Goal: Communication & Community: Answer question/provide support

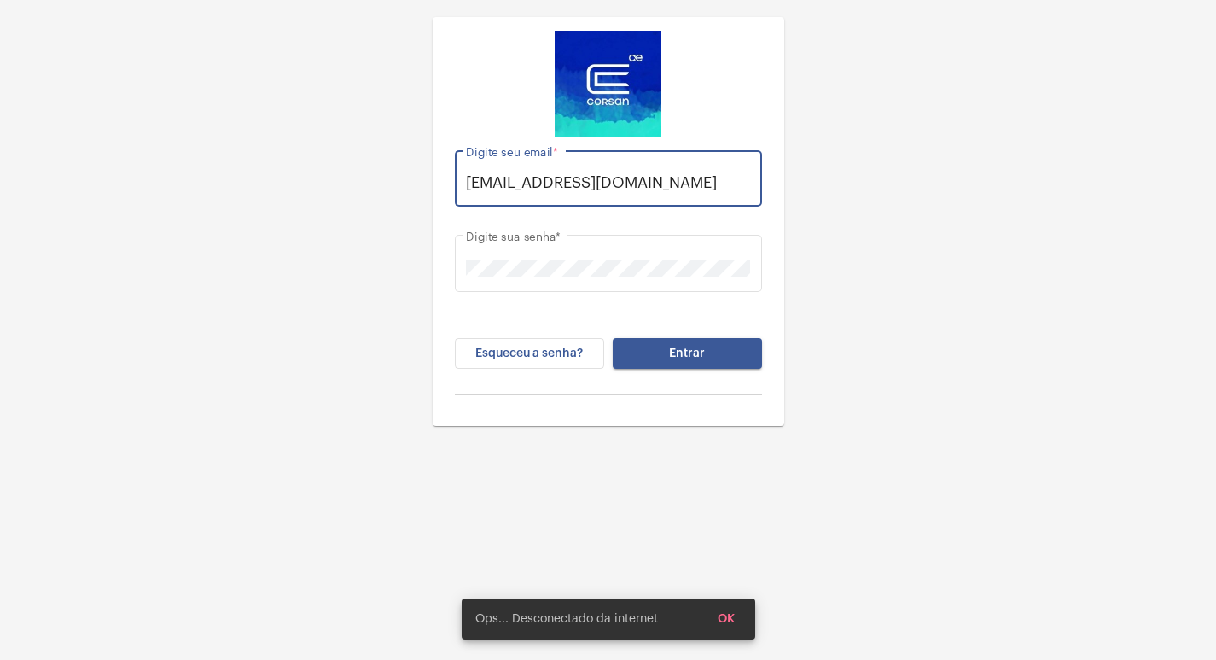
click at [744, 175] on input "[EMAIL_ADDRESS][DOMAIN_NAME]" at bounding box center [608, 182] width 284 height 17
click at [759, 175] on div "[EMAIL_ADDRESS][DOMAIN_NAME] Digite seu email *" at bounding box center [608, 176] width 307 height 61
click at [737, 189] on input "[EMAIL_ADDRESS][DOMAIN_NAME]" at bounding box center [608, 182] width 284 height 17
click at [748, 184] on input "[EMAIL_ADDRESS][DOMAIN_NAME]" at bounding box center [608, 182] width 284 height 17
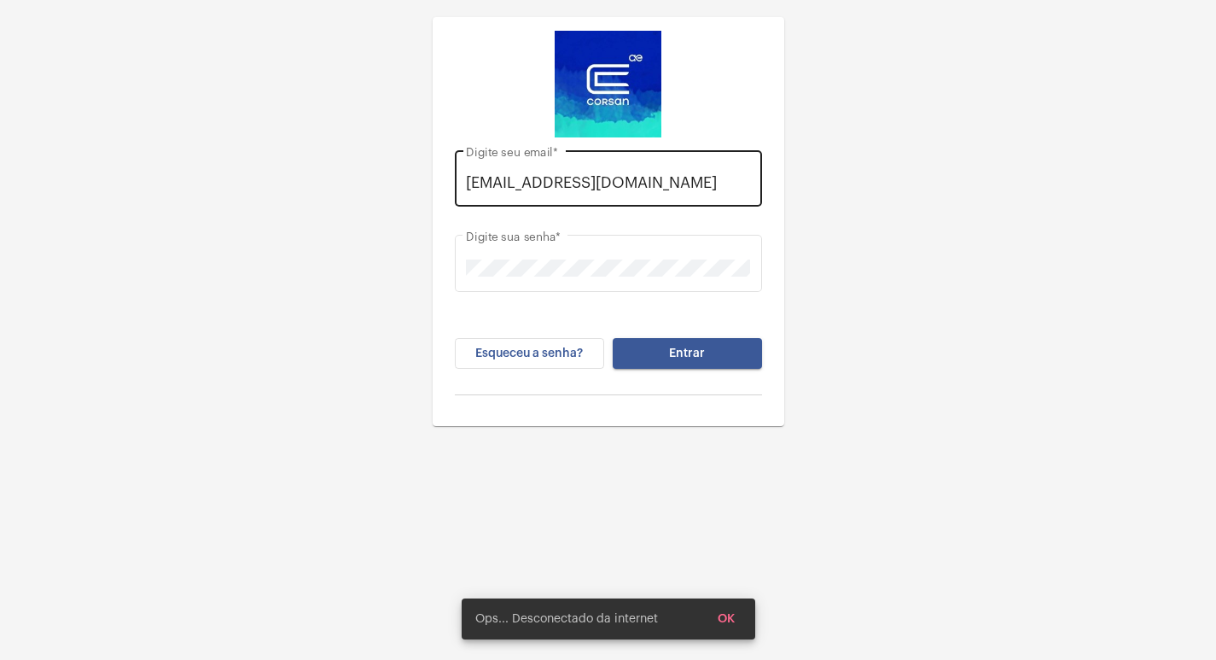
click at [753, 183] on div "[EMAIL_ADDRESS][DOMAIN_NAME] Digite seu email *" at bounding box center [608, 176] width 307 height 61
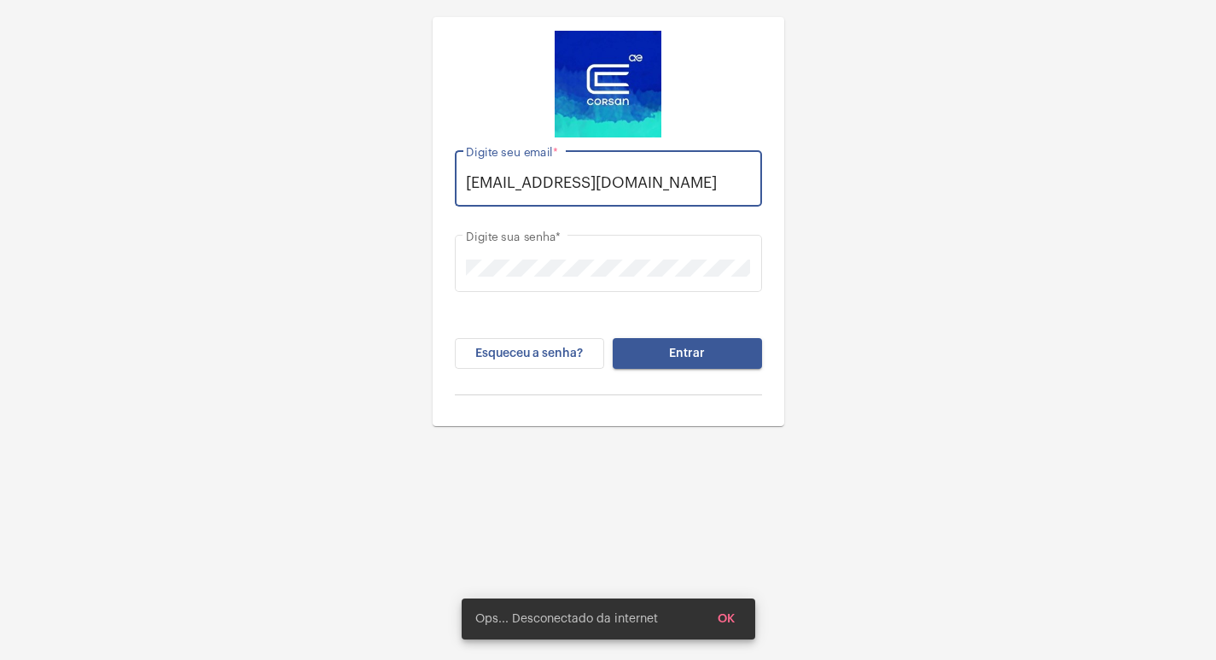
drag, startPoint x: 736, startPoint y: 175, endPoint x: 752, endPoint y: 178, distance: 16.6
click at [752, 178] on div "[EMAIL_ADDRESS][DOMAIN_NAME] Digite seu email *" at bounding box center [608, 176] width 307 height 61
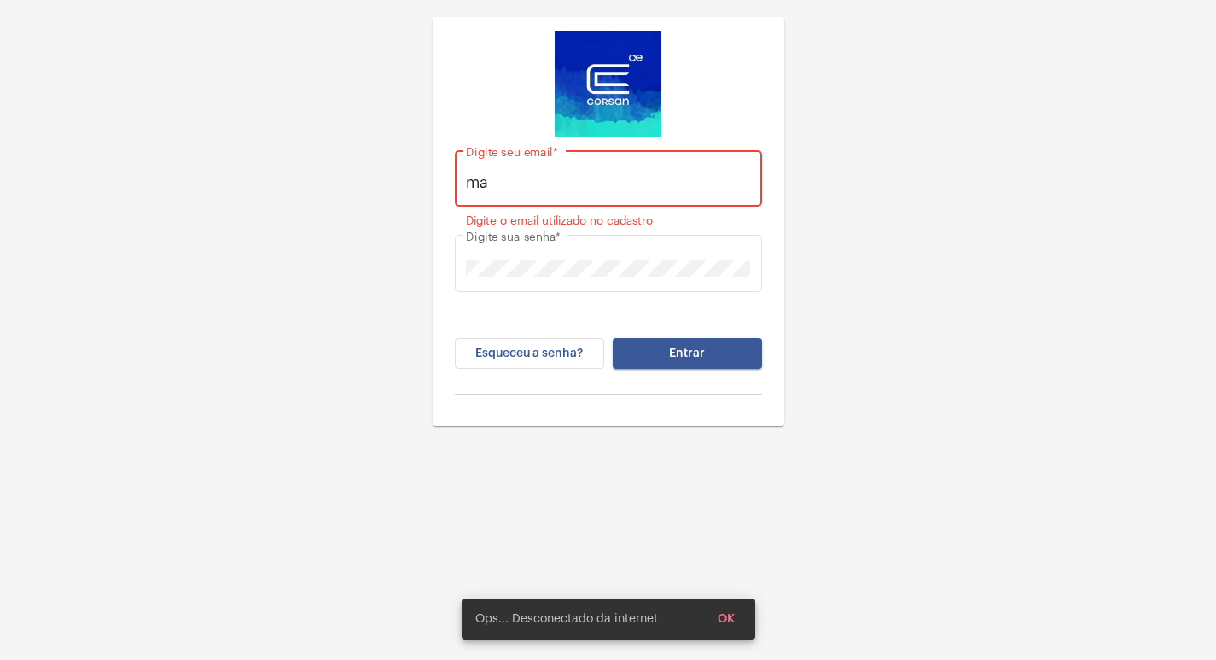
type input "m"
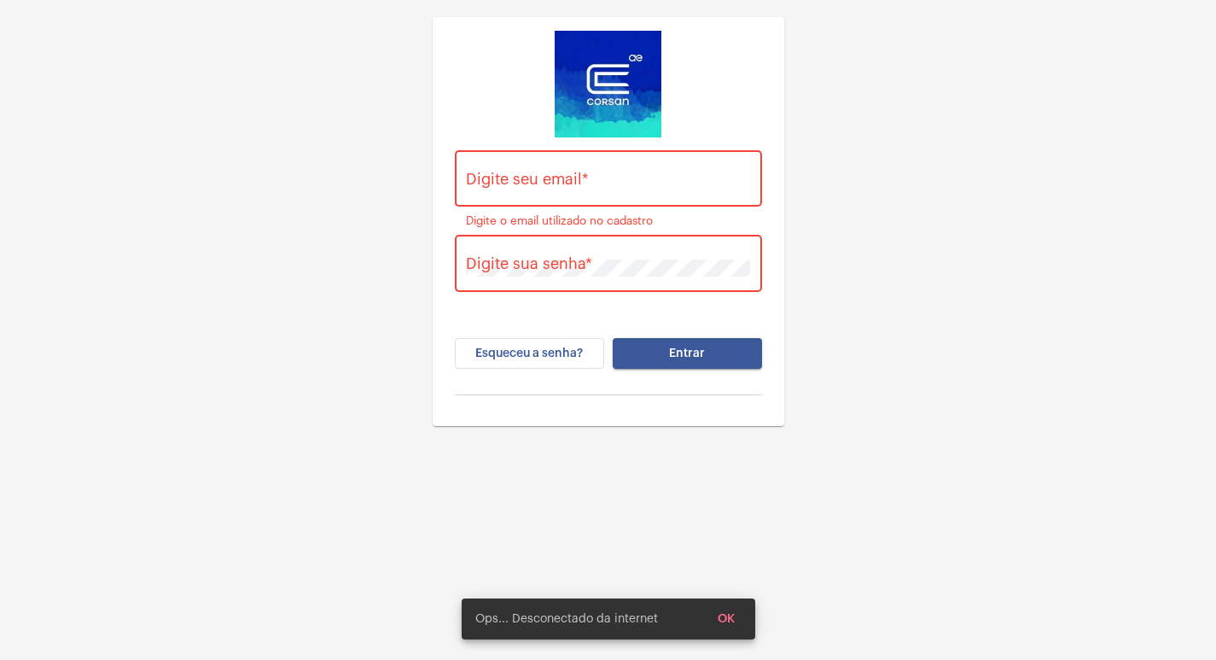
click at [569, 173] on div "Digite seu email *" at bounding box center [608, 176] width 284 height 61
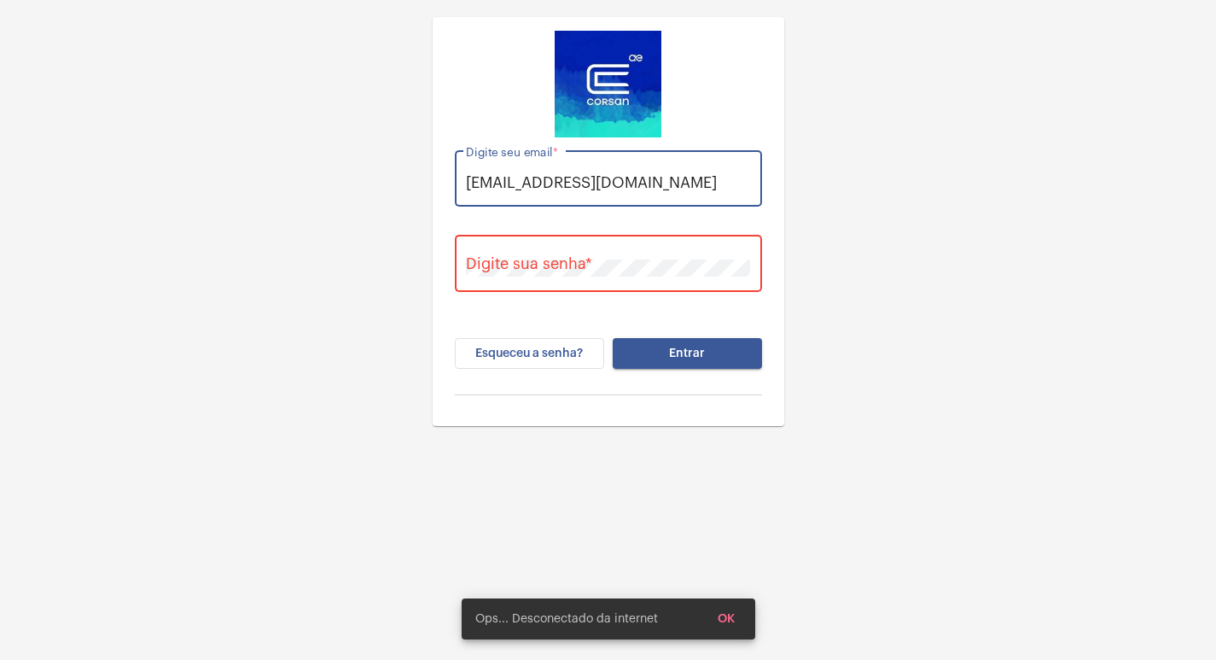
scroll to position [0, 14]
type input "[EMAIL_ADDRESS][DOMAIN_NAME]"
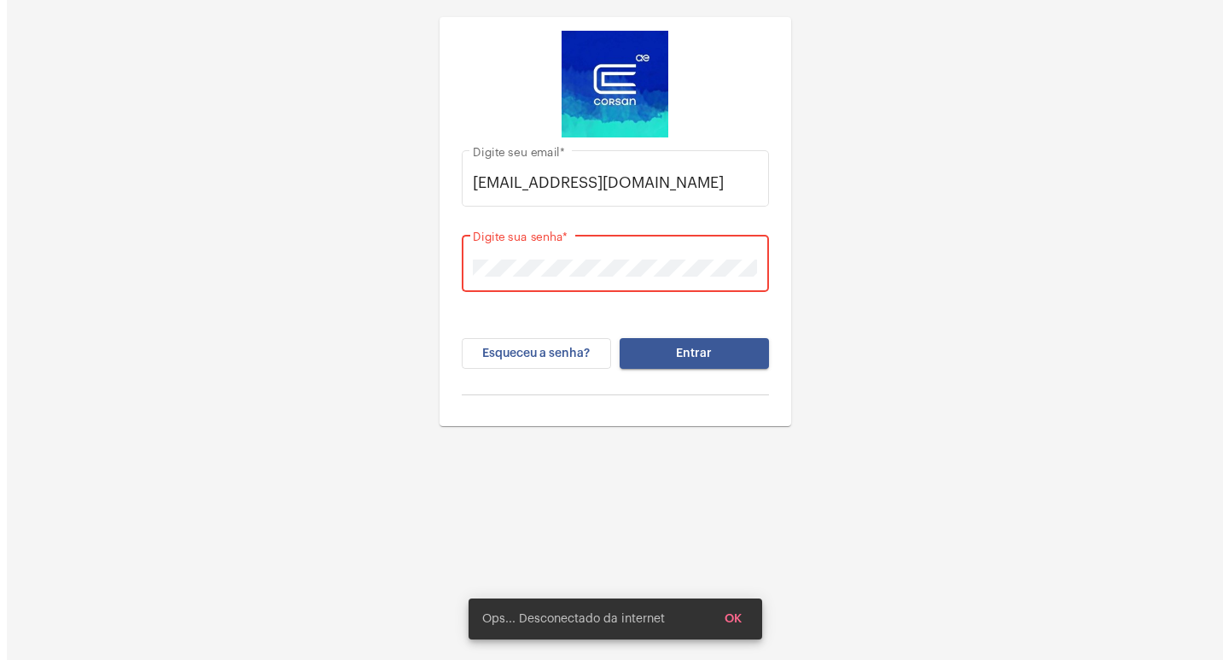
scroll to position [0, 0]
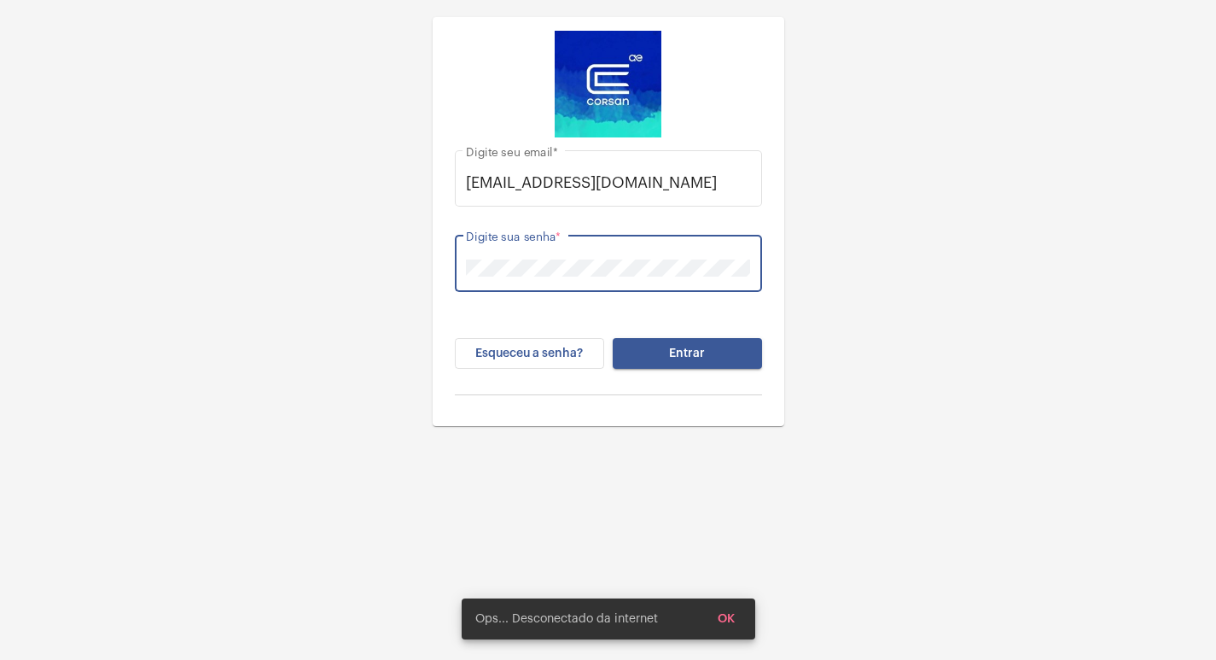
drag, startPoint x: 342, startPoint y: 485, endPoint x: 370, endPoint y: 468, distance: 32.2
click at [342, 485] on div "[EMAIL_ADDRESS][DOMAIN_NAME] Digite seu email * Digite sua senha * Esqueceu a s…" at bounding box center [608, 363] width 1216 height 726
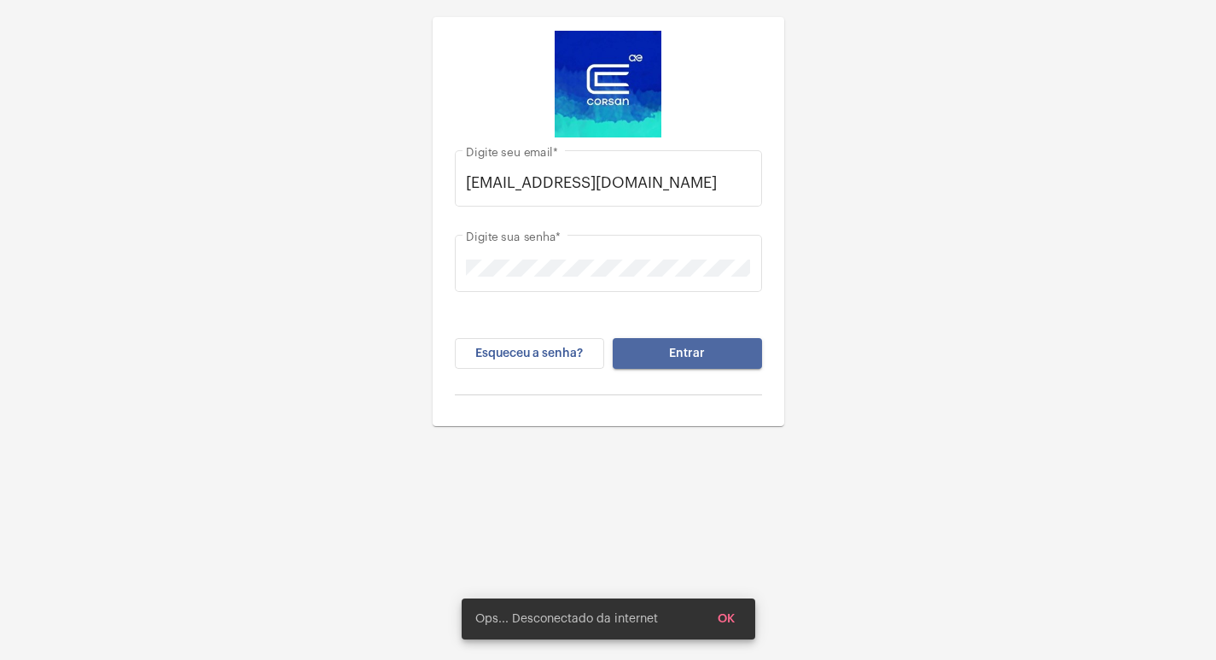
click at [695, 359] on button "Entrar" at bounding box center [687, 353] width 149 height 31
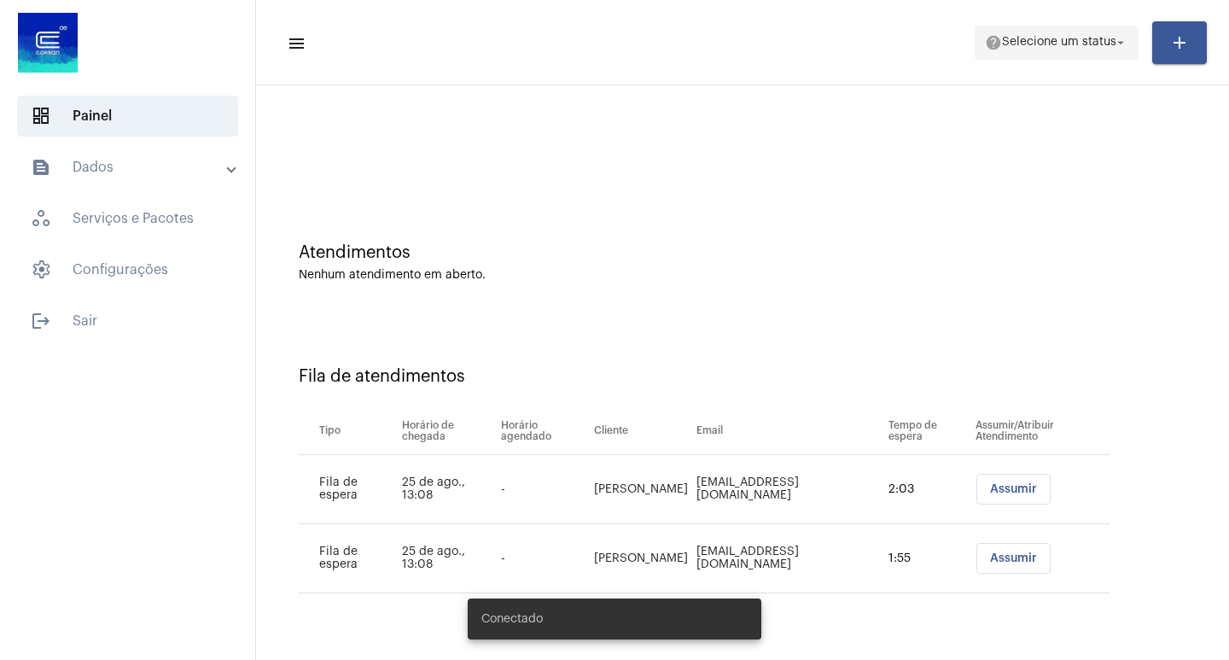
click at [1080, 45] on span "Selecione um status" at bounding box center [1059, 43] width 114 height 12
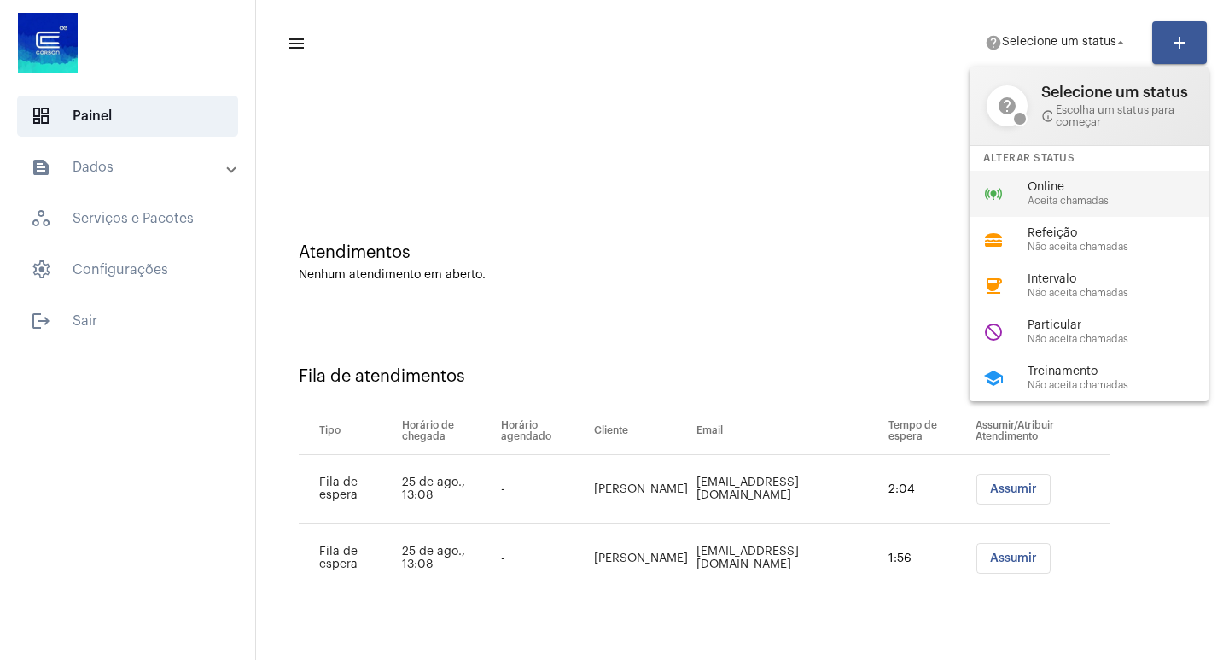
click at [1073, 207] on div "online_prediction Online Aceita chamadas" at bounding box center [1103, 194] width 266 height 46
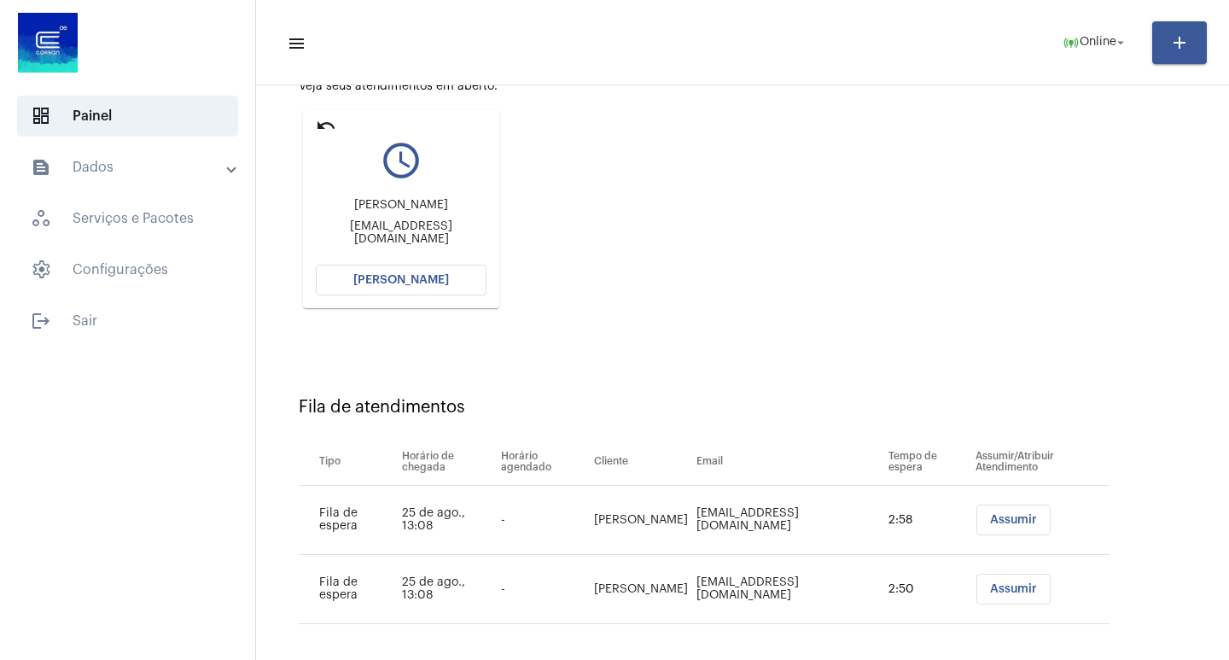
scroll to position [199, 0]
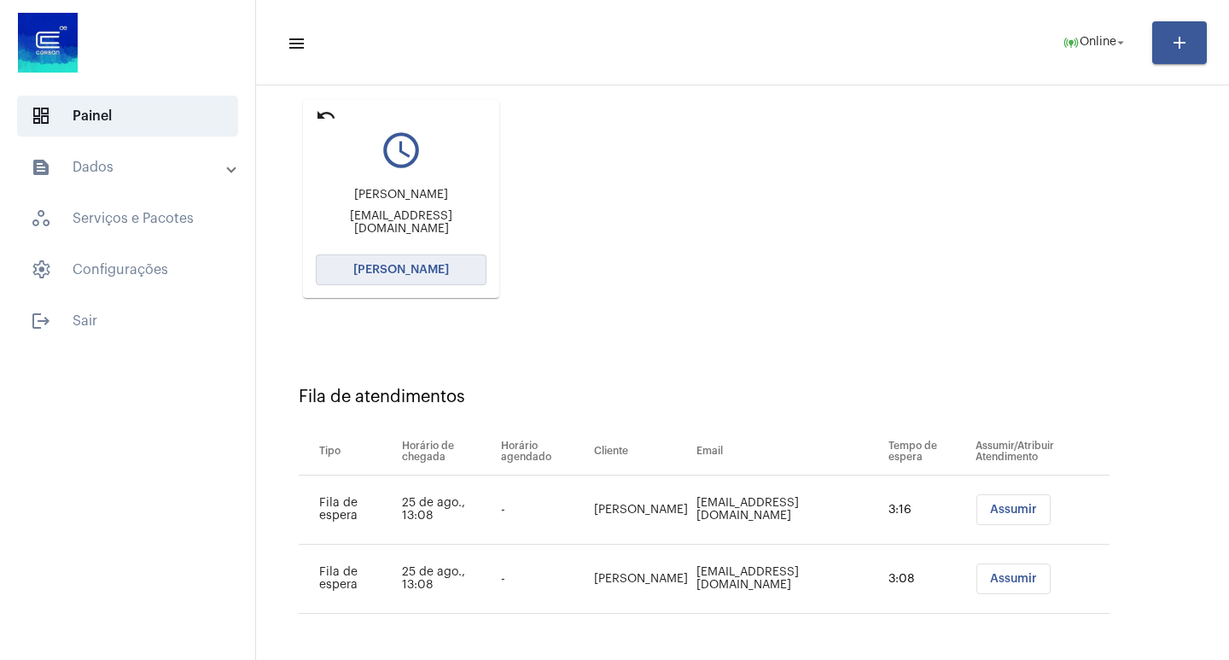
click at [450, 269] on button "[PERSON_NAME]" at bounding box center [401, 269] width 171 height 31
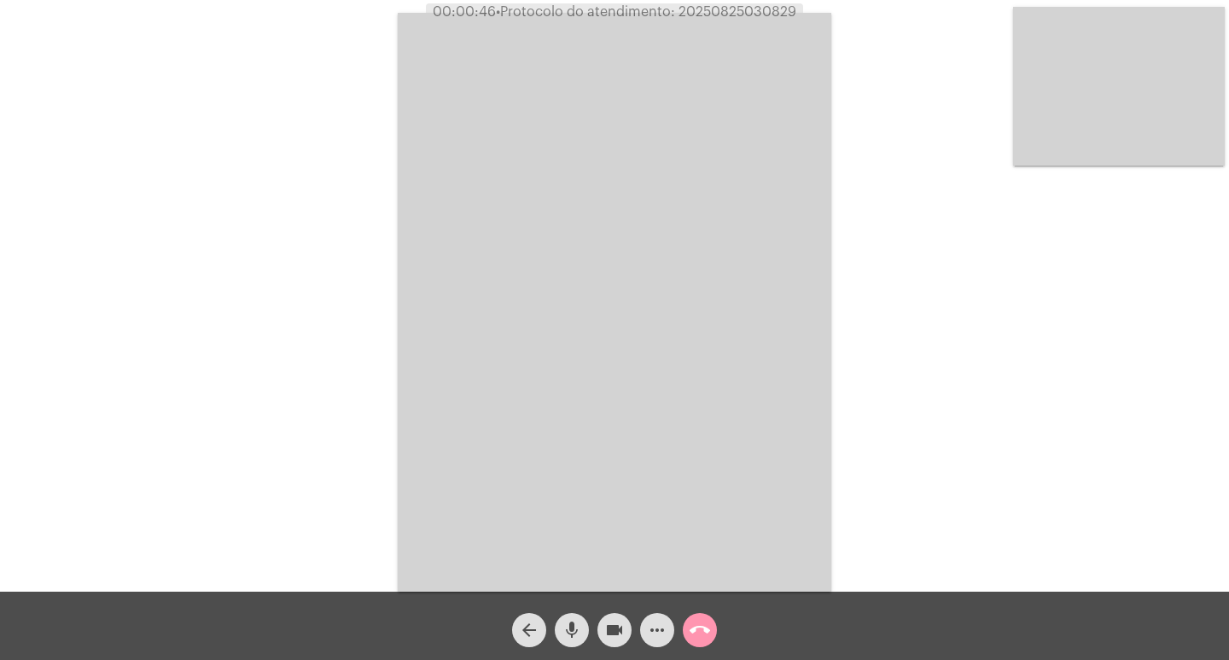
click at [305, 486] on div "Acessando Câmera e Microfone..." at bounding box center [615, 300] width 1226 height 592
click at [610, 616] on span "videocam" at bounding box center [614, 630] width 20 height 34
click at [621, 621] on mat-icon "videocam_off" at bounding box center [614, 630] width 20 height 20
click at [750, 15] on span "• Protocolo do atendimento: 20250825030829" at bounding box center [643, 12] width 300 height 14
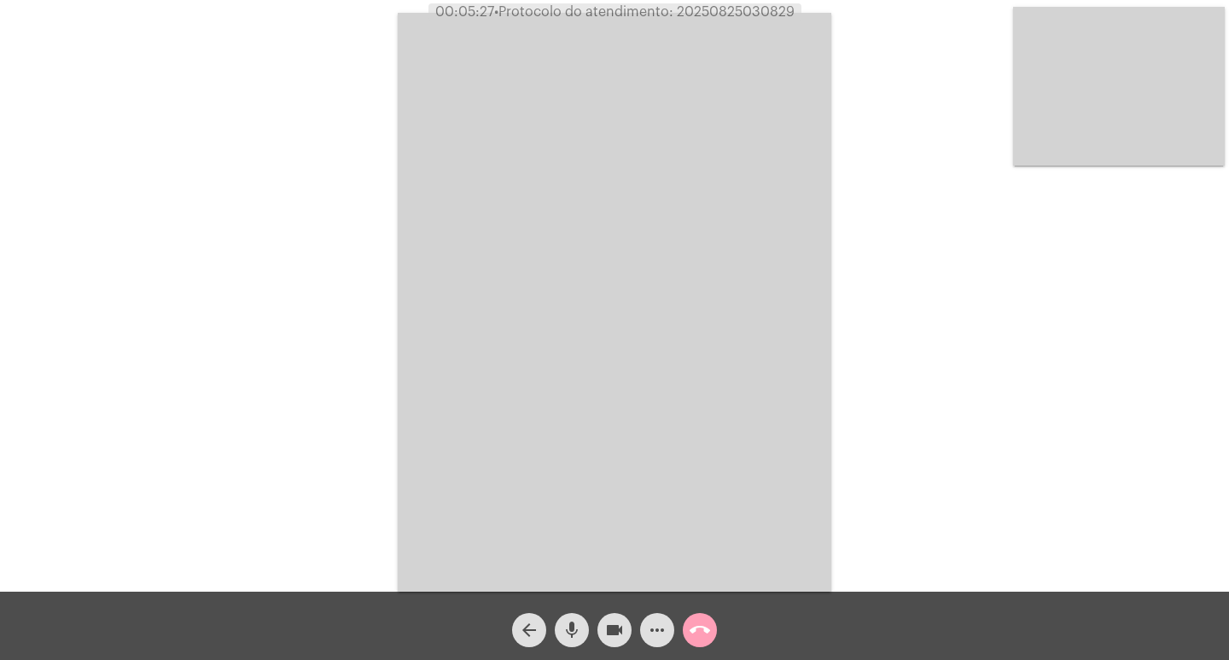
click at [699, 630] on mat-icon "call_end" at bounding box center [700, 630] width 20 height 20
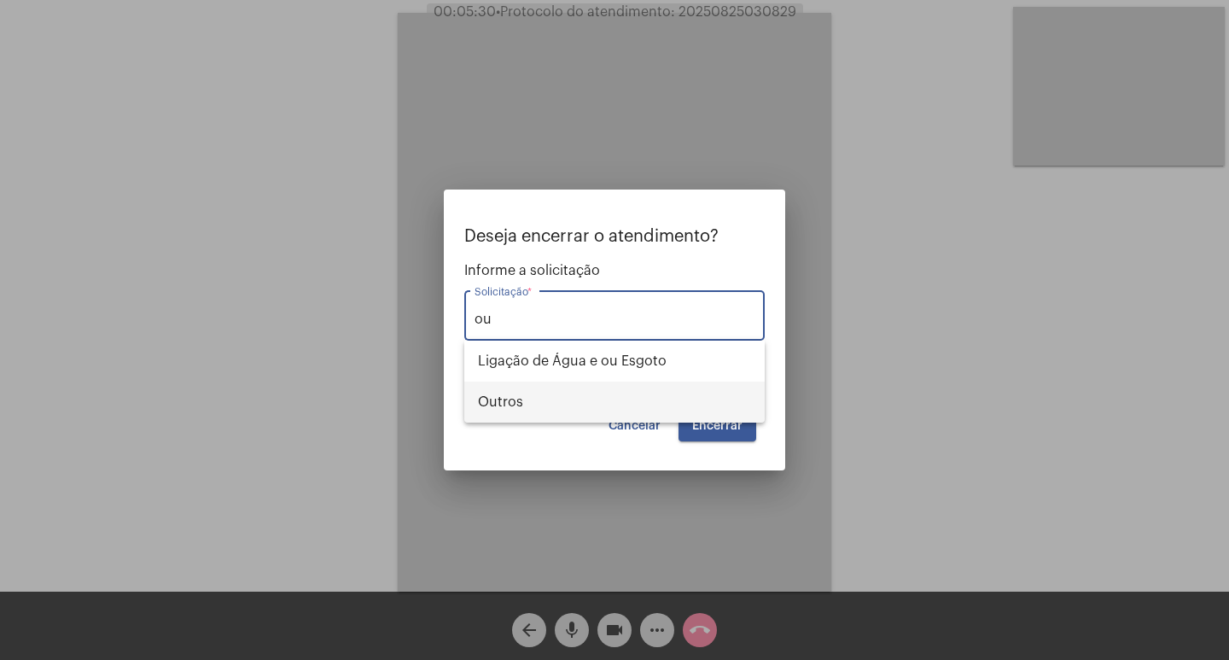
click at [628, 394] on span "Outros" at bounding box center [614, 402] width 273 height 41
type input "Outros"
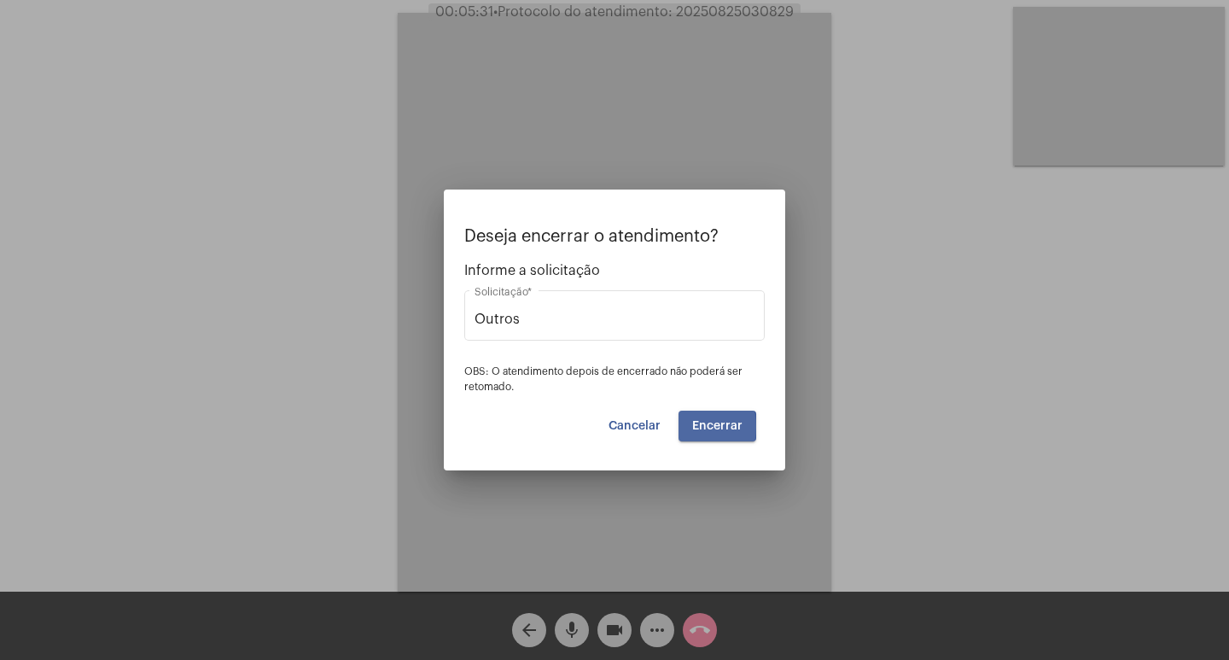
click at [685, 427] on button "Encerrar" at bounding box center [718, 426] width 78 height 31
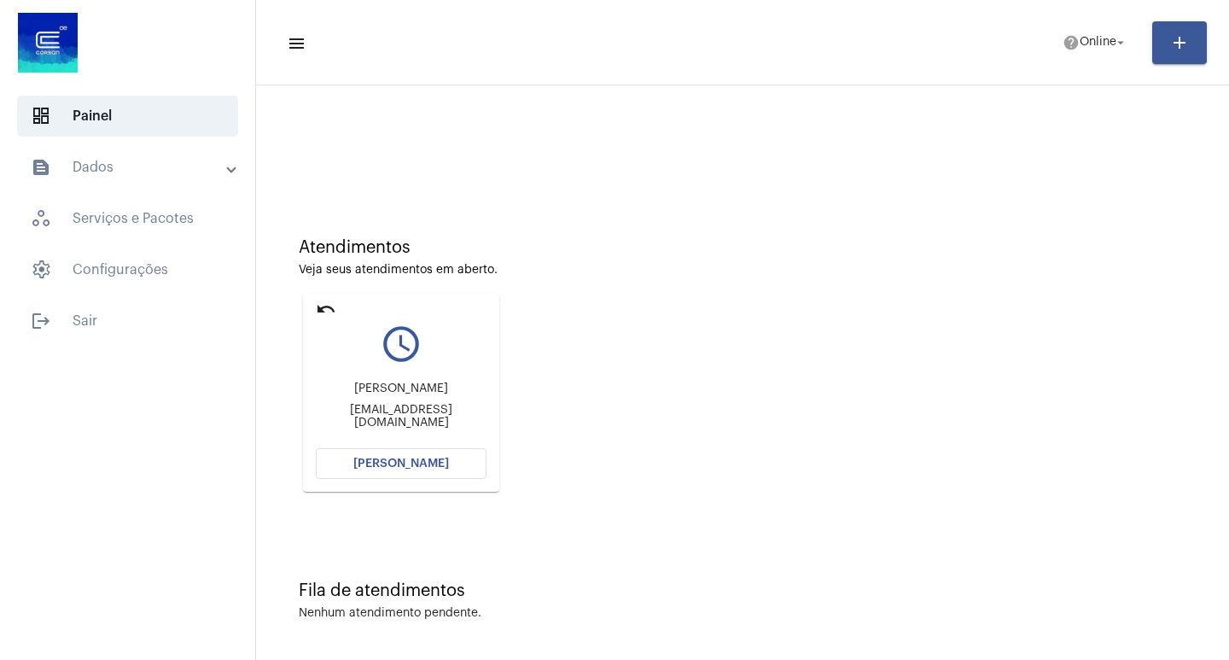
scroll to position [8, 0]
click at [760, 419] on div "Atendimentos Veja seus atendimentos em aberto. undo query_builder Claudio rosa …" at bounding box center [743, 355] width 956 height 343
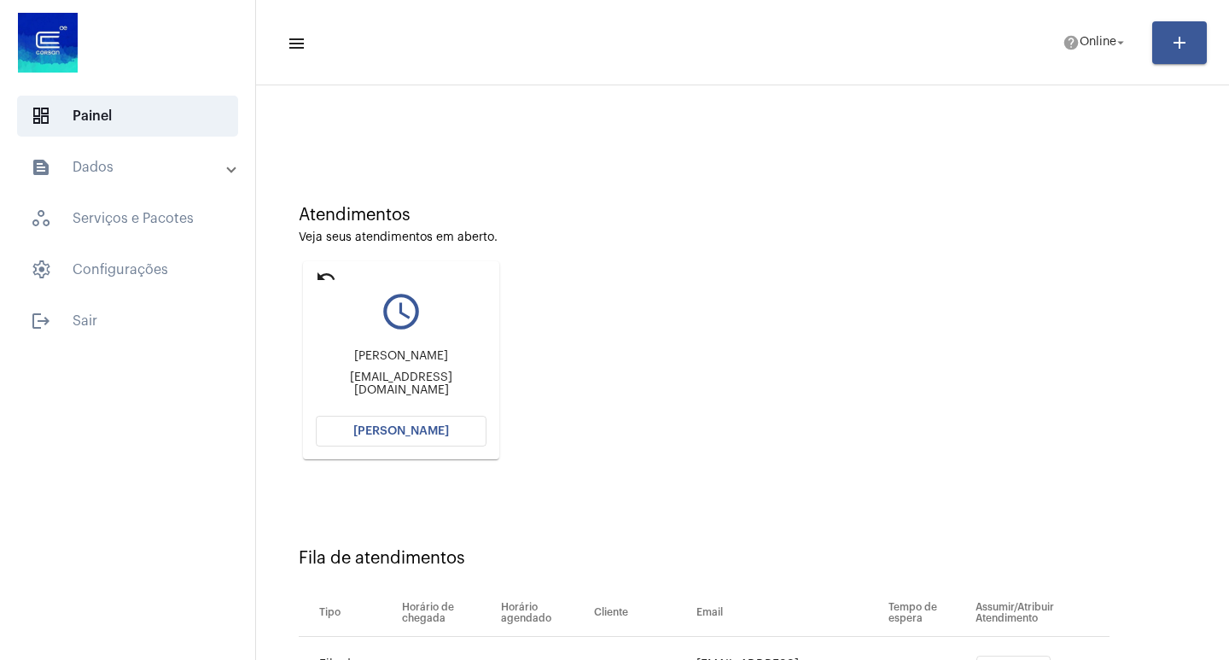
scroll to position [28, 0]
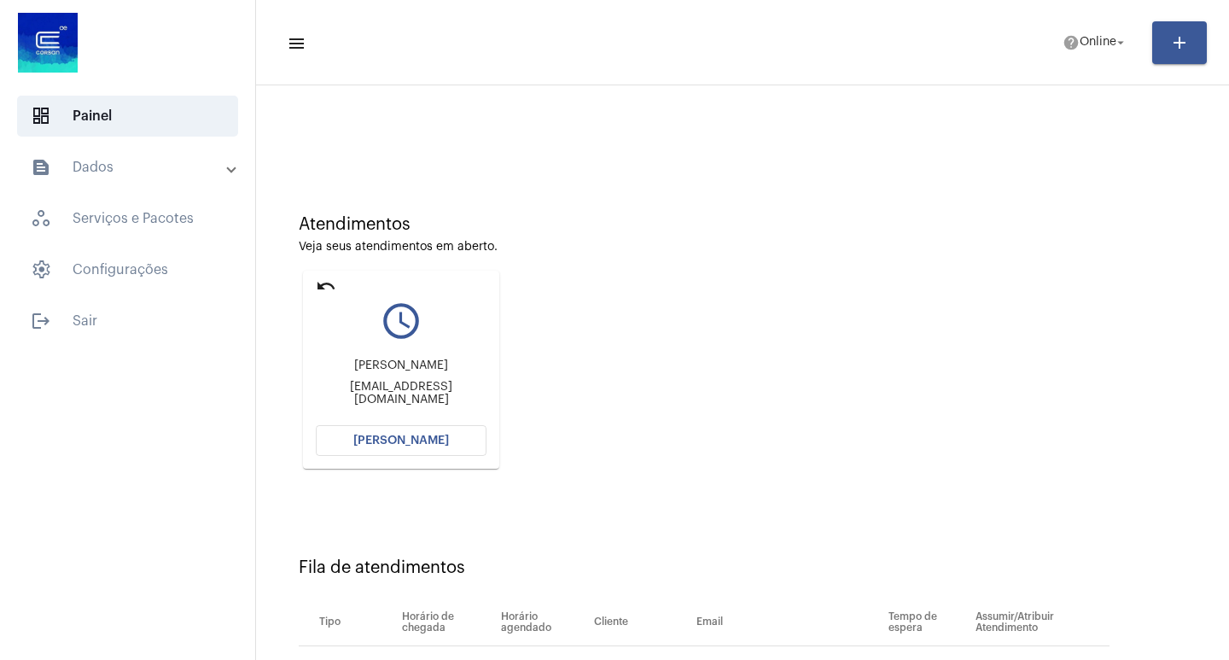
click at [466, 446] on button "[PERSON_NAME]" at bounding box center [401, 440] width 171 height 31
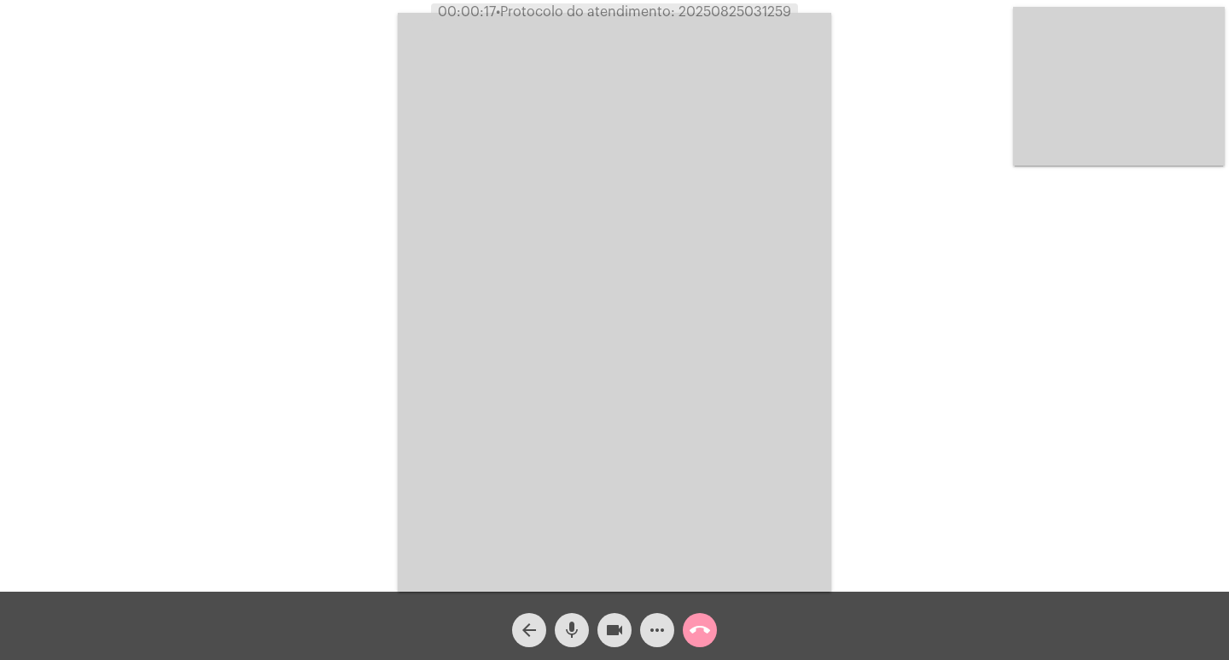
click at [621, 343] on video at bounding box center [615, 302] width 434 height 579
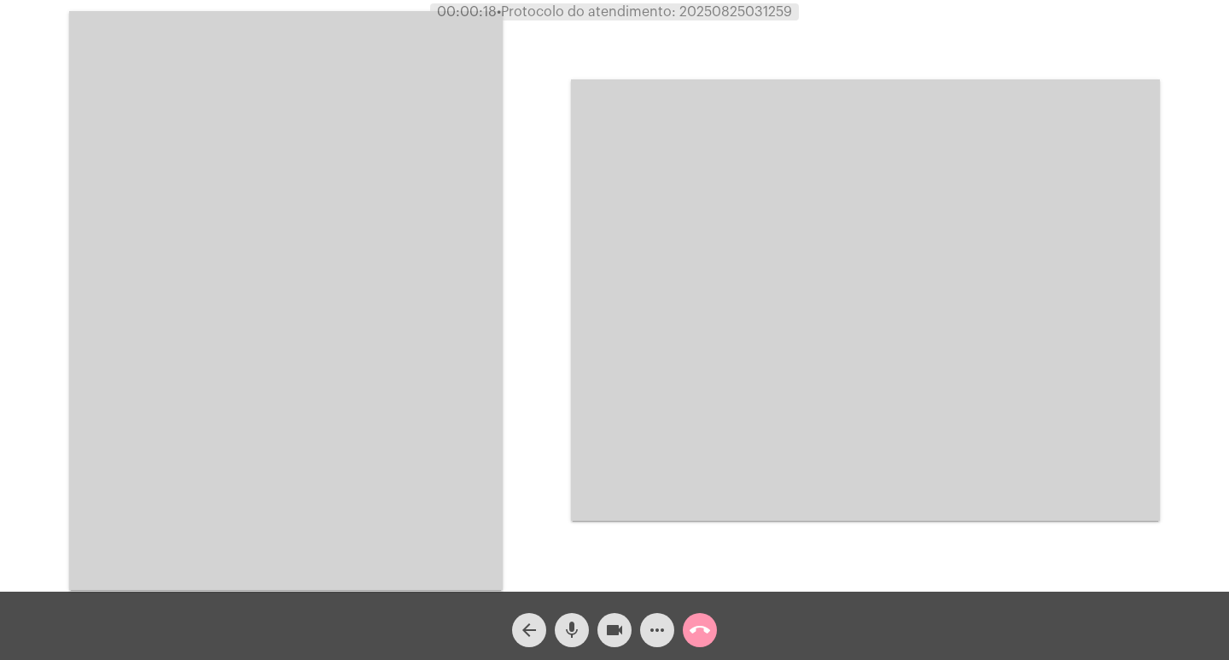
click at [456, 347] on video at bounding box center [286, 300] width 434 height 579
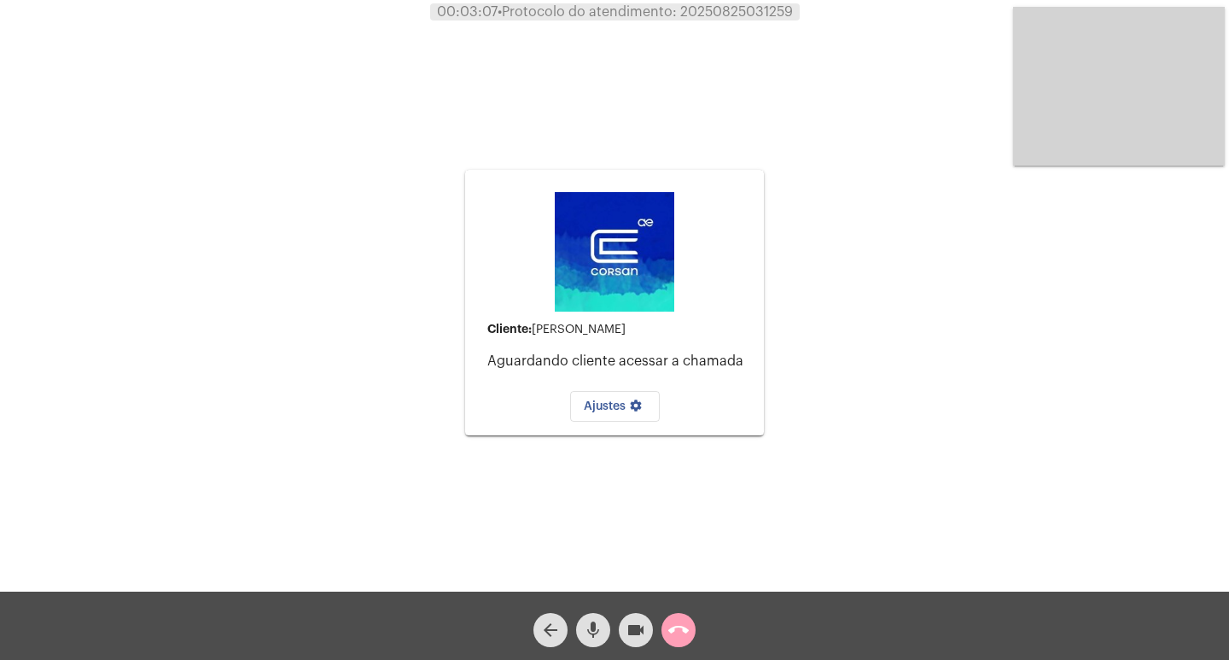
click at [692, 637] on button "call_end" at bounding box center [679, 630] width 34 height 34
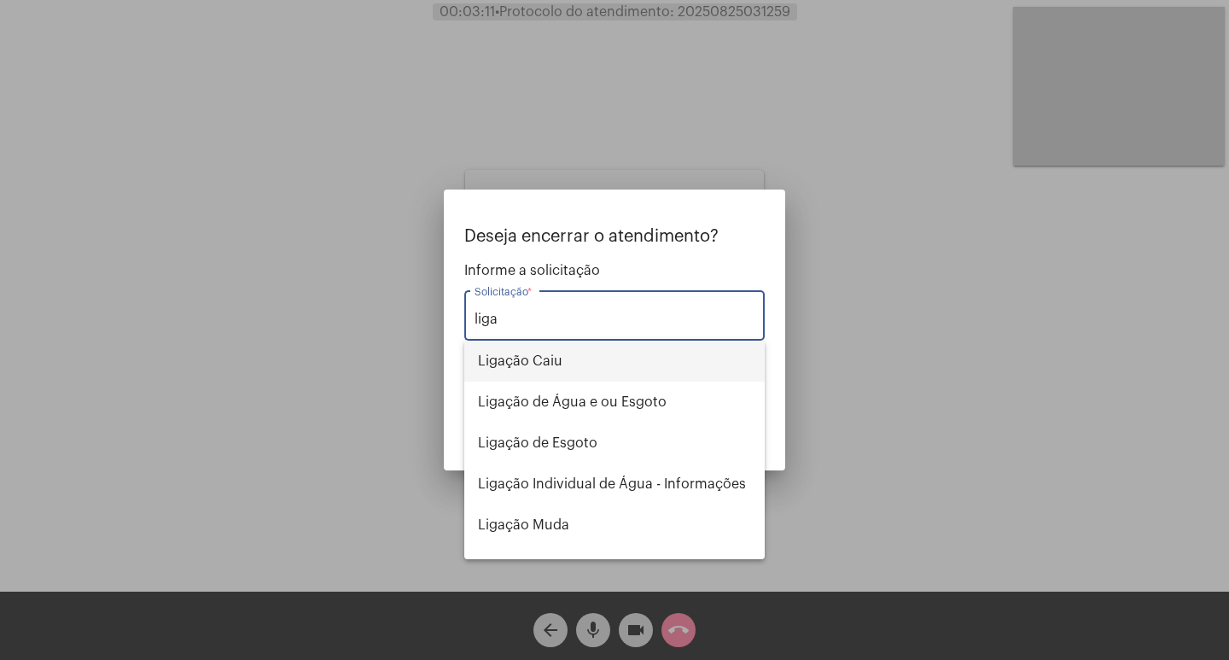
click at [593, 362] on span "Ligação Caiu" at bounding box center [614, 361] width 273 height 41
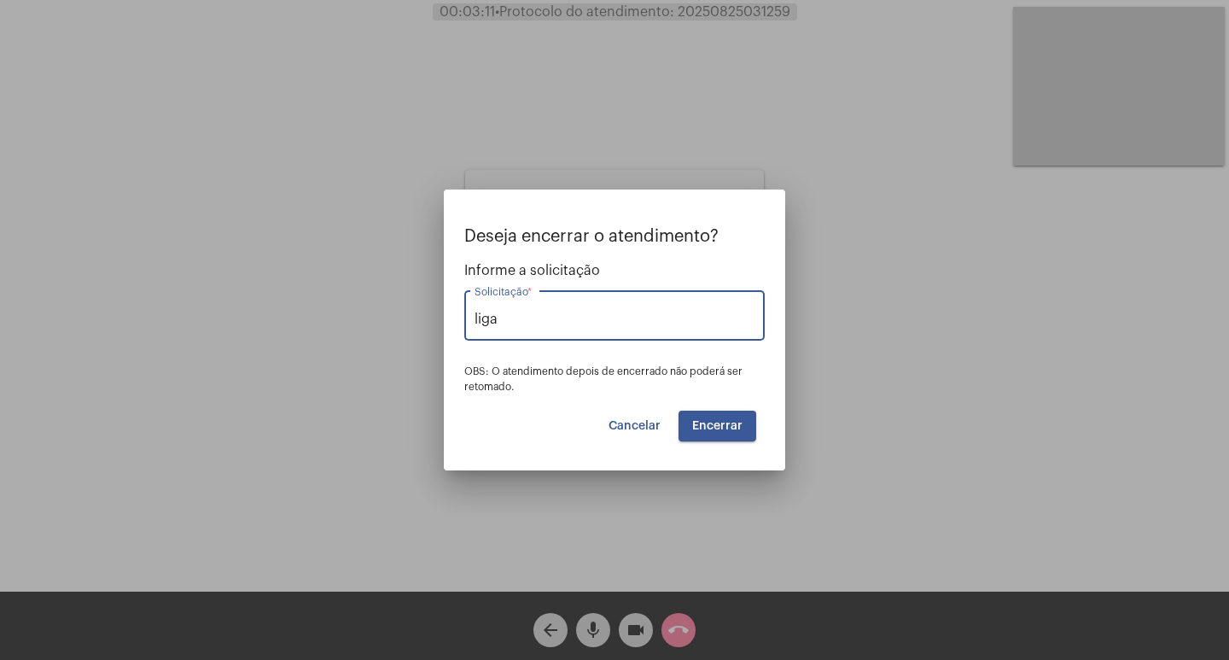
type input "Ligação Caiu"
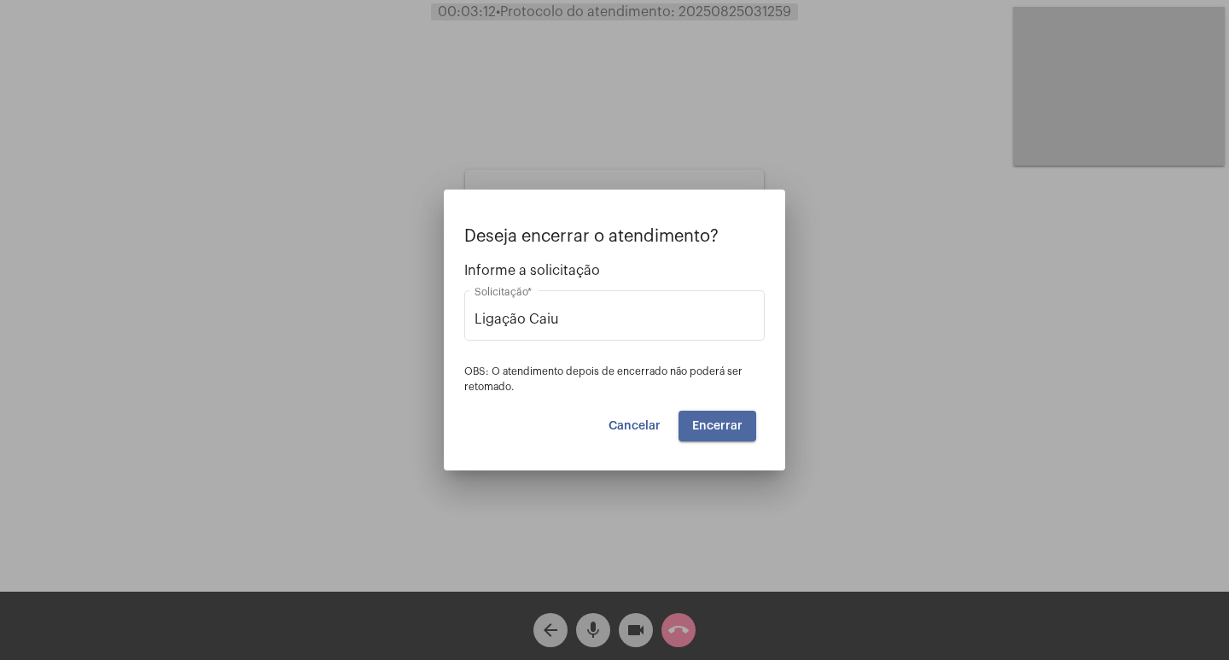
click at [745, 419] on button "Encerrar" at bounding box center [718, 426] width 78 height 31
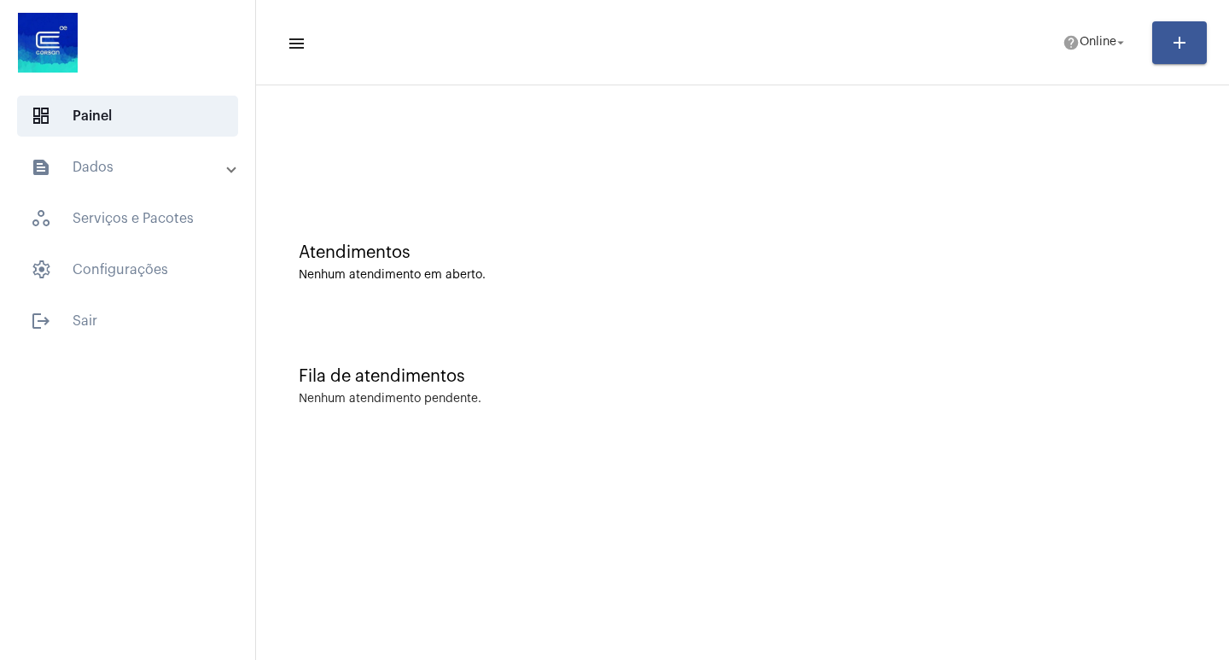
click at [1059, 66] on mat-toolbar-row "menu help Online arrow_drop_down add" at bounding box center [742, 42] width 973 height 55
click at [1068, 50] on mat-icon "help" at bounding box center [1071, 42] width 17 height 17
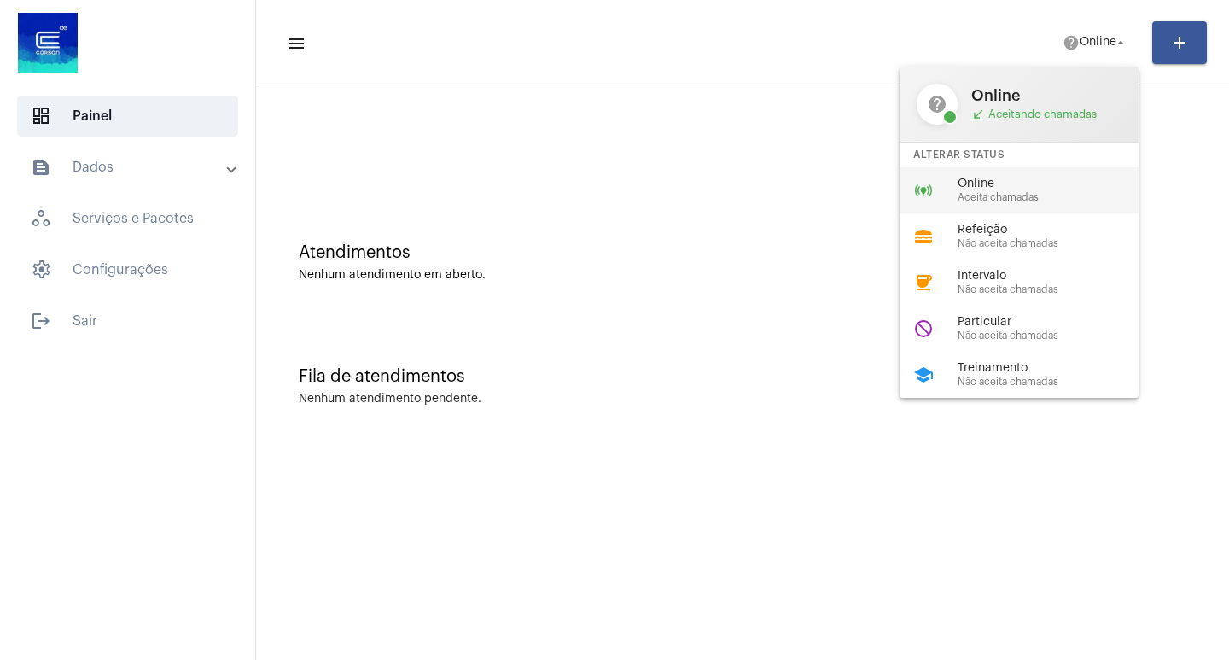
click at [1059, 187] on span "Online" at bounding box center [1055, 184] width 195 height 13
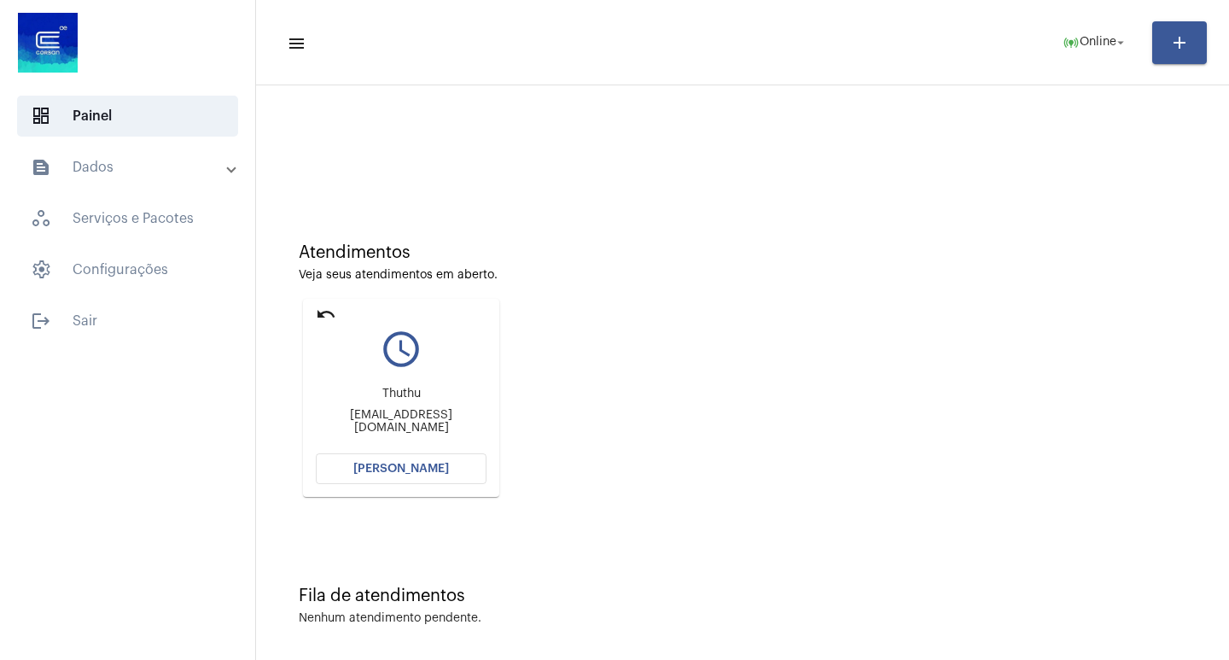
click at [419, 481] on button "[PERSON_NAME]" at bounding box center [401, 468] width 171 height 31
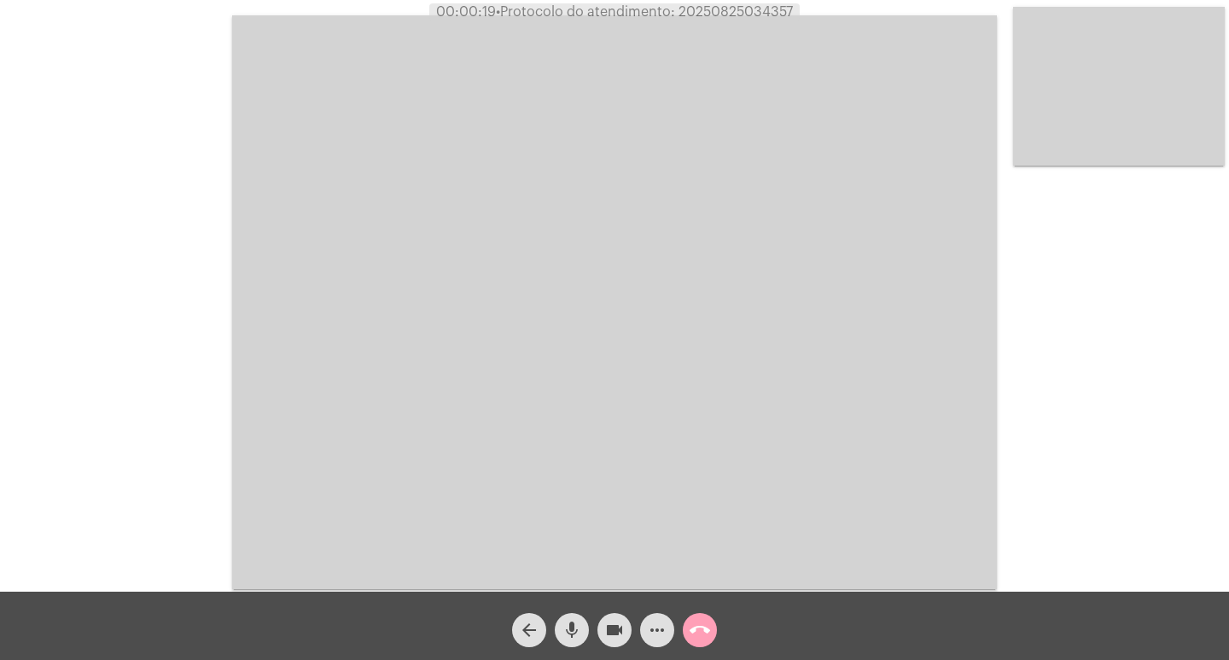
click at [715, 631] on button "call_end" at bounding box center [700, 630] width 34 height 34
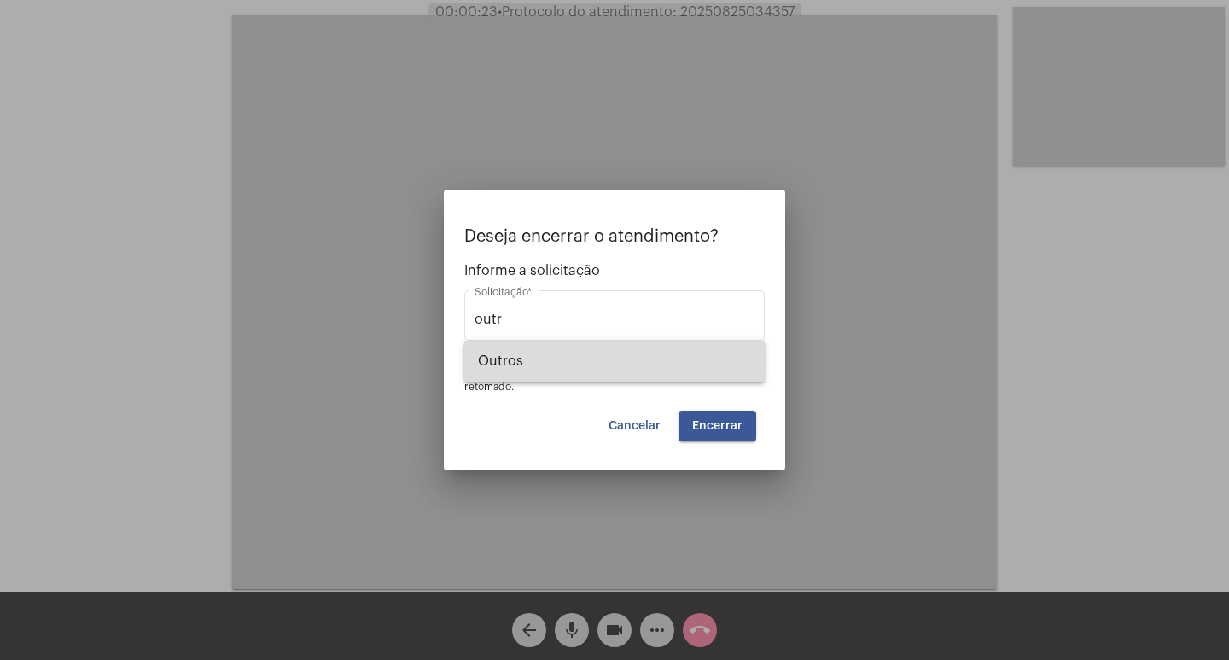
click at [628, 355] on span "Outros" at bounding box center [614, 361] width 273 height 41
type input "Outros"
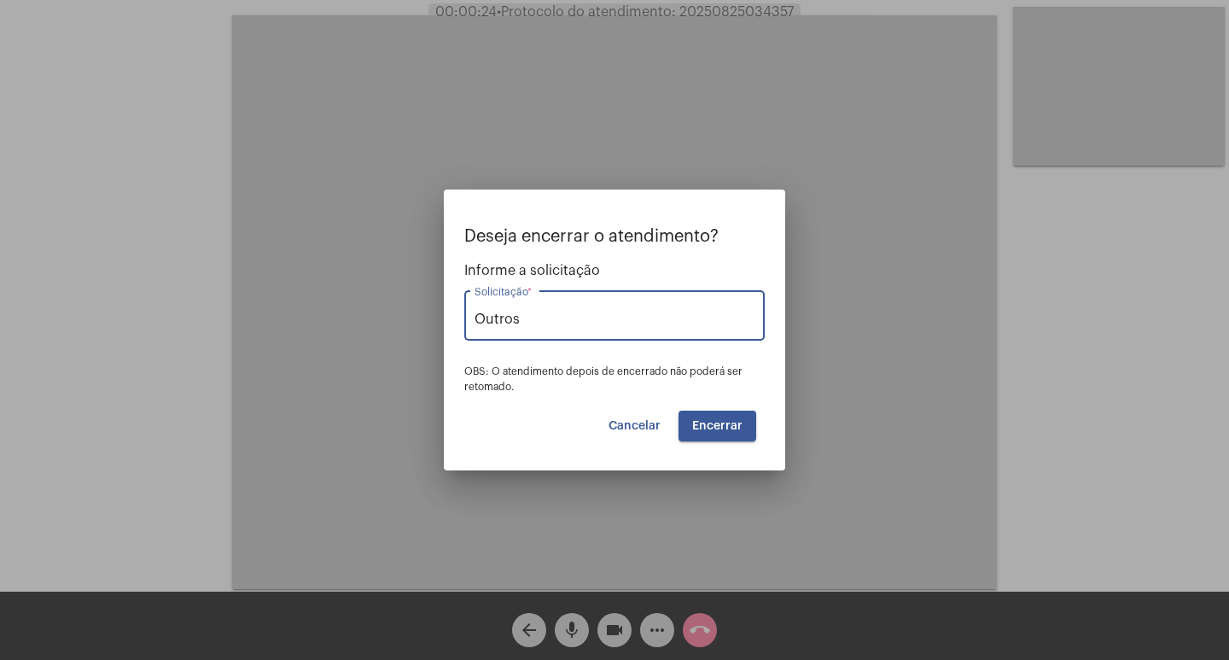
click at [705, 423] on span "Encerrar" at bounding box center [717, 426] width 50 height 12
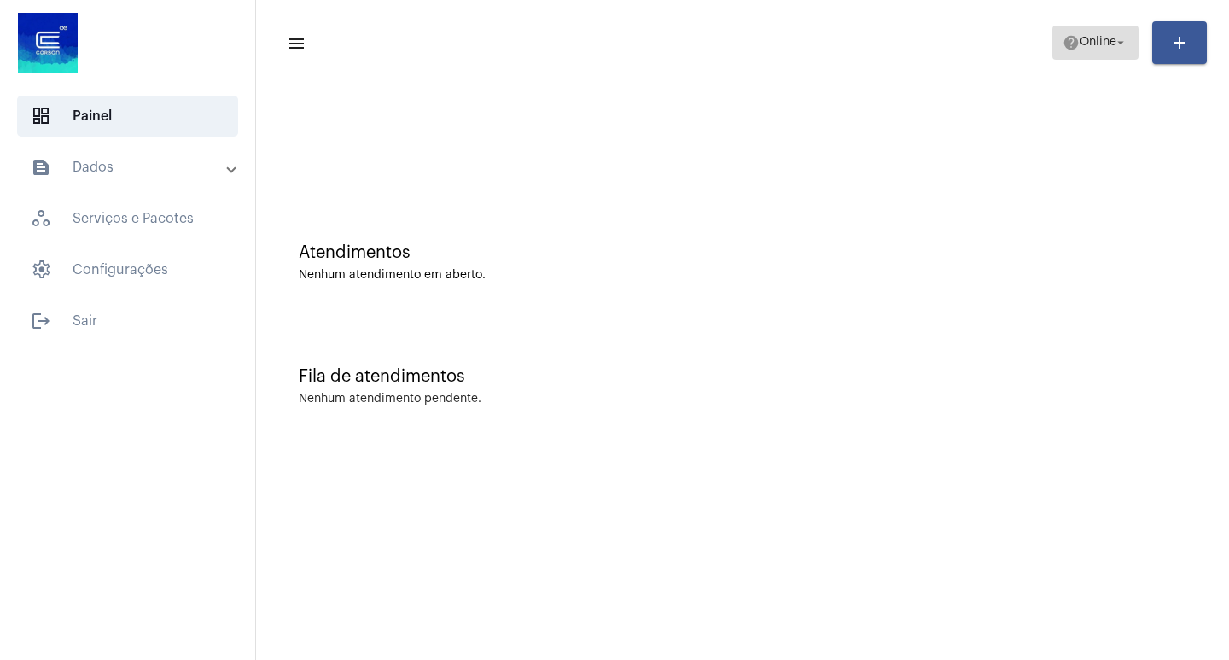
click at [1078, 51] on span "help Online arrow_drop_down" at bounding box center [1096, 41] width 66 height 31
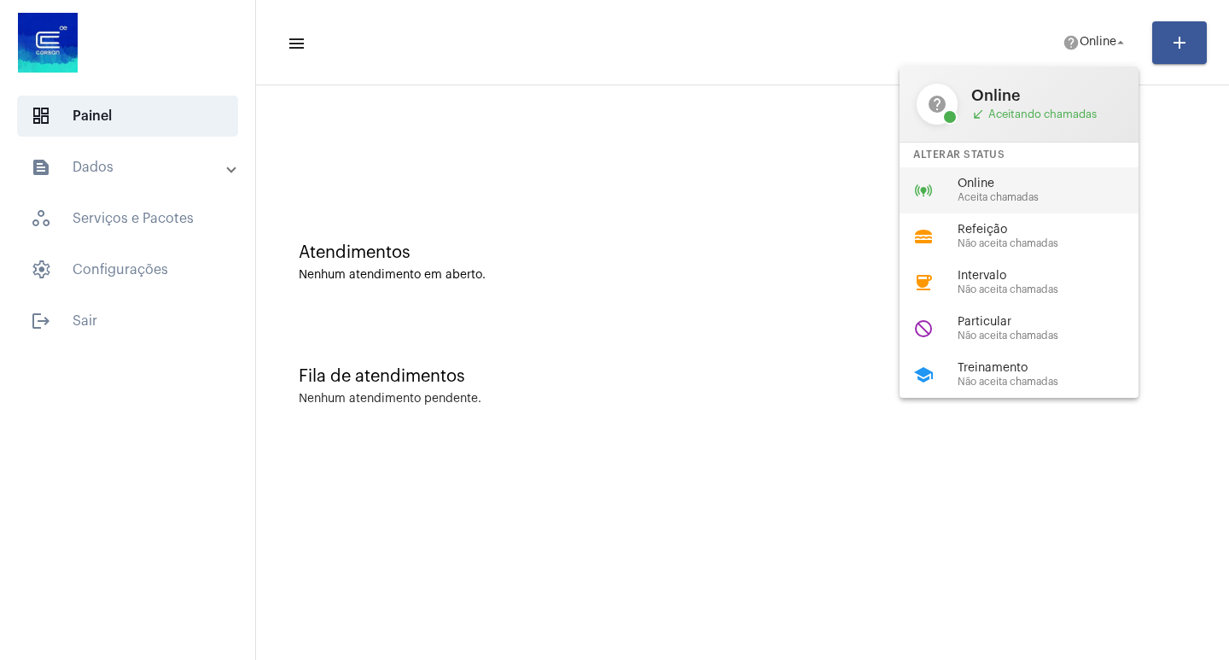
click at [1031, 171] on div "online_prediction Online Aceita chamadas" at bounding box center [1033, 190] width 266 height 46
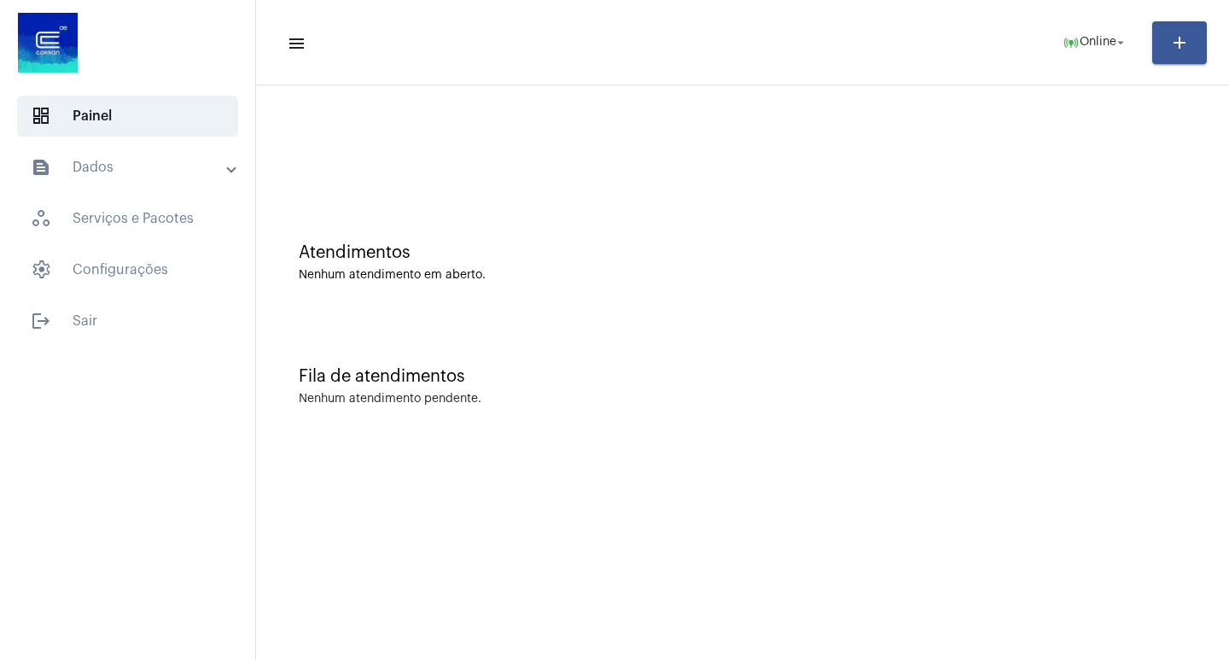
click at [642, 615] on mat-sidenav-content "menu online_prediction Online arrow_drop_down add Atendimentos Nenhum atendimen…" at bounding box center [742, 330] width 973 height 660
click at [1094, 54] on span "online_prediction Online arrow_drop_down" at bounding box center [1096, 41] width 66 height 31
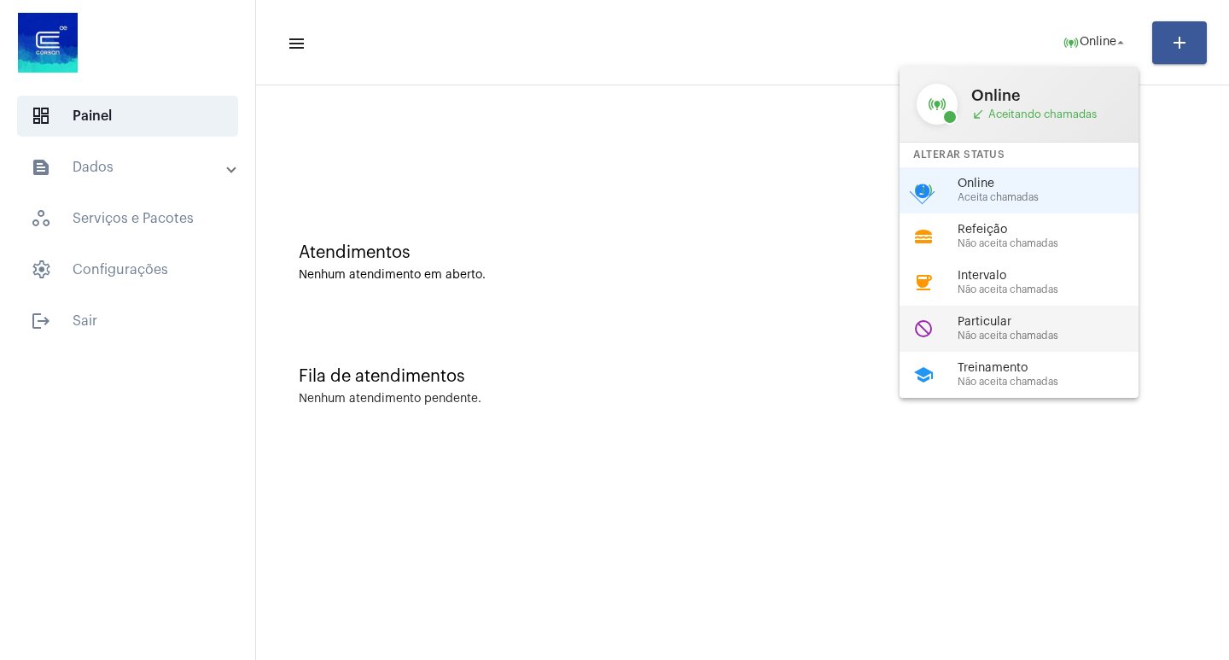
click at [1065, 328] on span "Particular" at bounding box center [1055, 322] width 195 height 13
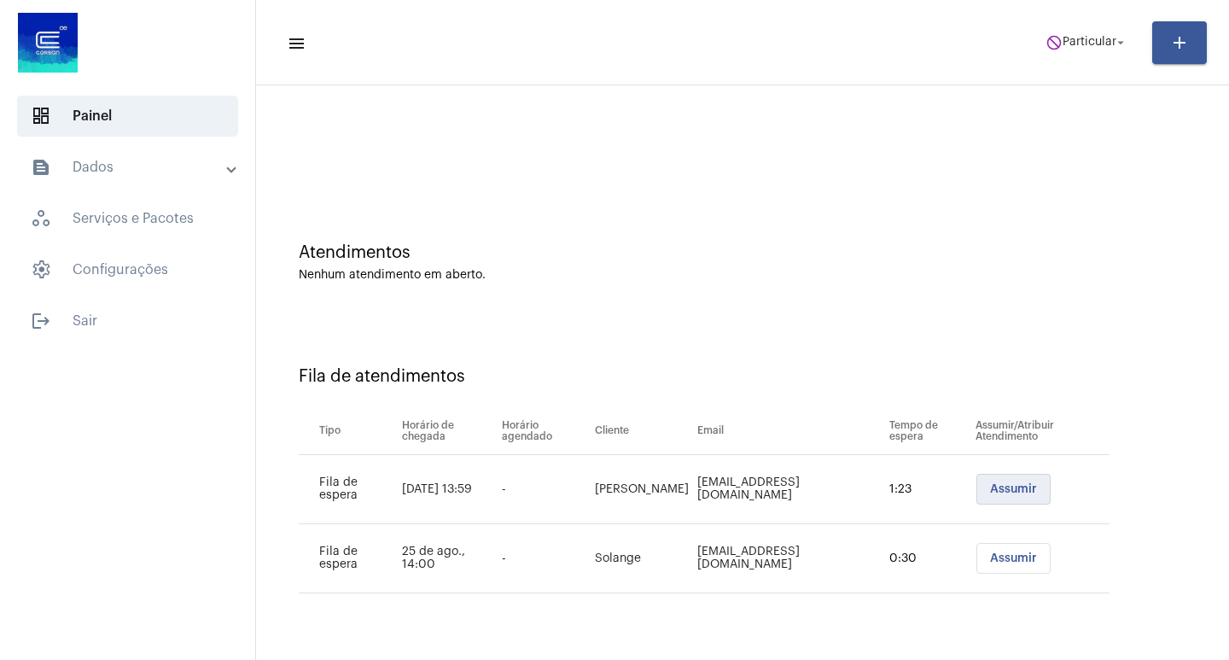
click at [986, 502] on button "Assumir" at bounding box center [1014, 489] width 74 height 31
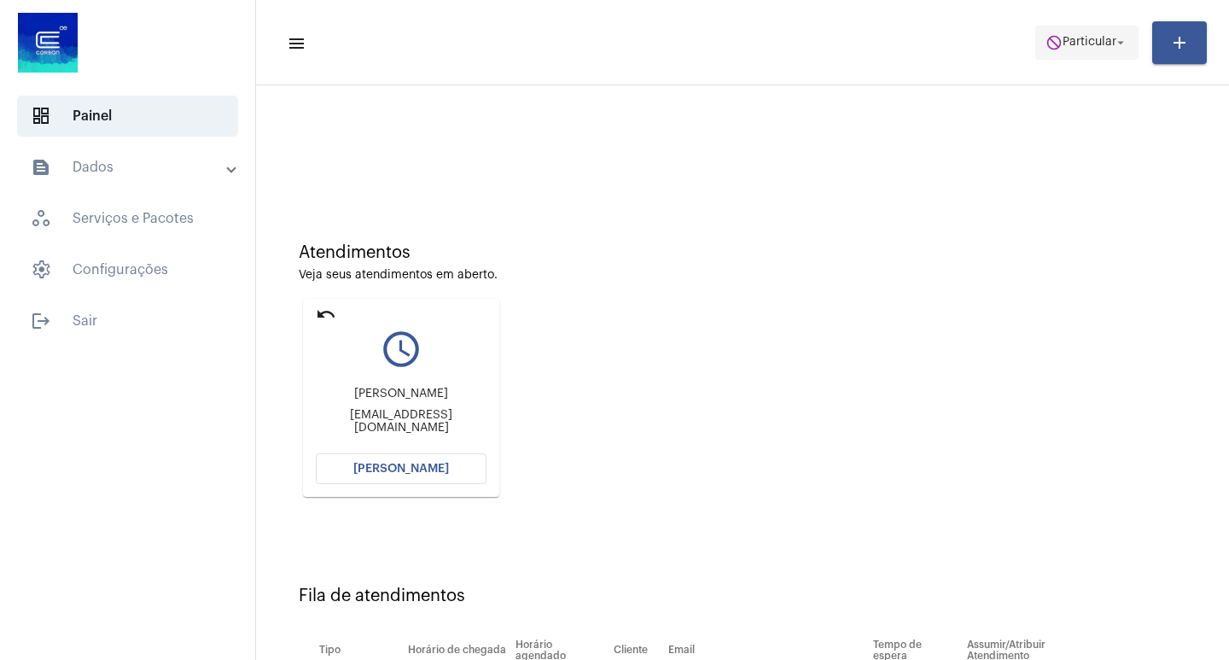
click at [1121, 46] on mat-icon "arrow_drop_down" at bounding box center [1120, 42] width 15 height 15
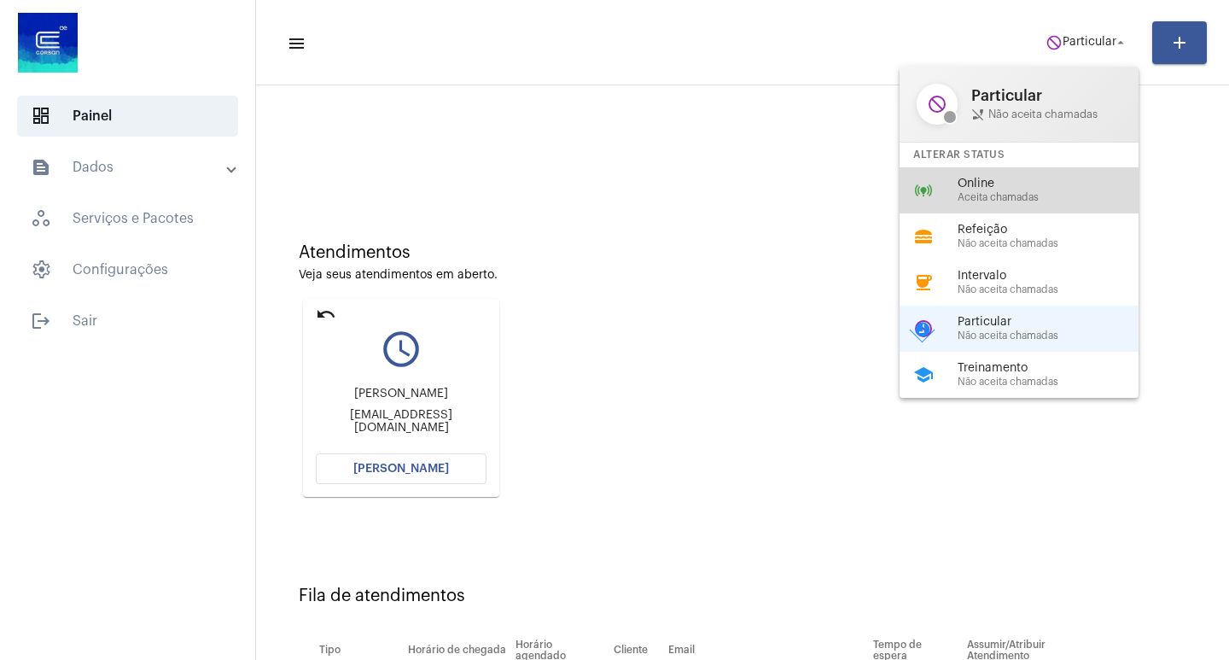
click at [1014, 176] on div "online_prediction Online Aceita chamadas" at bounding box center [1033, 190] width 266 height 46
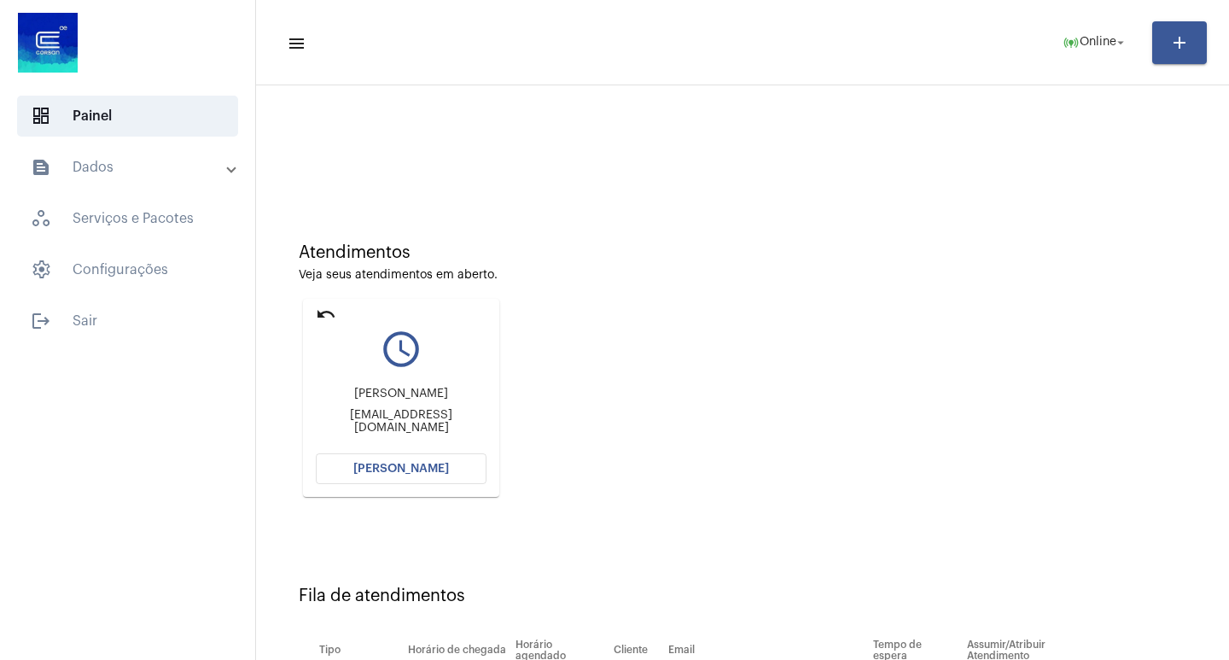
scroll to position [130, 0]
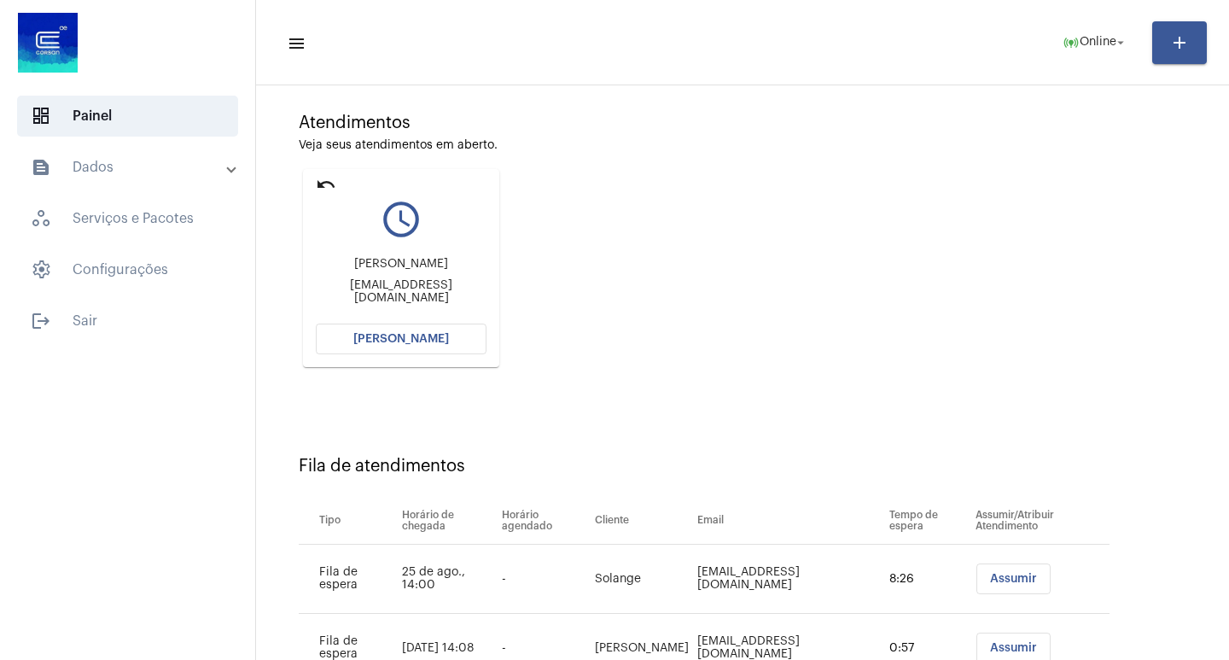
click at [440, 355] on mat-card "undo query_builder Fernanda [EMAIL_ADDRESS][DOMAIN_NAME] [PERSON_NAME]" at bounding box center [401, 268] width 196 height 198
click at [440, 341] on span "[PERSON_NAME]" at bounding box center [401, 339] width 96 height 12
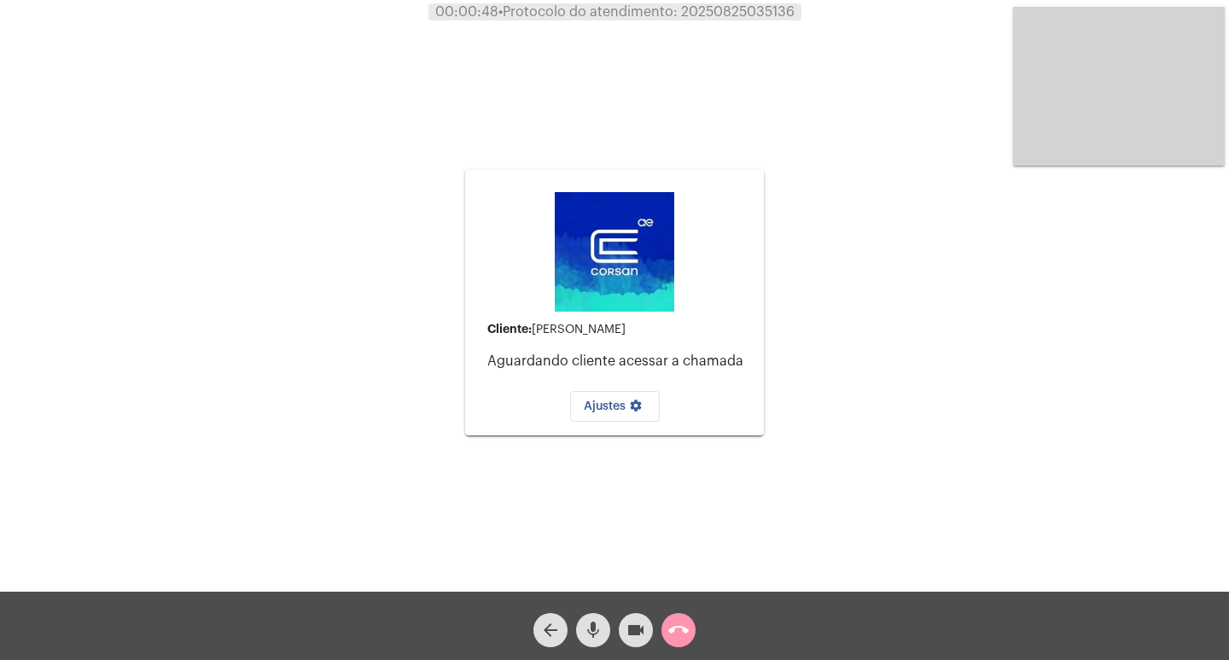
click at [675, 623] on mat-icon "call_end" at bounding box center [678, 630] width 20 height 20
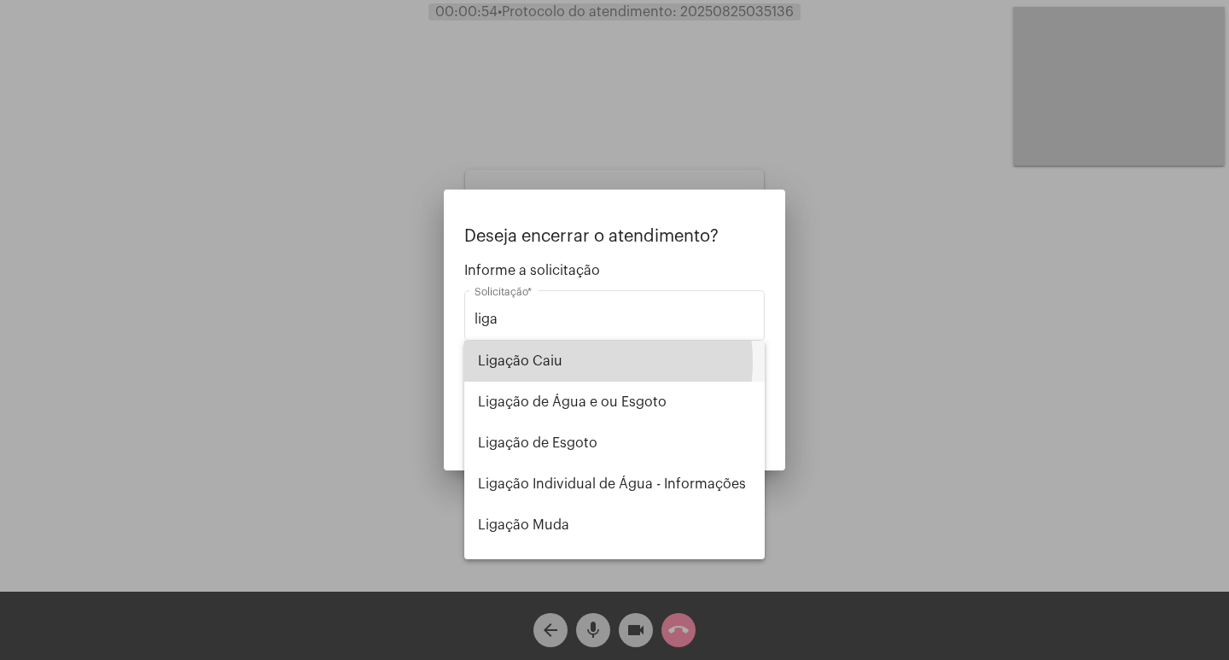
click at [567, 362] on span "Ligação Caiu" at bounding box center [614, 361] width 273 height 41
type input "Ligação Caiu"
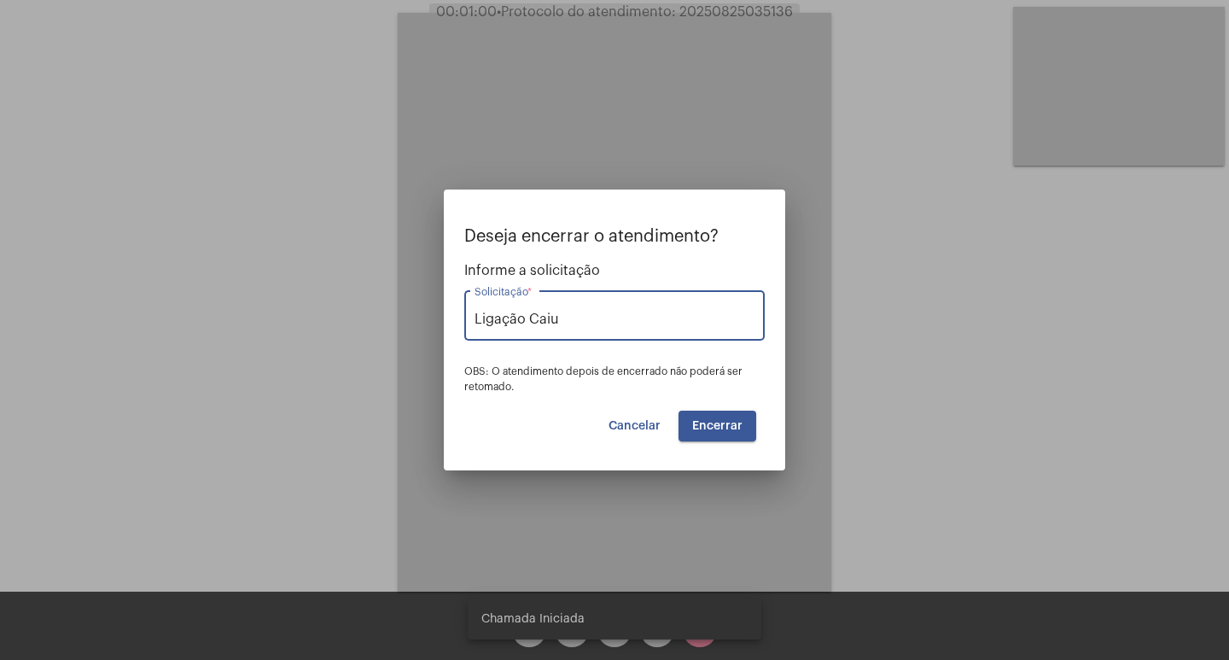
click at [639, 426] on span "Cancelar" at bounding box center [635, 426] width 52 height 12
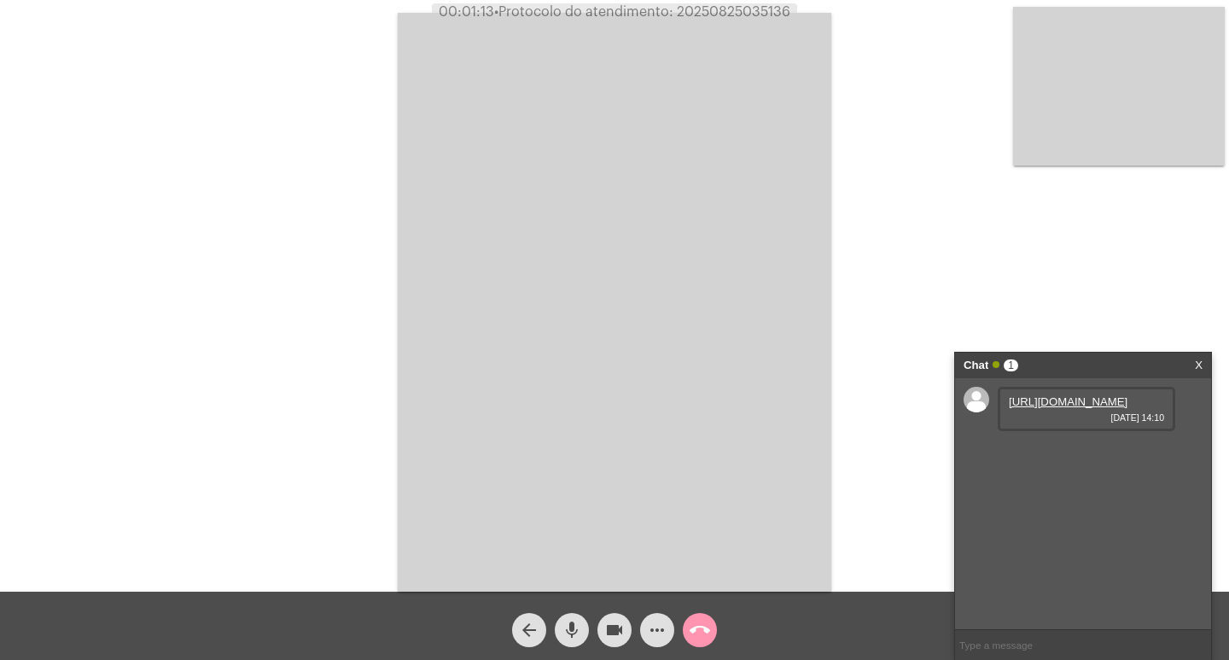
click at [994, 406] on div "[URL][DOMAIN_NAME] [DATE] 14:10" at bounding box center [1083, 503] width 256 height 251
click at [1022, 408] on link "[URL][DOMAIN_NAME]" at bounding box center [1068, 401] width 119 height 13
click at [1078, 457] on link "[URL][DOMAIN_NAME]" at bounding box center [1068, 450] width 119 height 13
click at [1043, 505] on link "[URL][DOMAIN_NAME]" at bounding box center [1068, 499] width 119 height 13
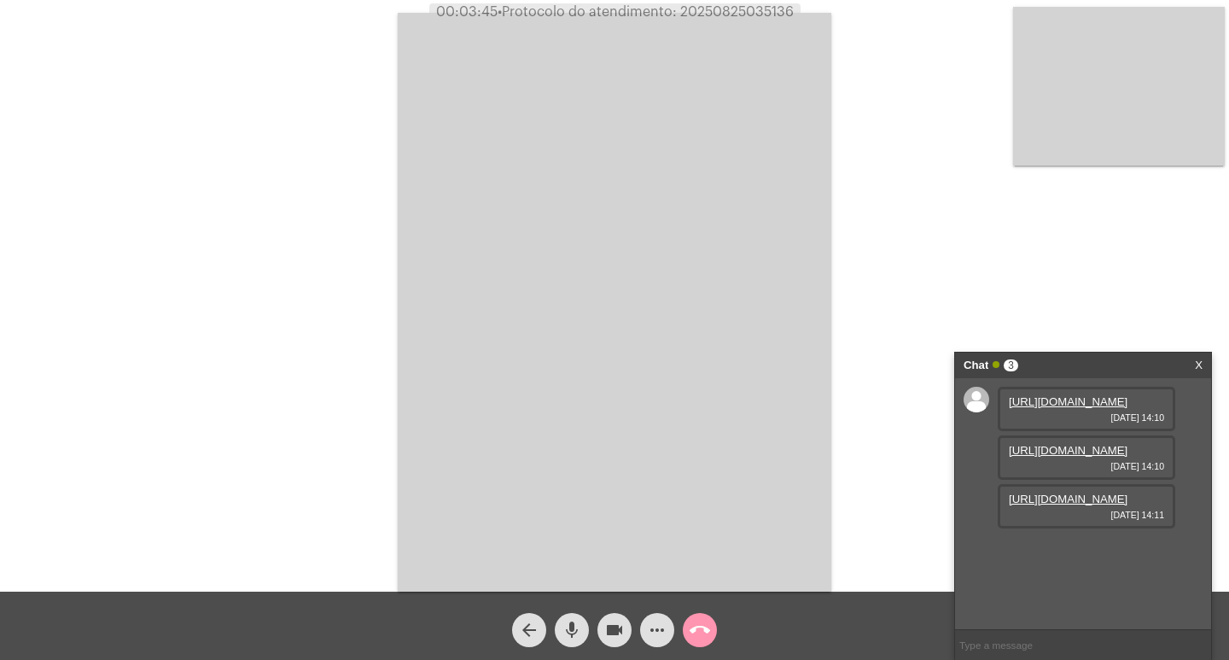
click at [607, 627] on mat-icon "videocam" at bounding box center [614, 630] width 20 height 20
click at [620, 634] on mat-icon "videocam_off" at bounding box center [614, 630] width 20 height 20
click at [1200, 362] on link "X" at bounding box center [1199, 366] width 8 height 26
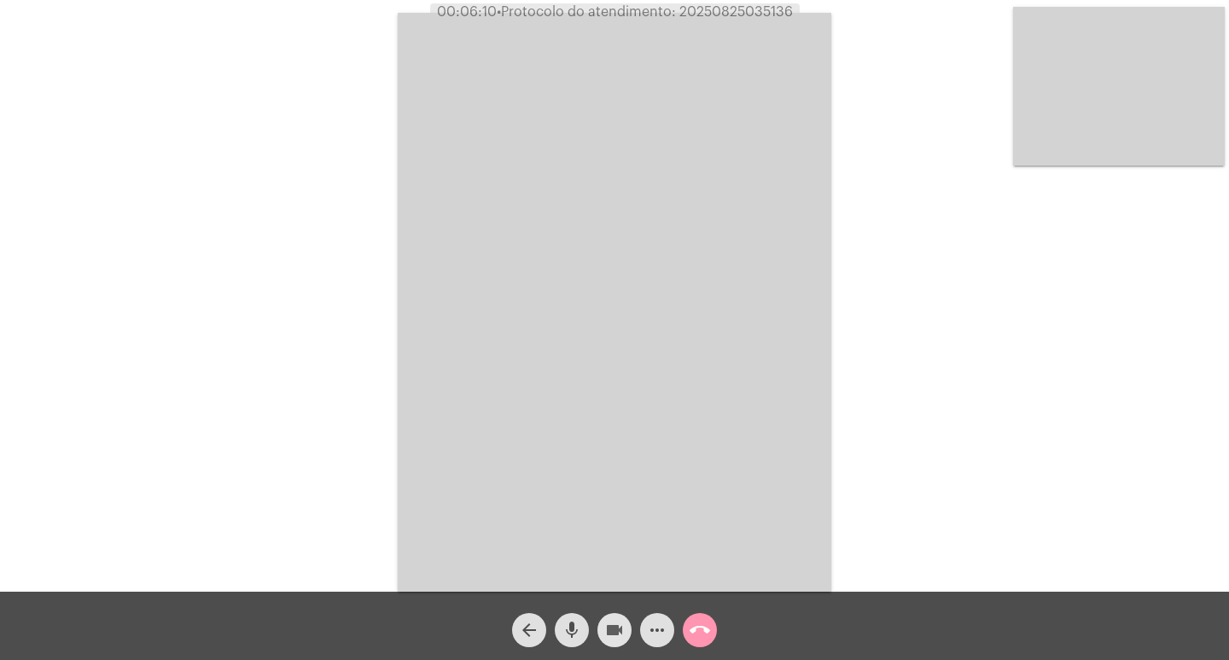
click at [620, 634] on mat-icon "videocam" at bounding box center [614, 630] width 20 height 20
click at [617, 627] on mat-icon "videocam_off" at bounding box center [614, 630] width 20 height 20
click at [608, 636] on mat-icon "videocam" at bounding box center [614, 630] width 20 height 20
click at [608, 636] on mat-icon "videocam_off" at bounding box center [614, 630] width 20 height 20
click at [700, 636] on mat-icon "call_end" at bounding box center [700, 630] width 20 height 20
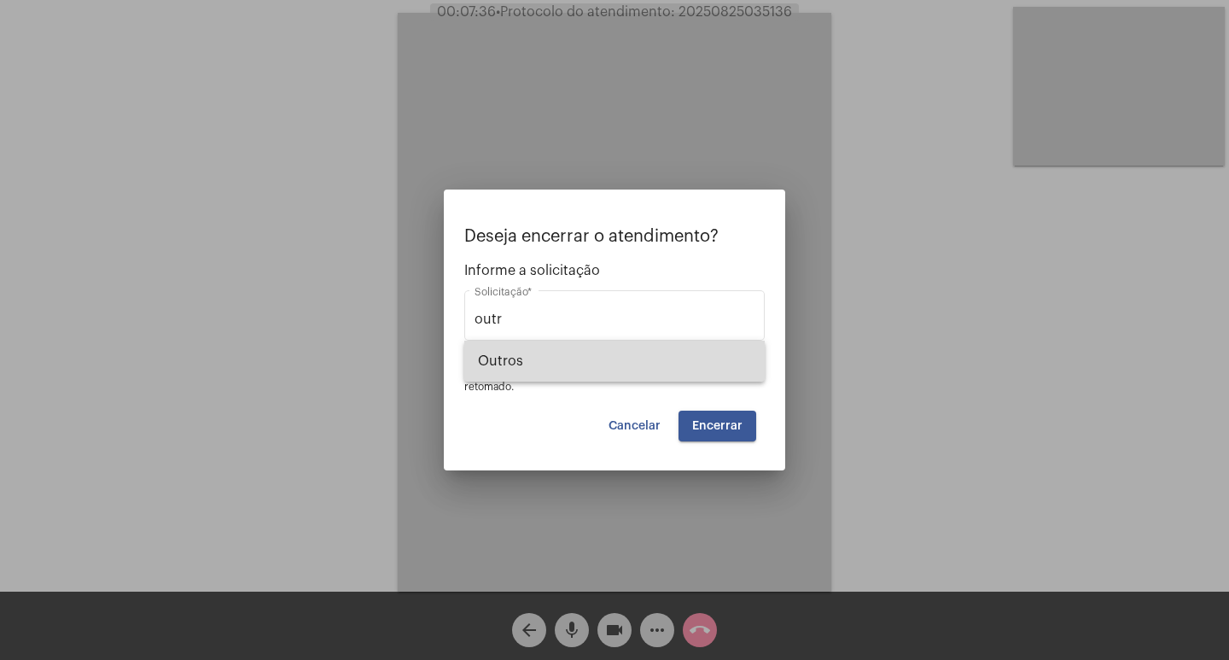
click at [510, 350] on span "Outros" at bounding box center [614, 361] width 273 height 41
type input "Outros"
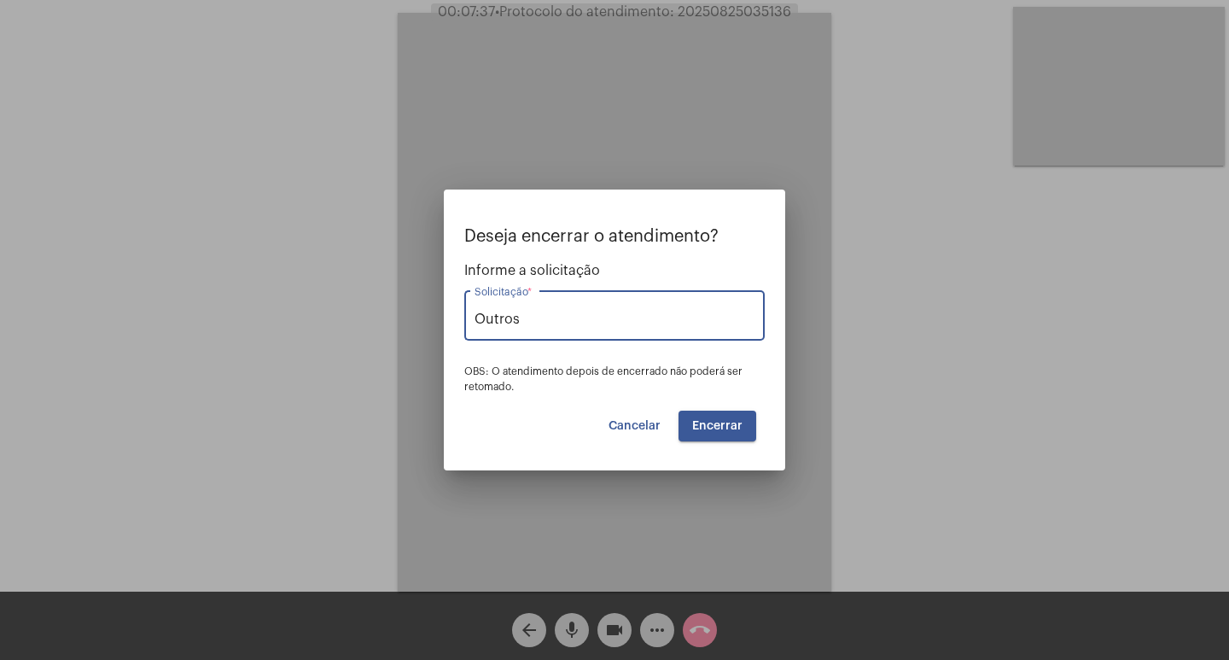
click at [692, 440] on button "Encerrar" at bounding box center [718, 426] width 78 height 31
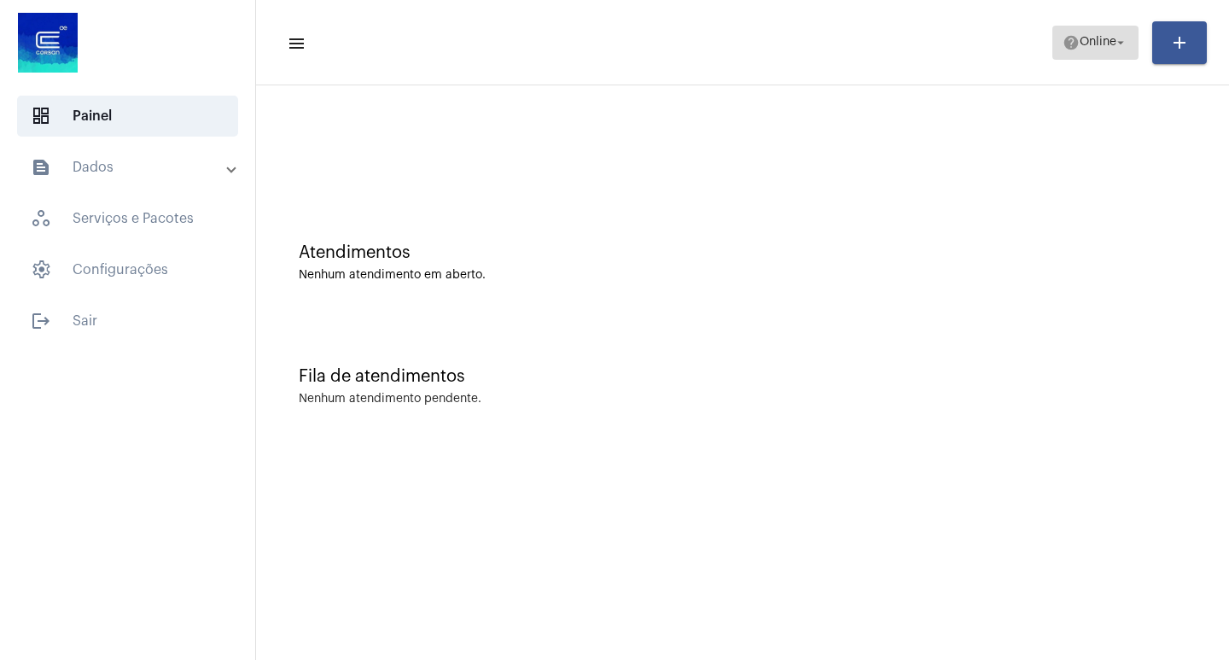
click at [1063, 51] on span "help Online arrow_drop_down" at bounding box center [1096, 41] width 66 height 31
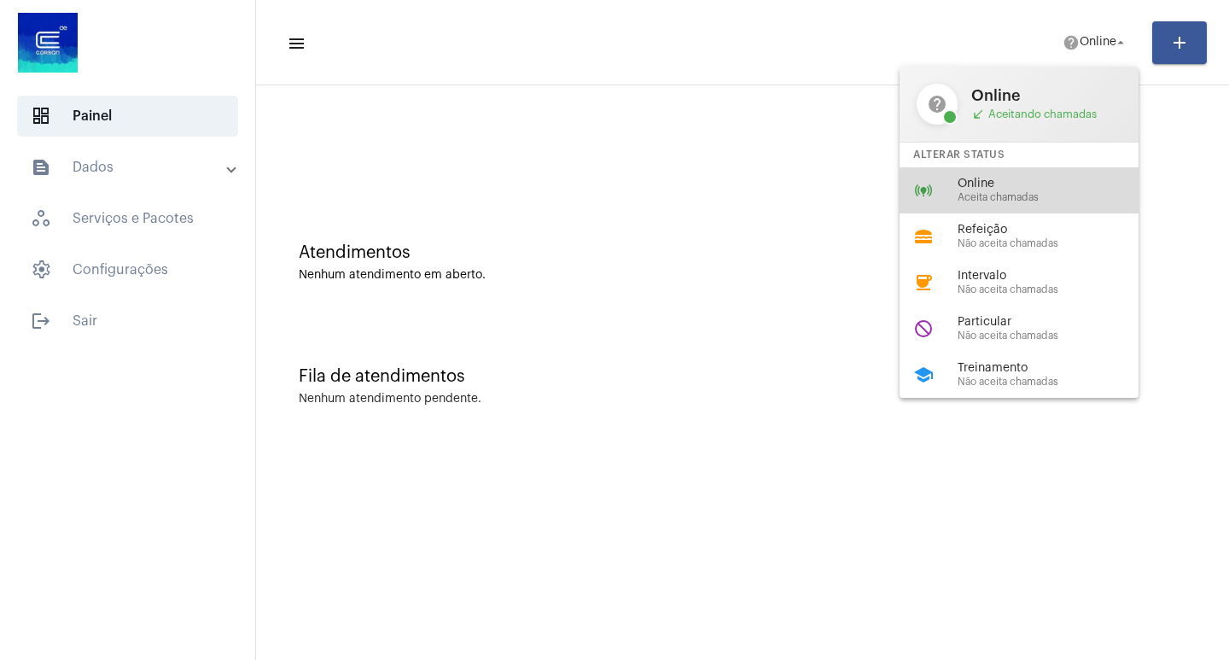
click at [1029, 212] on div "online_prediction Online Aceita chamadas" at bounding box center [1033, 190] width 266 height 46
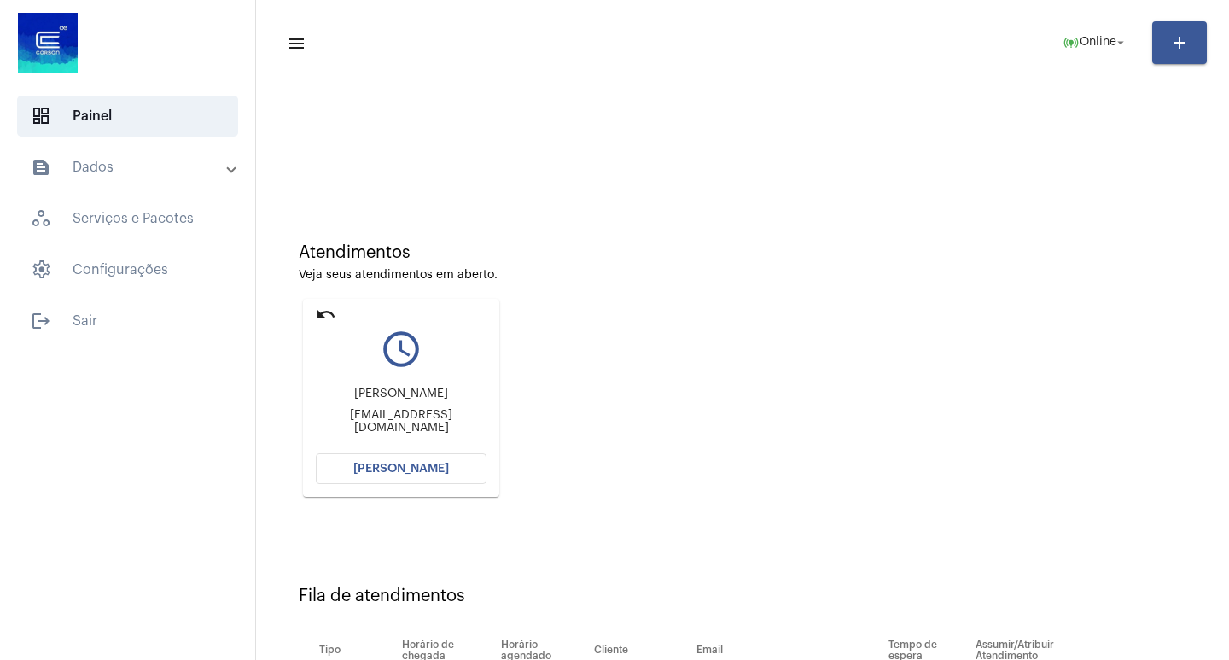
click at [644, 265] on div "Atendimentos Veja seus atendimentos em aberto." at bounding box center [743, 262] width 888 height 38
click at [878, 282] on div "Atendimentos Veja seus atendimentos em aberto. undo query_builder [PERSON_NAME]…" at bounding box center [743, 363] width 956 height 343
click at [441, 464] on span "[PERSON_NAME]" at bounding box center [401, 469] width 96 height 12
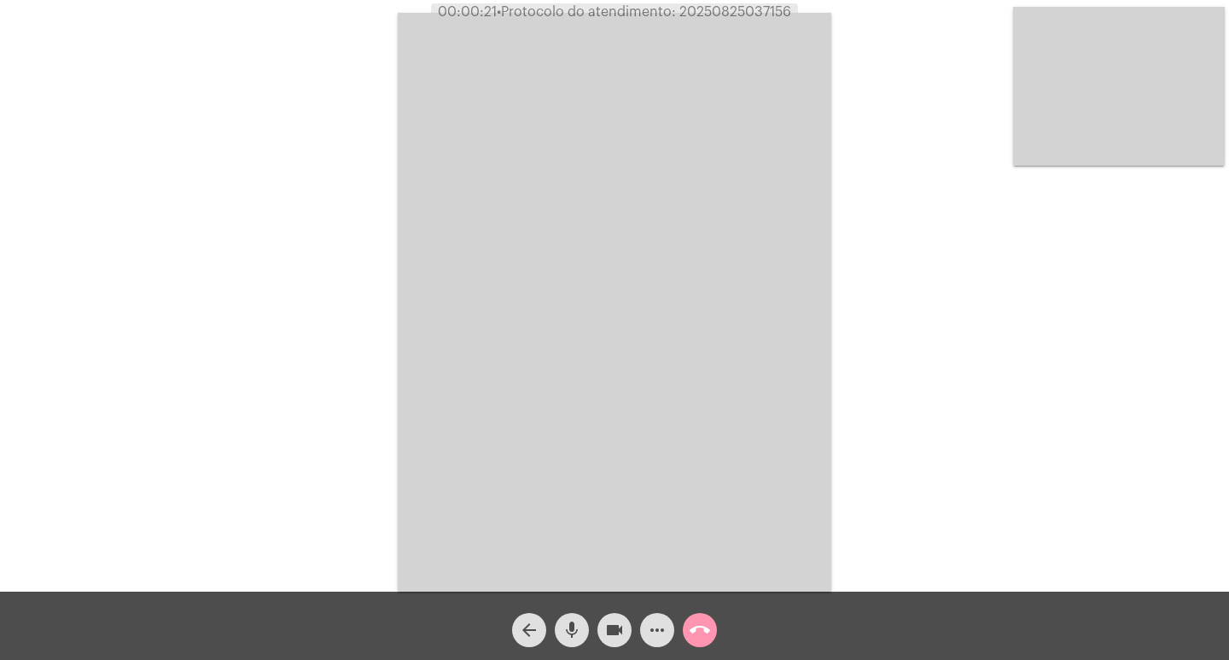
click at [355, 380] on div "Acessando Câmera e Microfone..." at bounding box center [615, 300] width 1226 height 592
click at [616, 625] on mat-icon "videocam" at bounding box center [614, 630] width 20 height 20
click at [616, 625] on mat-icon "videocam_off" at bounding box center [614, 630] width 20 height 20
click at [626, 631] on button "videocam" at bounding box center [615, 630] width 34 height 34
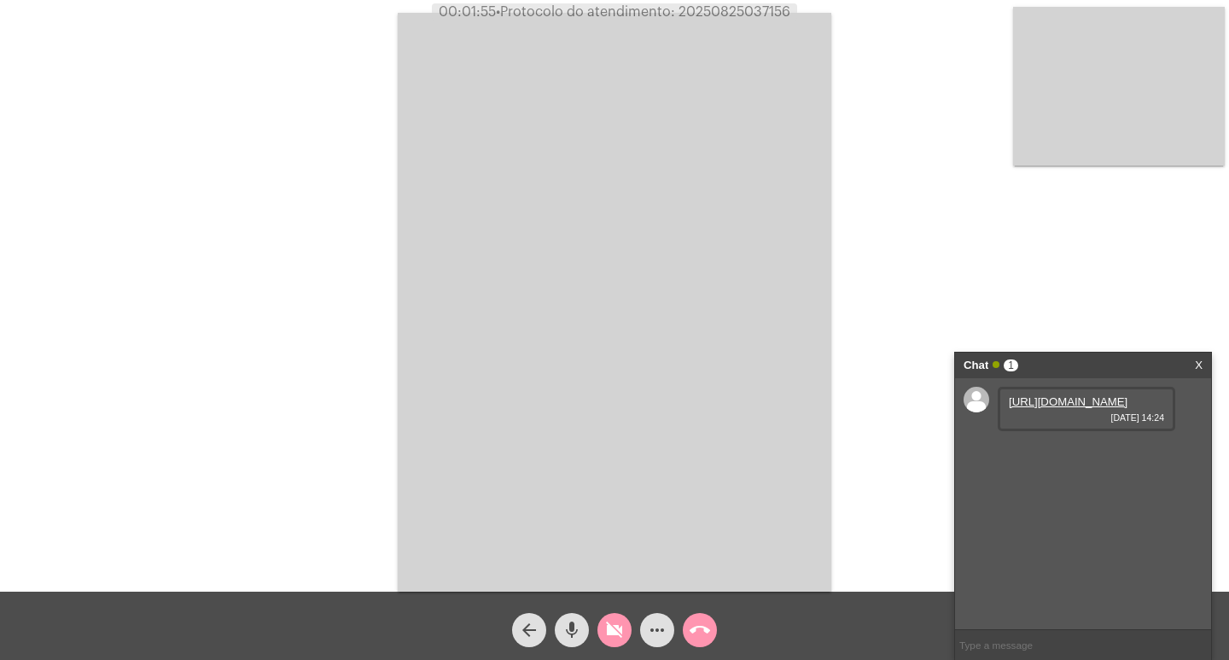
click at [1120, 408] on link "[URL][DOMAIN_NAME]" at bounding box center [1068, 401] width 119 height 13
drag, startPoint x: 383, startPoint y: 207, endPoint x: 389, endPoint y: 199, distance: 10.4
click at [383, 207] on div "Acessando Câmera e Microfone..." at bounding box center [615, 300] width 1226 height 592
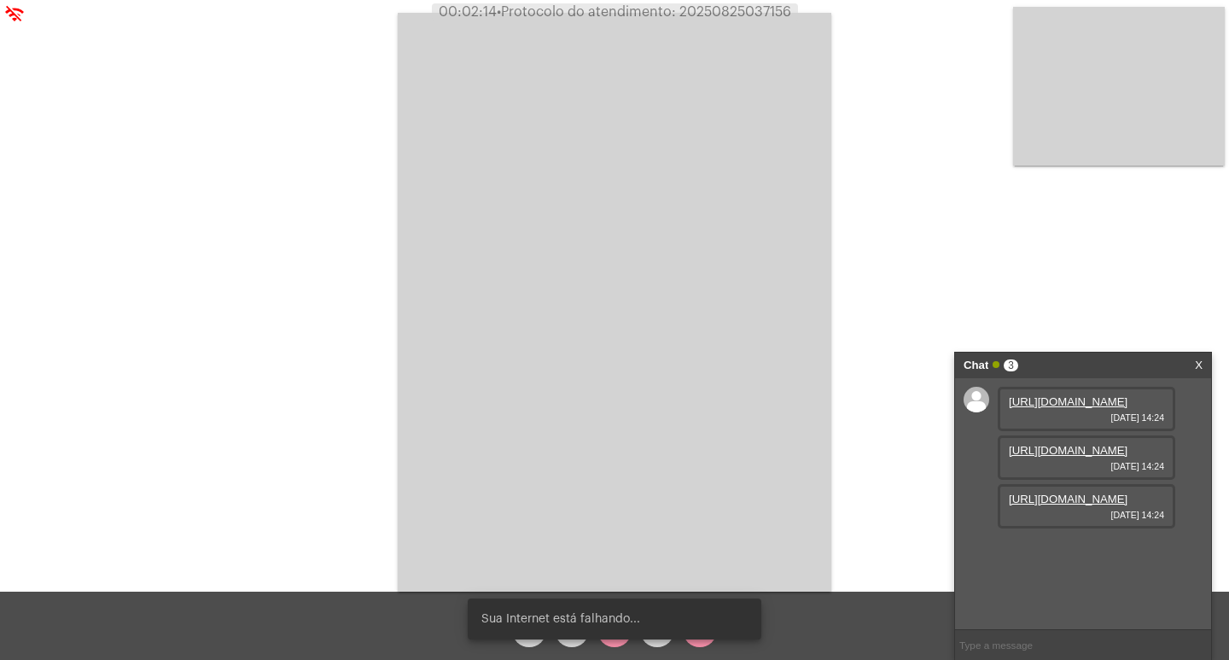
scroll to position [15, 0]
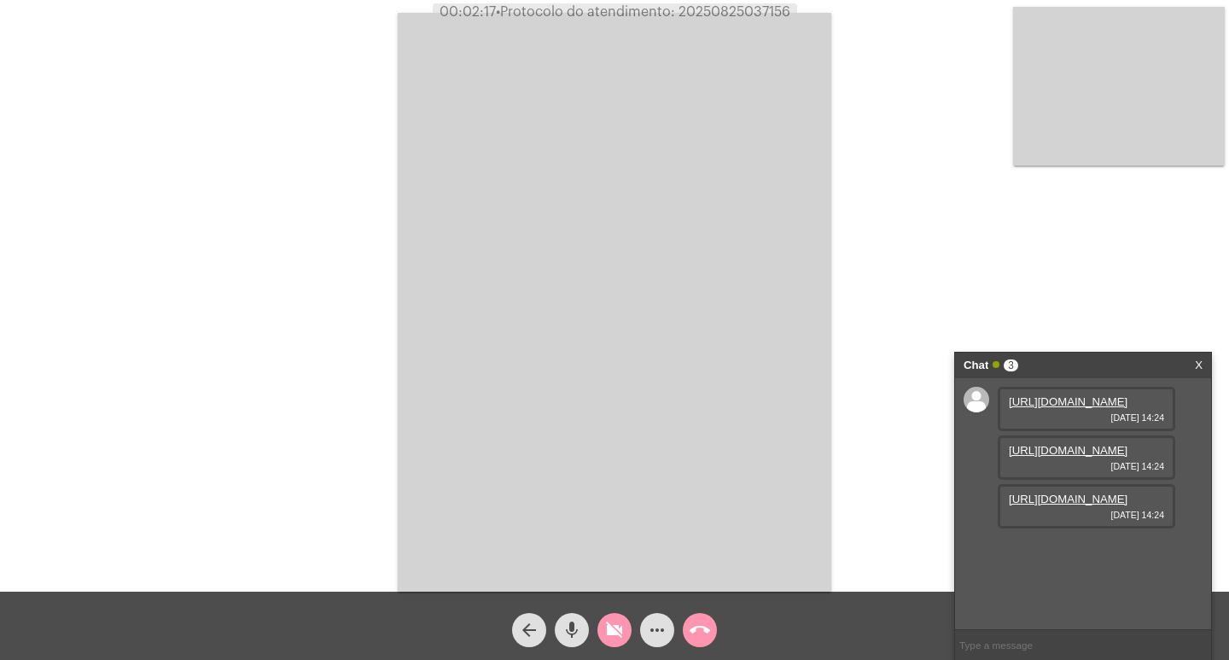
click at [1105, 457] on link "[URL][DOMAIN_NAME]" at bounding box center [1068, 450] width 119 height 13
drag, startPoint x: 806, startPoint y: 471, endPoint x: 820, endPoint y: 471, distance: 14.5
click at [806, 471] on video at bounding box center [615, 302] width 434 height 579
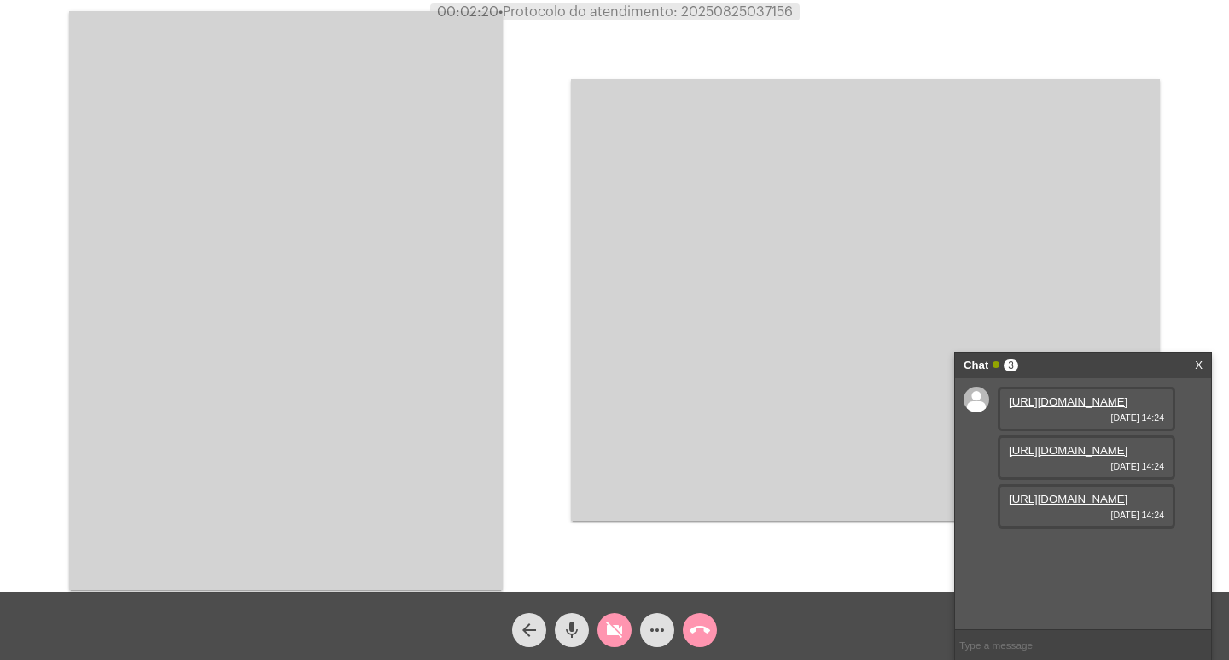
click at [1076, 505] on link "[URL][DOMAIN_NAME]" at bounding box center [1068, 499] width 119 height 13
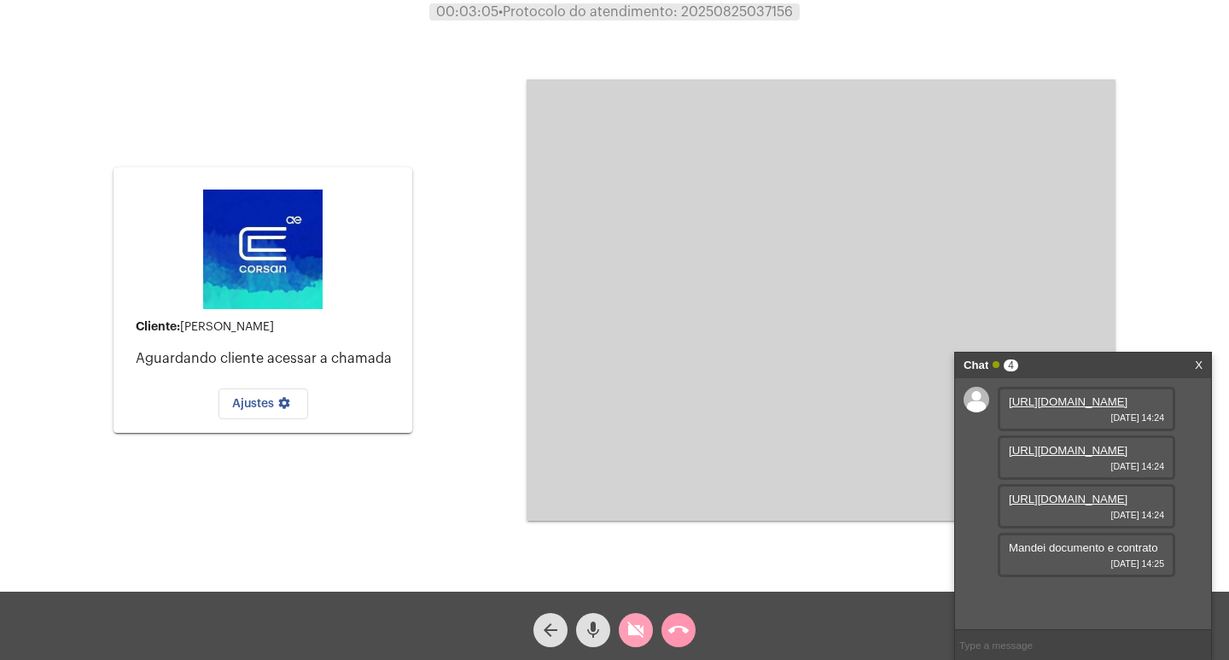
click at [633, 631] on mat-icon "videocam_off" at bounding box center [636, 630] width 20 height 20
click at [685, 640] on mat-icon "call_end" at bounding box center [678, 630] width 20 height 20
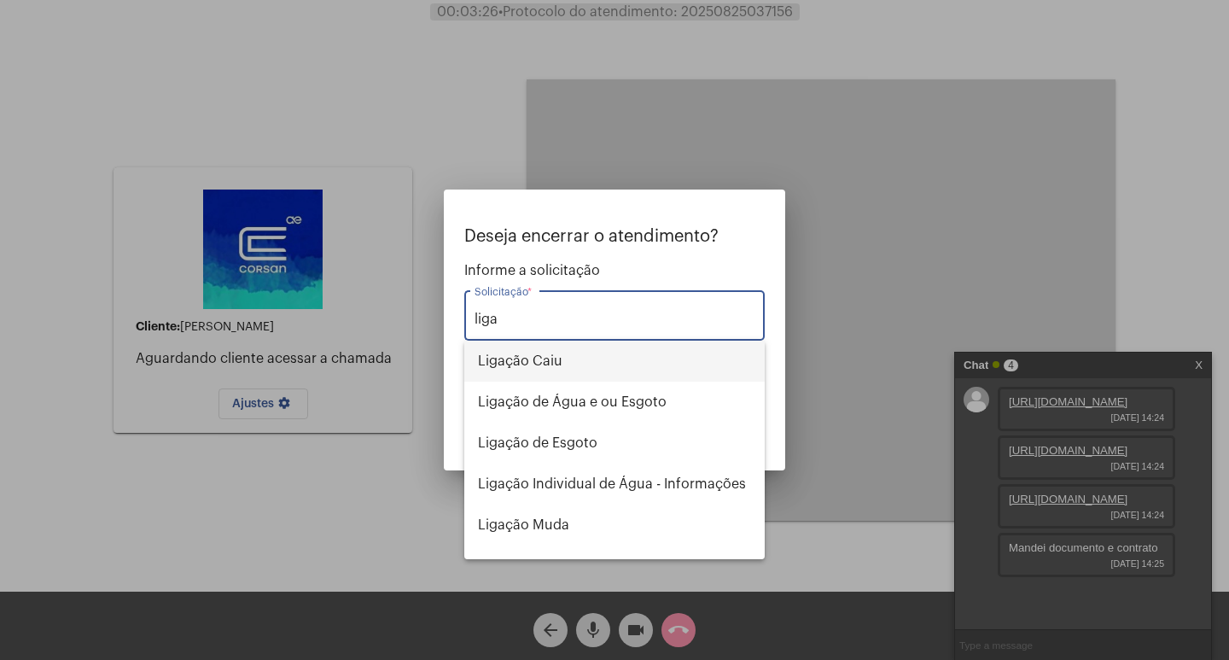
click at [560, 369] on span "Ligação Caiu" at bounding box center [614, 361] width 273 height 41
click at [560, 369] on span "OBS: O atendimento depois de encerrado não poderá ser retomado." at bounding box center [603, 379] width 278 height 26
type input "Ligação Caiu"
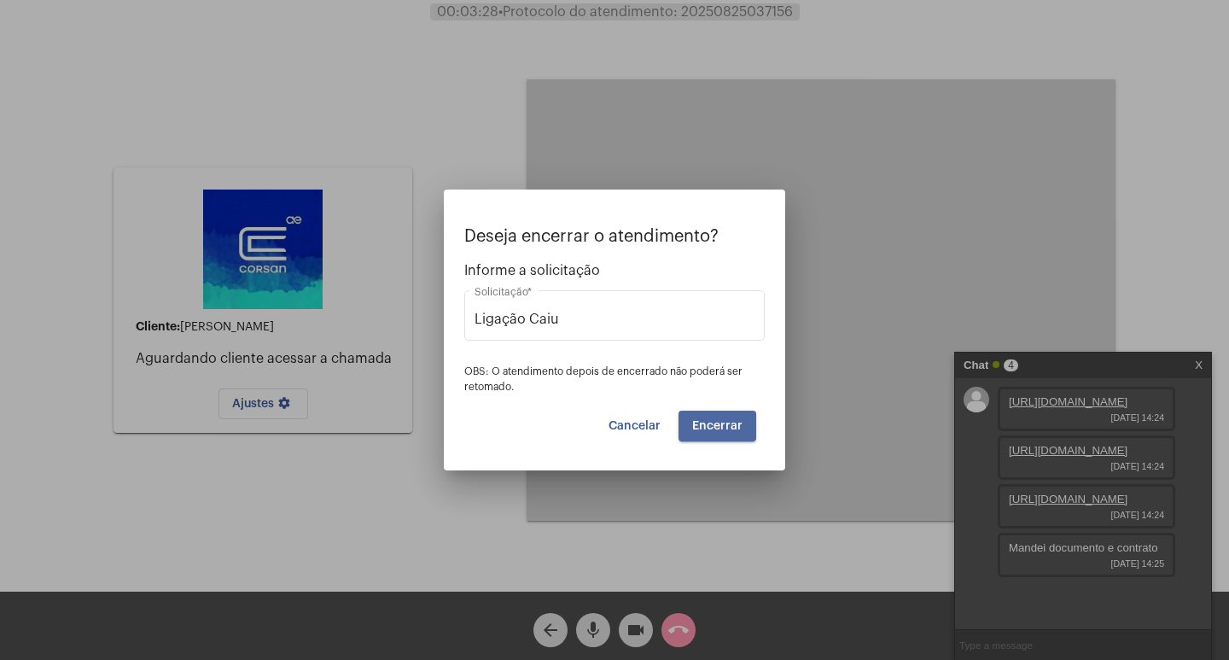
click at [718, 428] on span "Encerrar" at bounding box center [717, 426] width 50 height 12
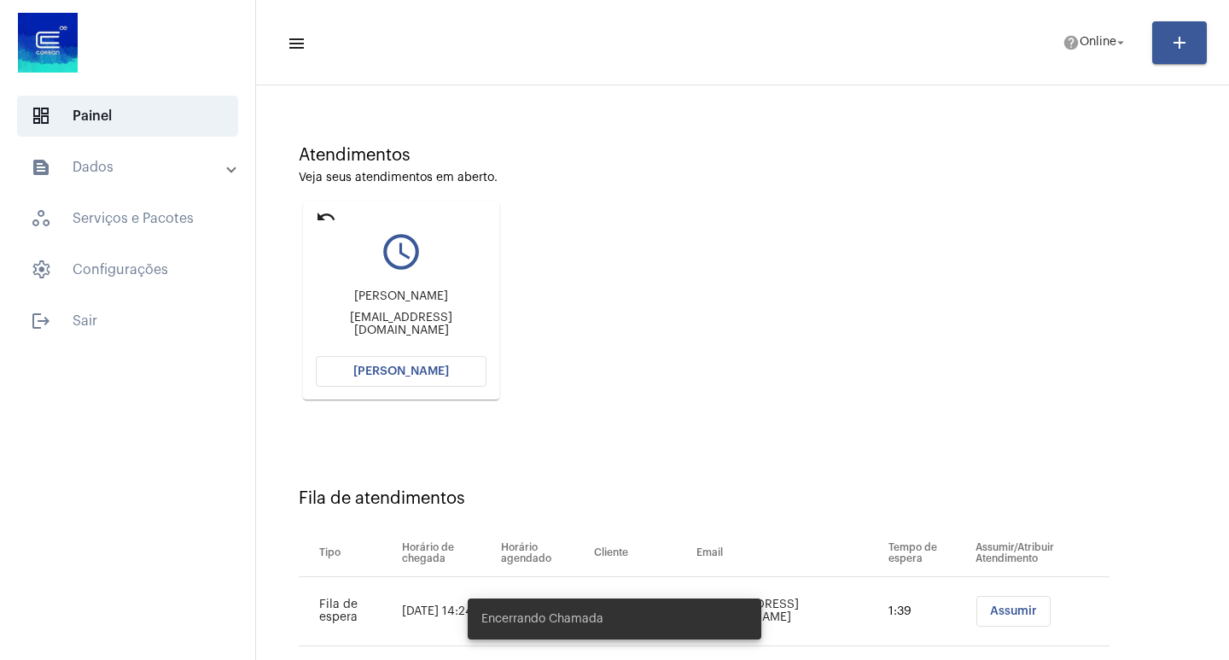
scroll to position [199, 0]
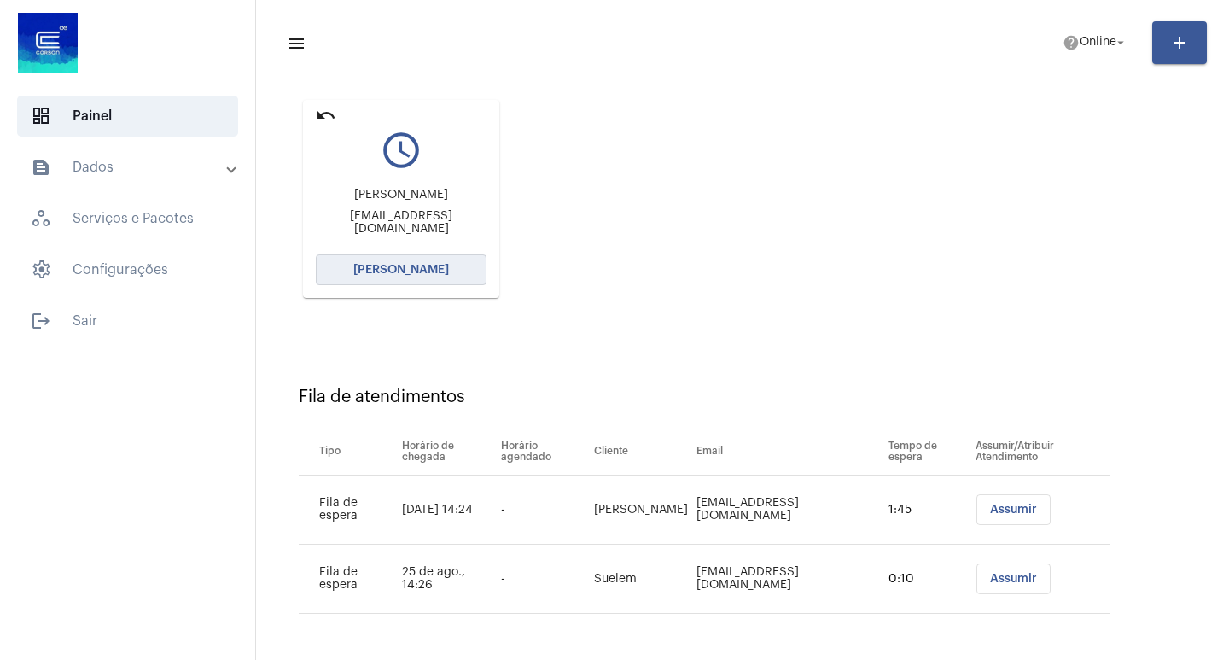
click at [395, 265] on span "[PERSON_NAME]" at bounding box center [401, 270] width 96 height 12
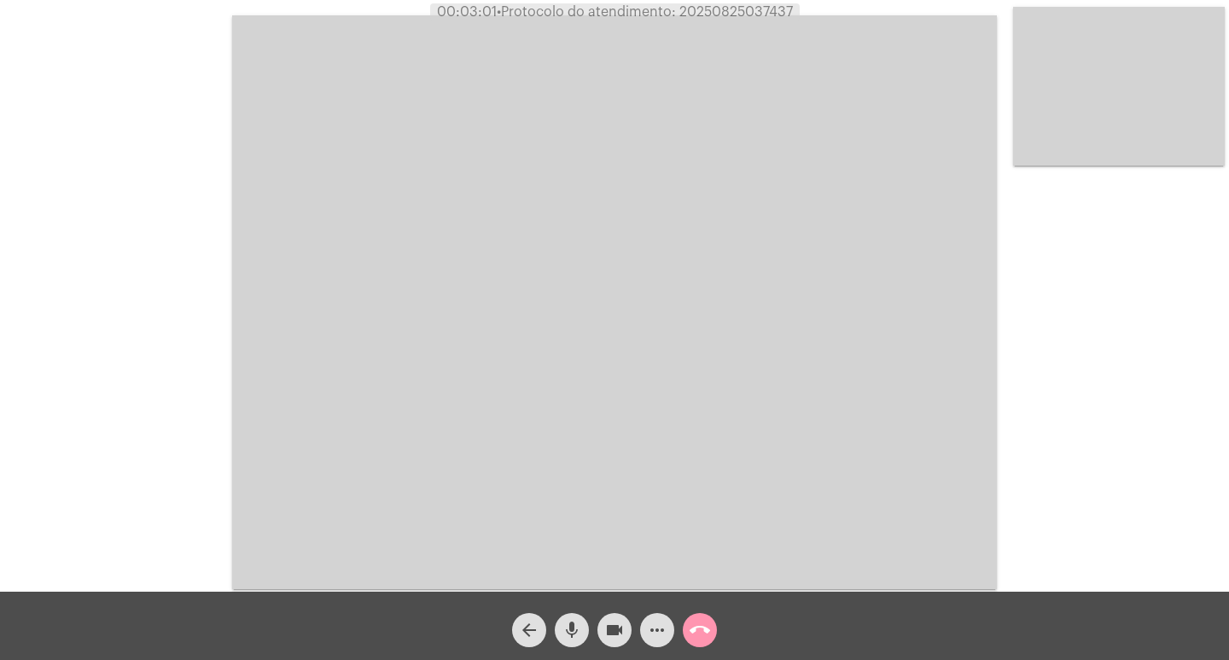
click at [374, 265] on video at bounding box center [614, 302] width 765 height 574
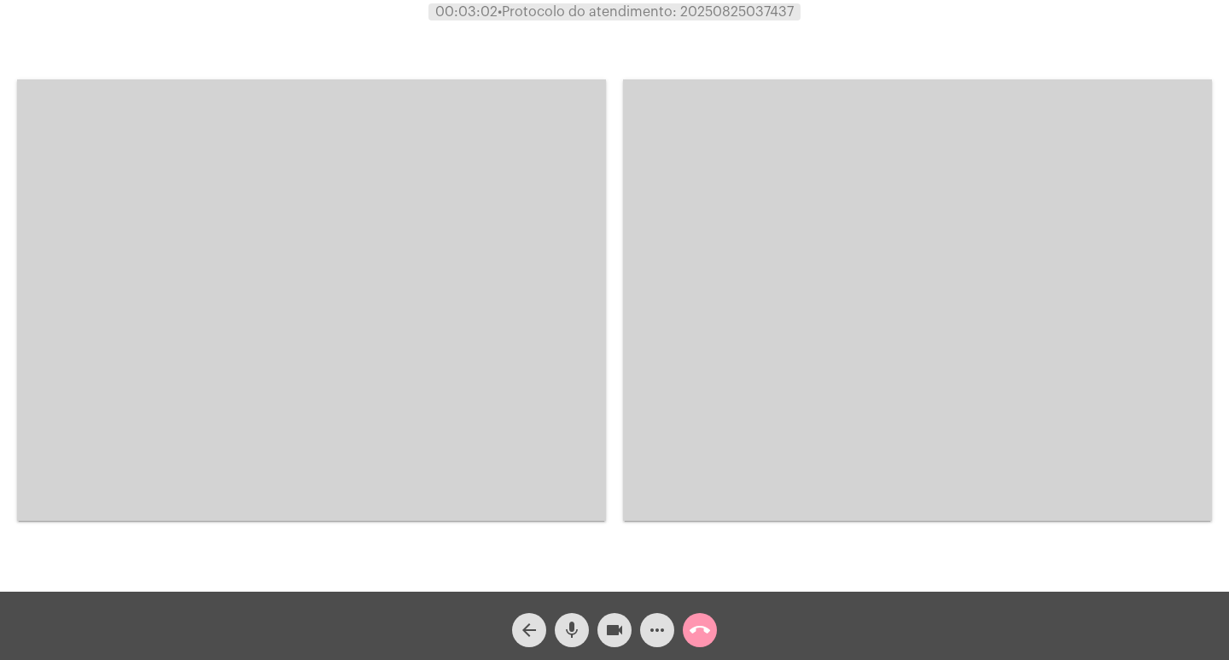
click at [374, 265] on video at bounding box center [311, 299] width 589 height 441
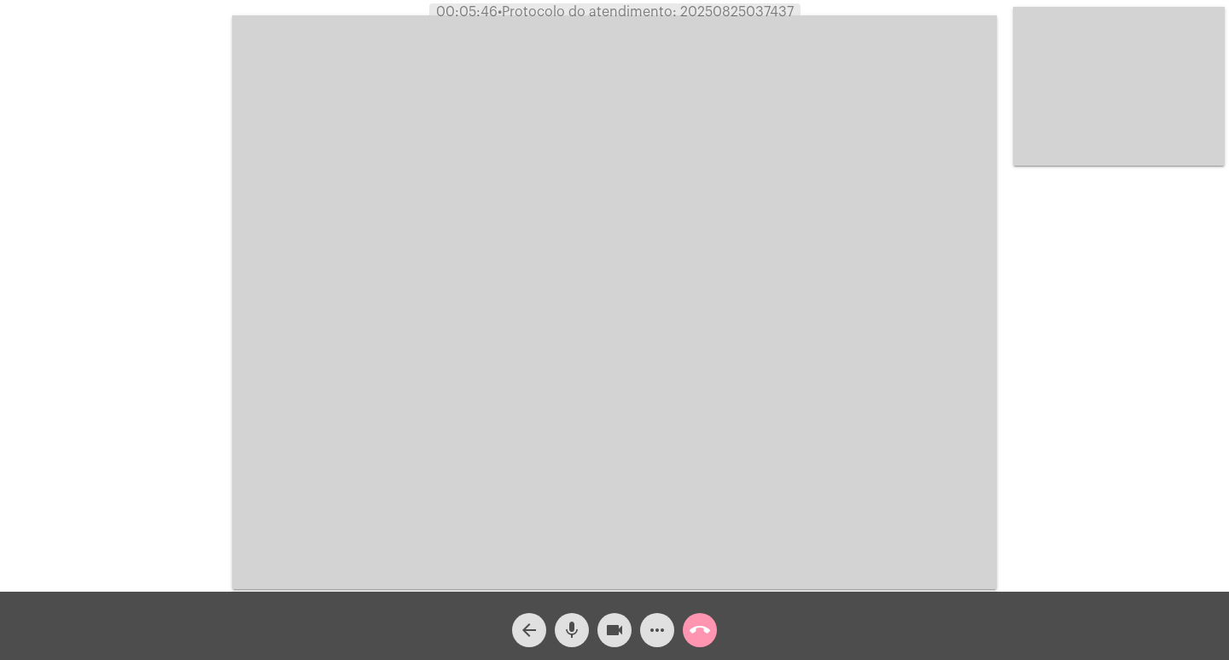
click at [728, 20] on video at bounding box center [614, 302] width 765 height 574
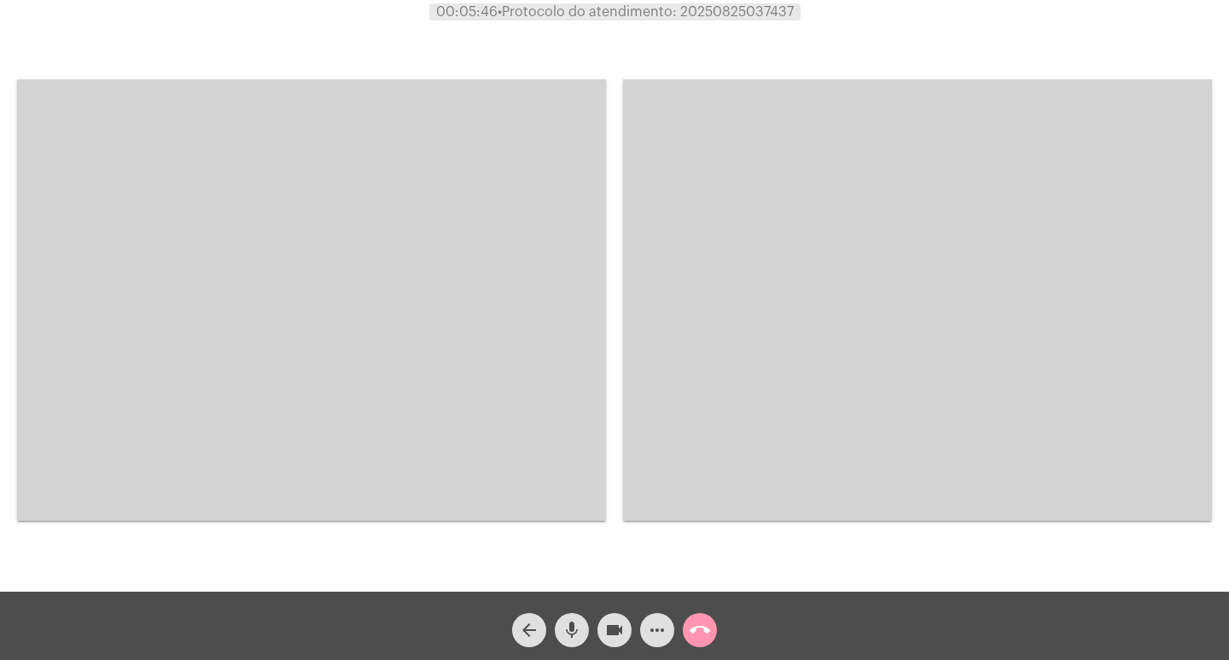
click at [734, 4] on span "00:05:46 • Protocolo do atendimento: 20250825037437" at bounding box center [614, 11] width 371 height 17
click at [734, 5] on span "• Protocolo do atendimento: 20250825037437" at bounding box center [645, 12] width 296 height 14
click at [547, 56] on div at bounding box center [311, 300] width 589 height 587
click at [323, 65] on div at bounding box center [311, 300] width 589 height 587
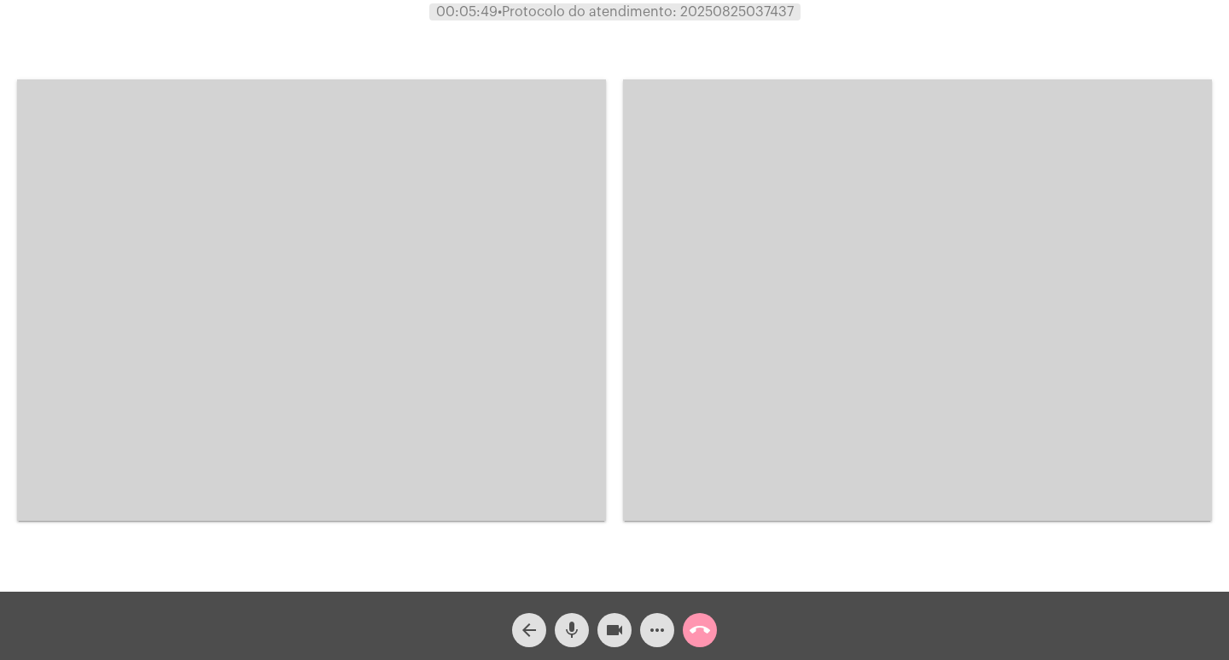
click at [323, 65] on div at bounding box center [311, 300] width 589 height 587
click at [713, 12] on span "• Protocolo do atendimento: 20250825037437" at bounding box center [646, 12] width 296 height 14
copy span "20250825037437"
click at [448, 68] on div at bounding box center [311, 300] width 589 height 587
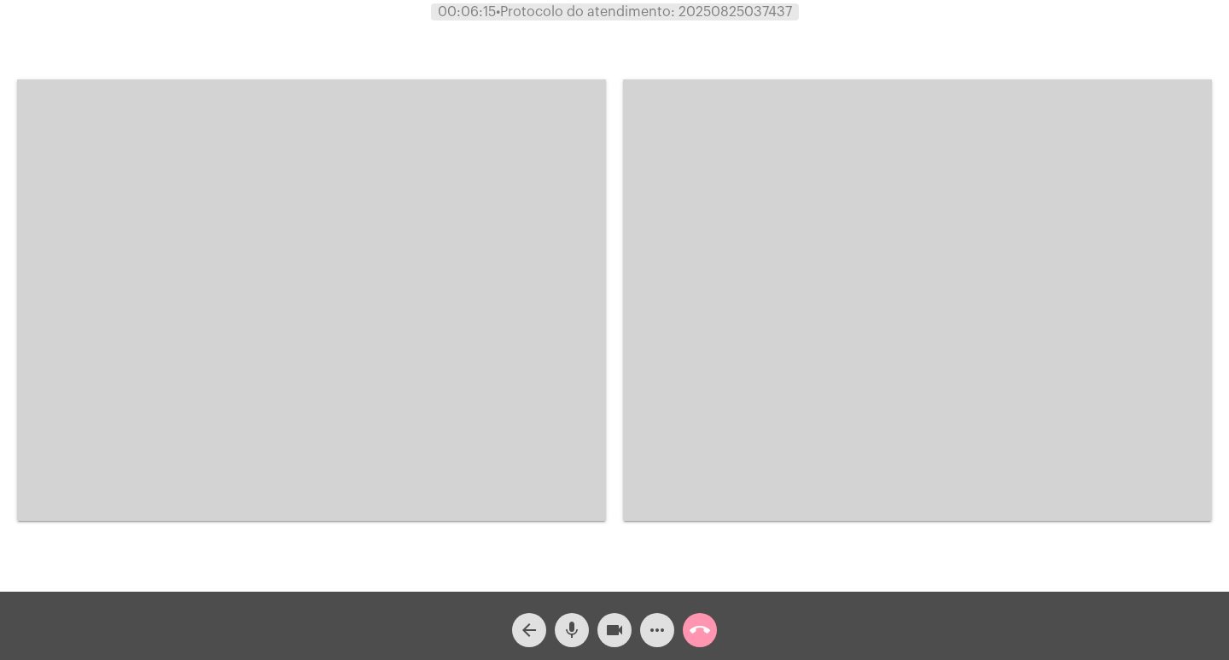
click at [167, 181] on video at bounding box center [311, 299] width 589 height 441
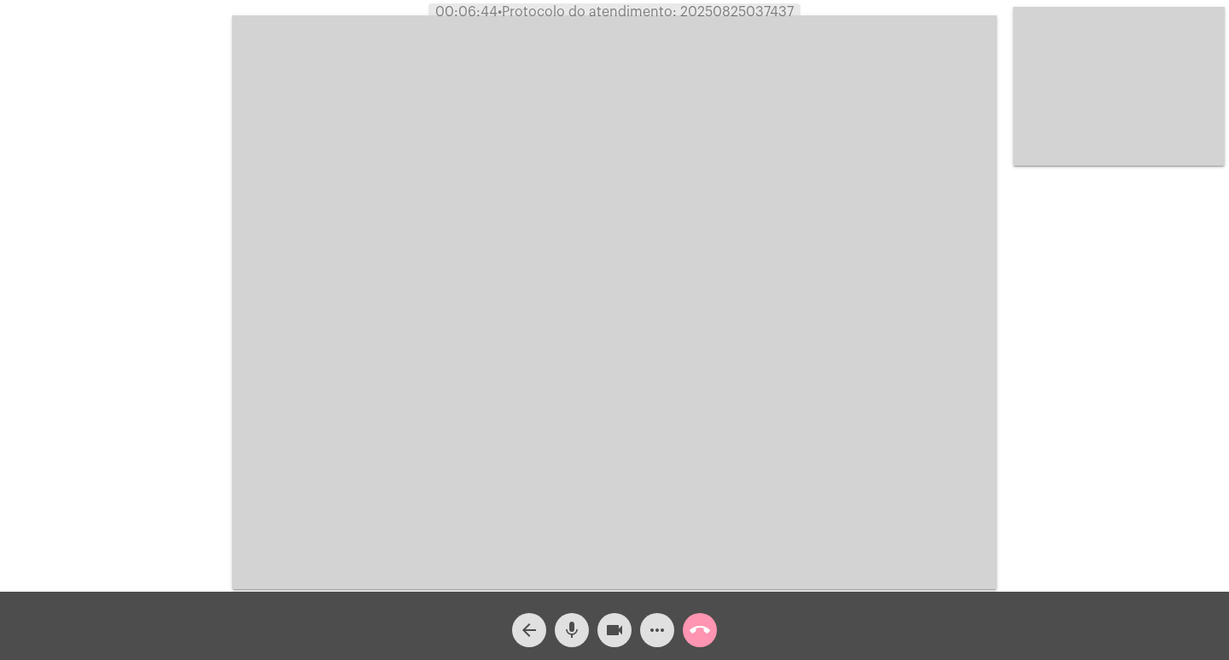
click at [519, 266] on video at bounding box center [614, 302] width 765 height 574
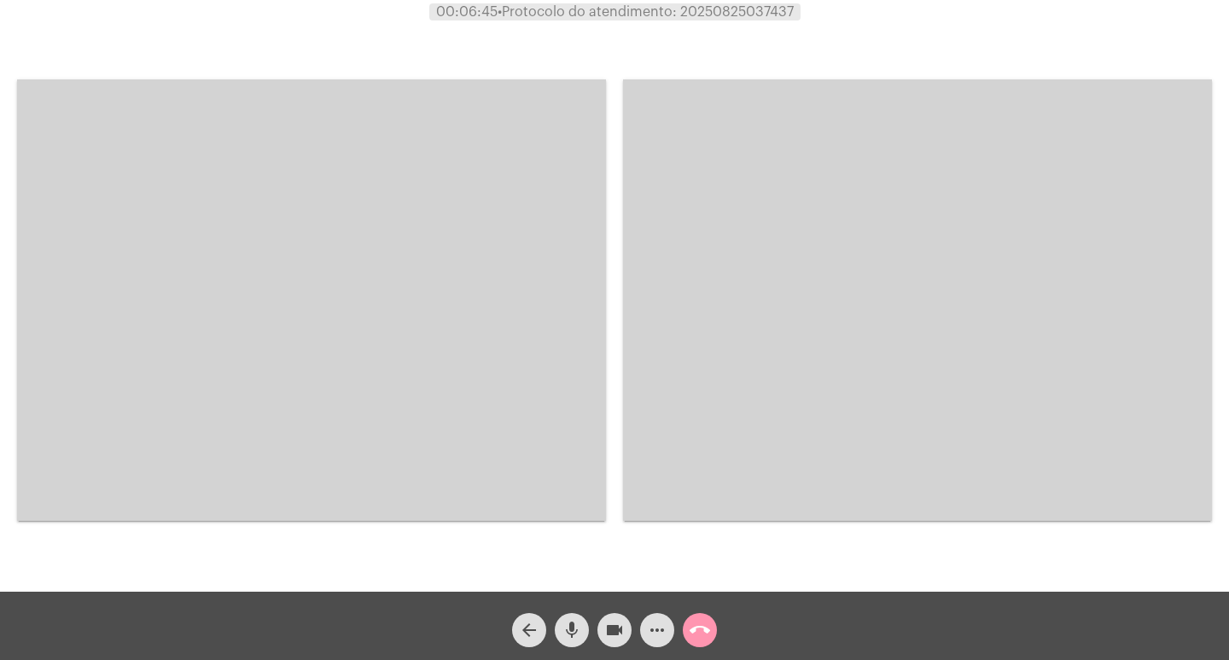
click at [519, 266] on video at bounding box center [311, 299] width 589 height 441
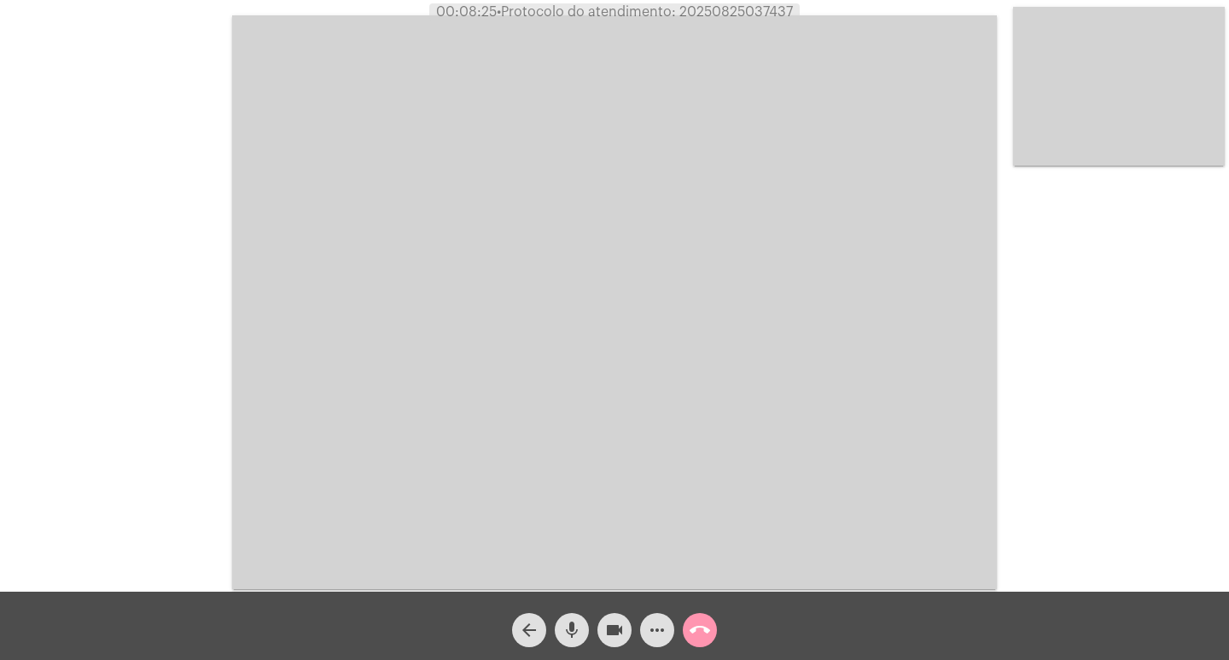
click at [420, 292] on video at bounding box center [614, 302] width 765 height 574
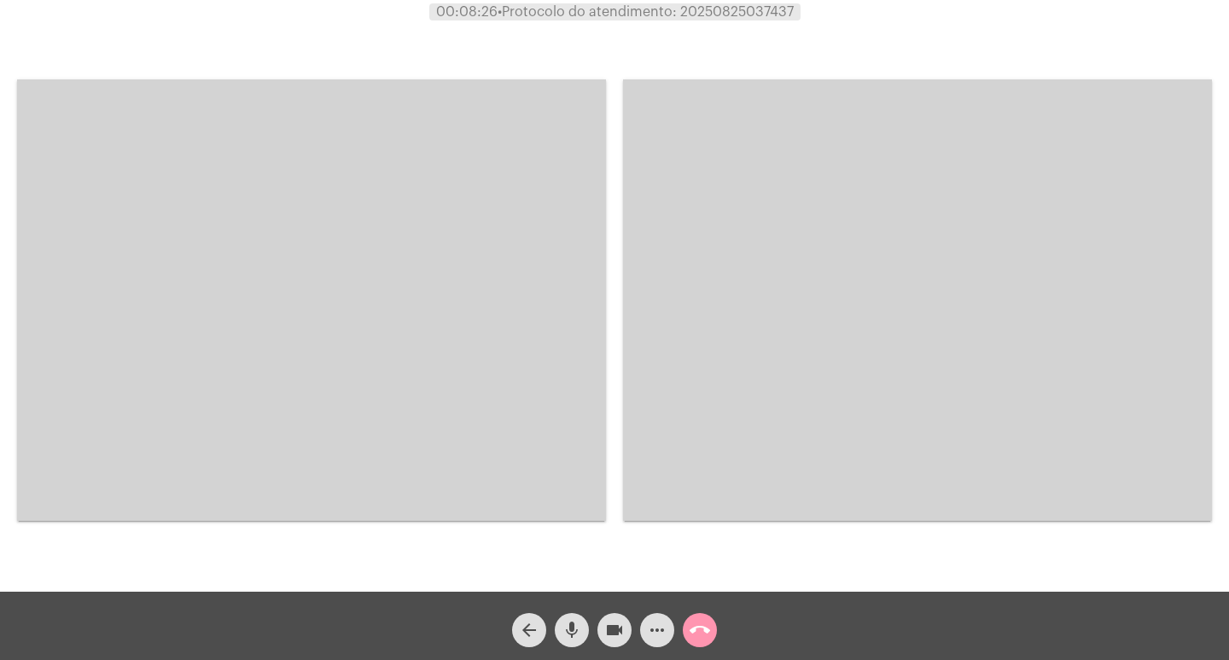
click at [420, 292] on video at bounding box center [311, 299] width 589 height 441
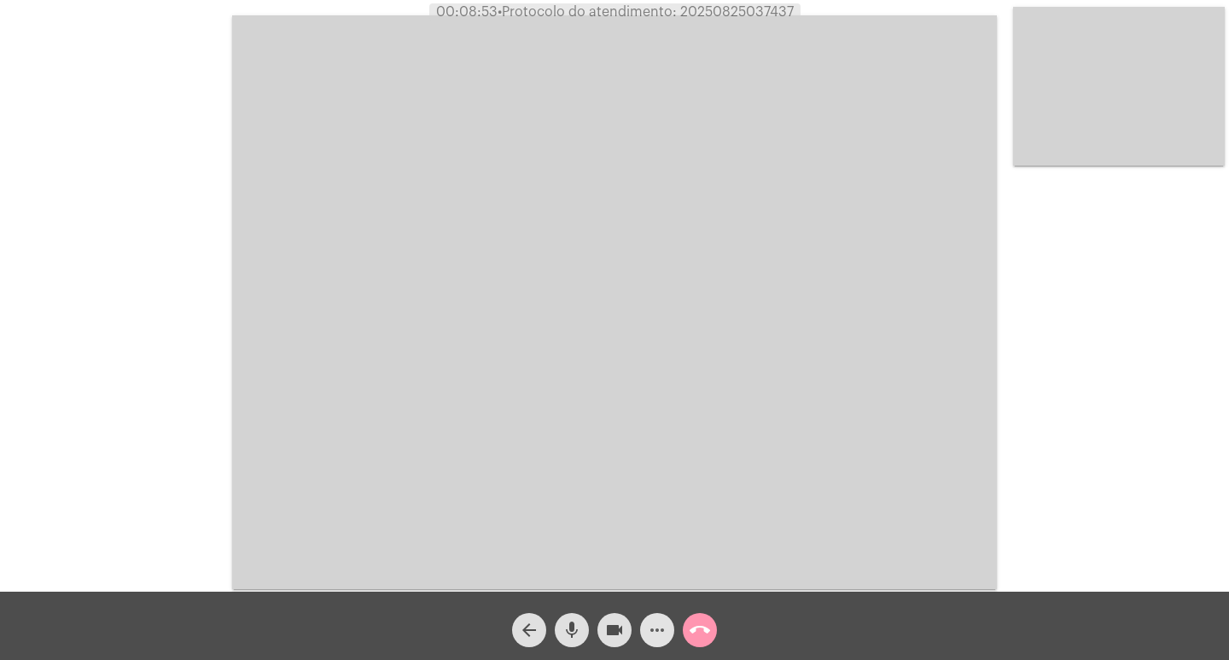
click at [658, 627] on mat-icon "more_horiz" at bounding box center [657, 630] width 20 height 20
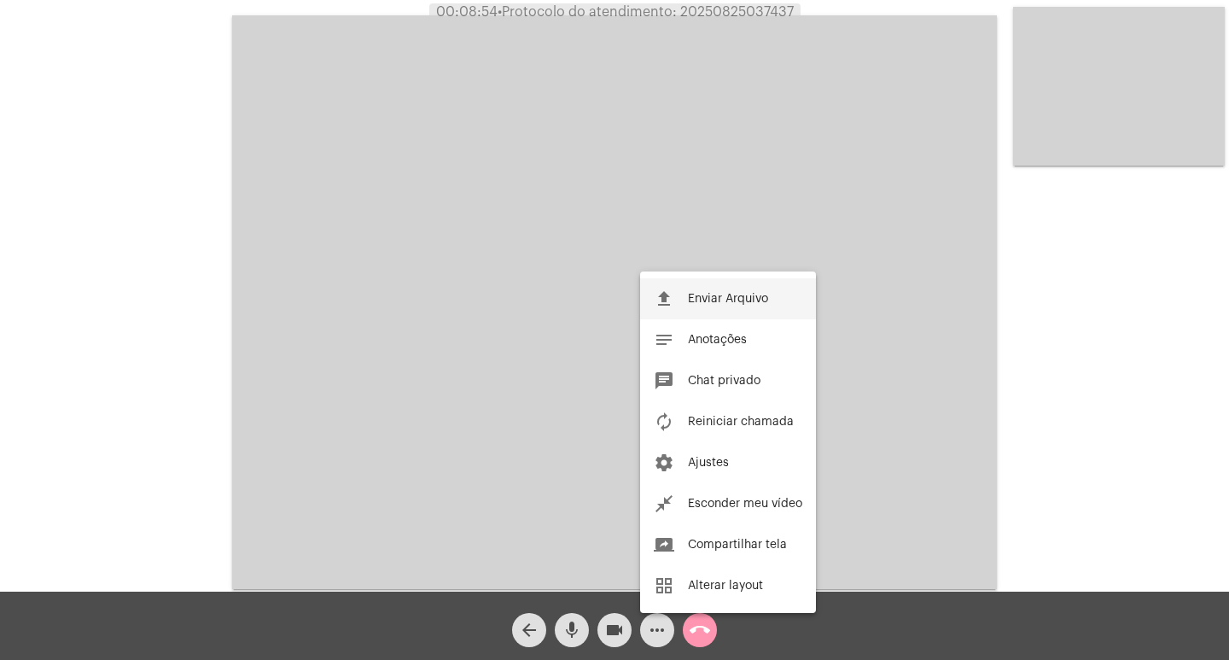
click at [685, 291] on button "file_upload Enviar Arquivo" at bounding box center [728, 298] width 176 height 41
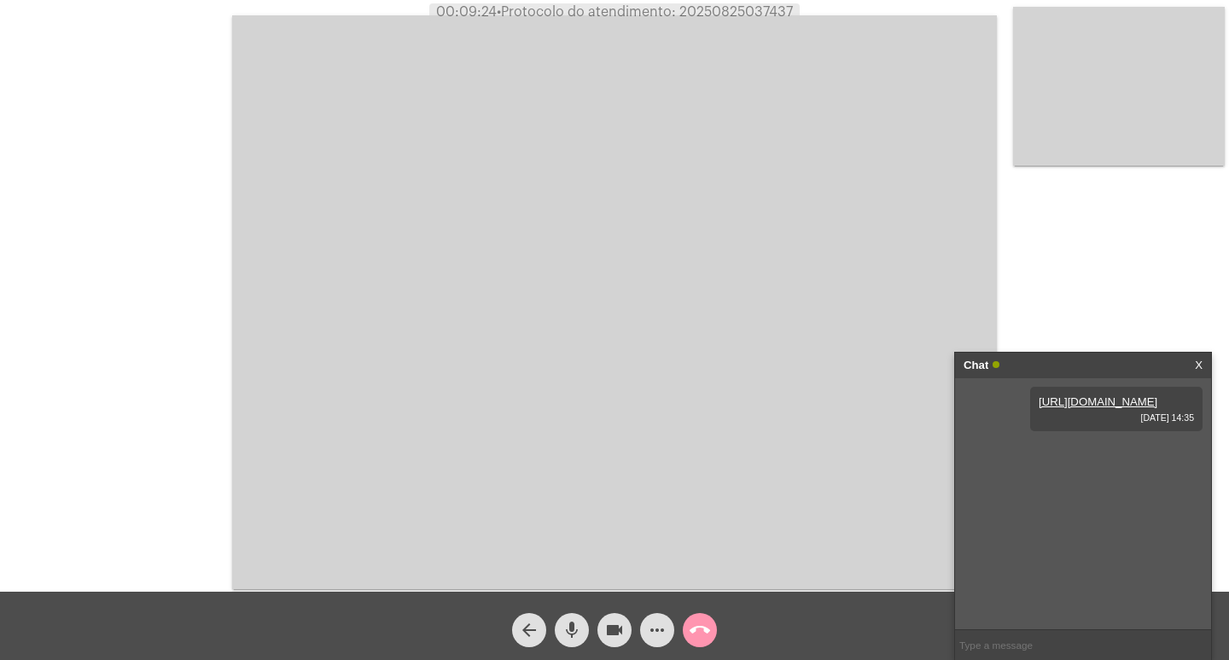
click at [621, 630] on mat-icon "videocam" at bounding box center [614, 630] width 20 height 20
click at [577, 634] on mat-icon "mic" at bounding box center [572, 630] width 20 height 20
click at [588, 629] on button "mic_off" at bounding box center [572, 630] width 34 height 34
click at [606, 627] on mat-icon "videocam_off" at bounding box center [614, 630] width 20 height 20
drag, startPoint x: 1010, startPoint y: 489, endPoint x: 1096, endPoint y: 489, distance: 86.2
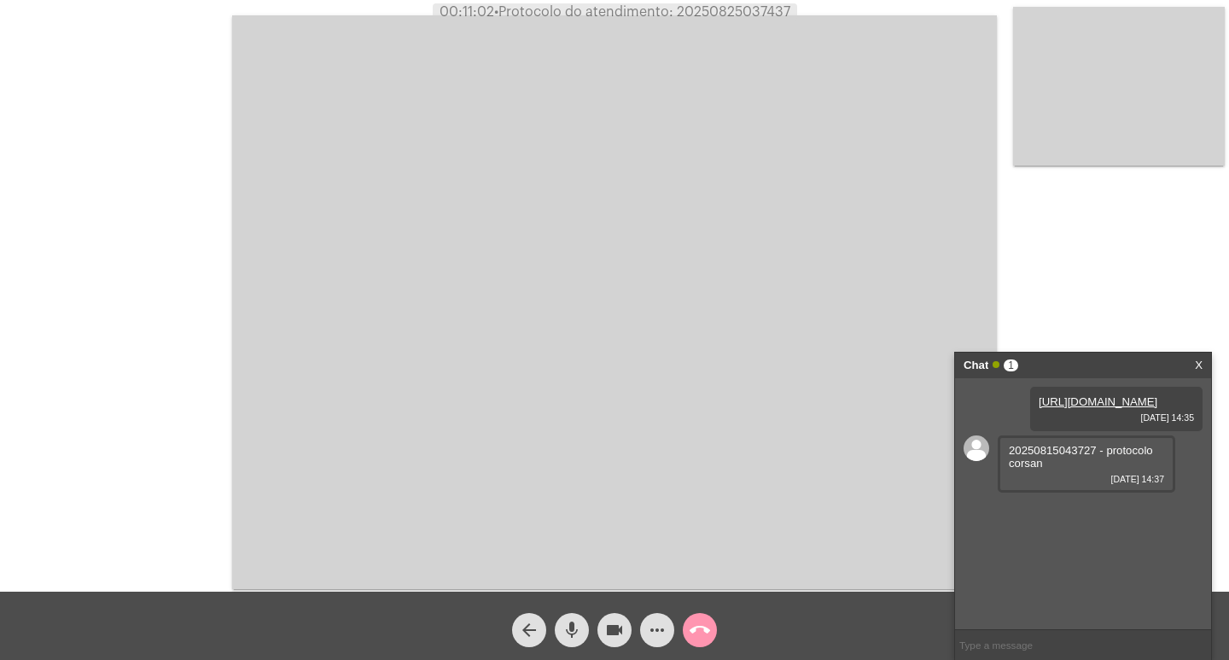
click at [1096, 470] on span "20250815043727 - protocolo corsan" at bounding box center [1081, 457] width 144 height 26
copy span "20250815043727"
click at [815, 415] on video at bounding box center [614, 302] width 765 height 574
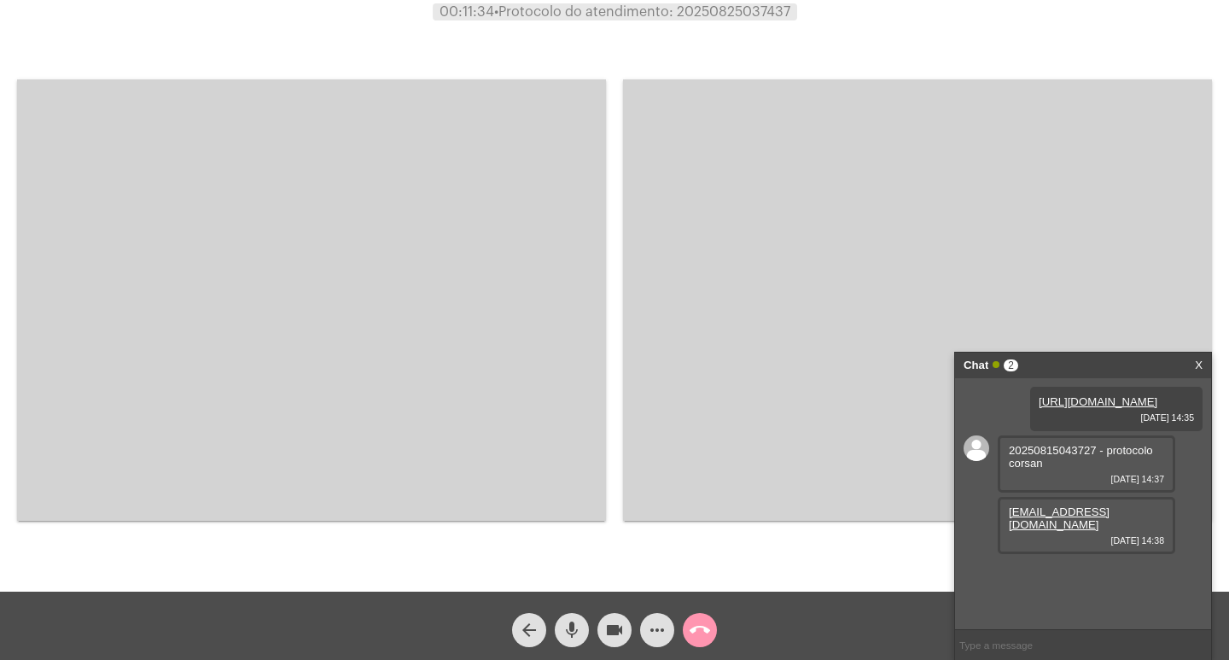
click at [339, 198] on video at bounding box center [311, 299] width 589 height 441
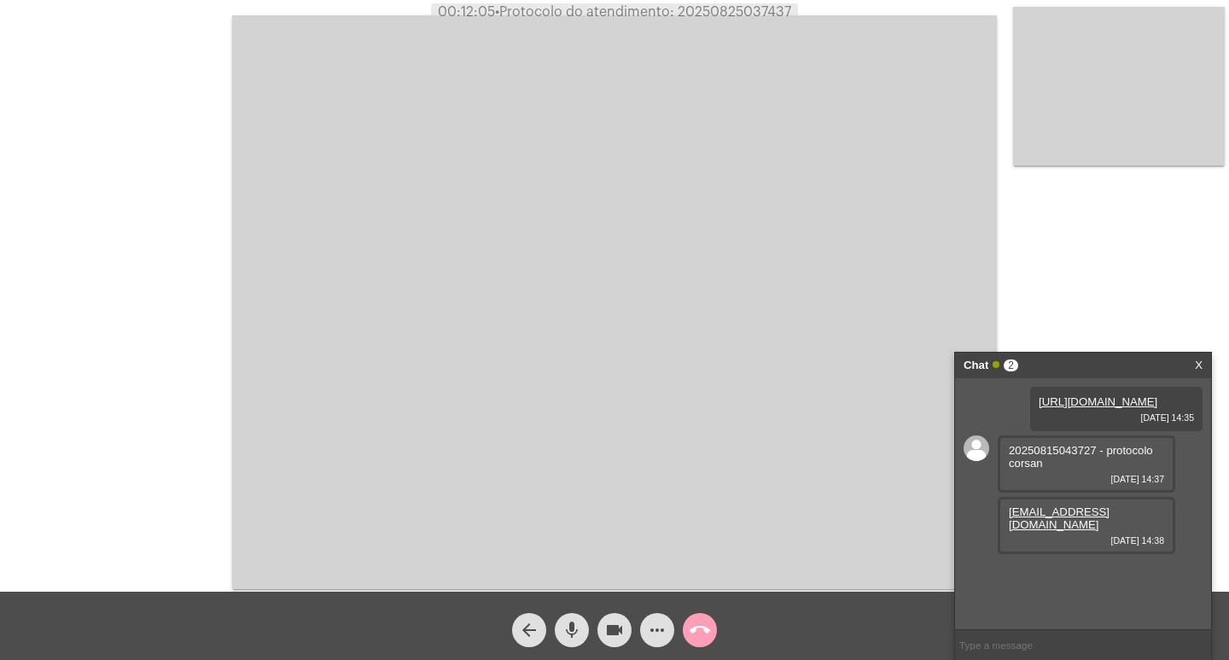
click at [709, 625] on mat-icon "call_end" at bounding box center [700, 630] width 20 height 20
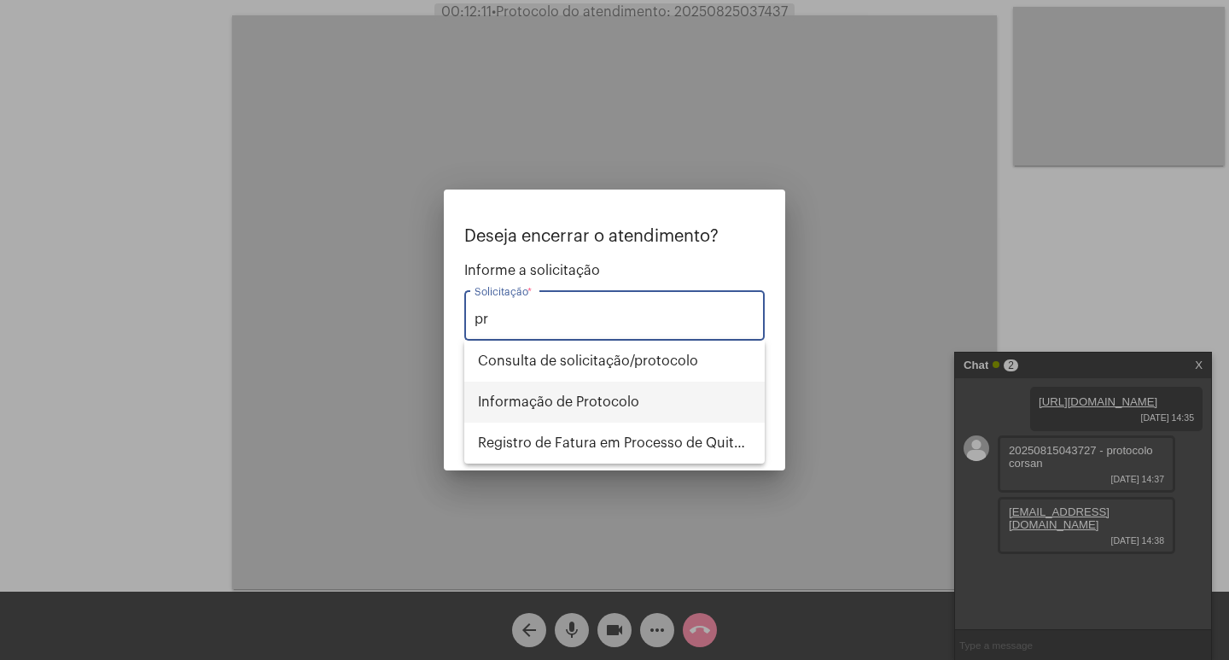
type input "p"
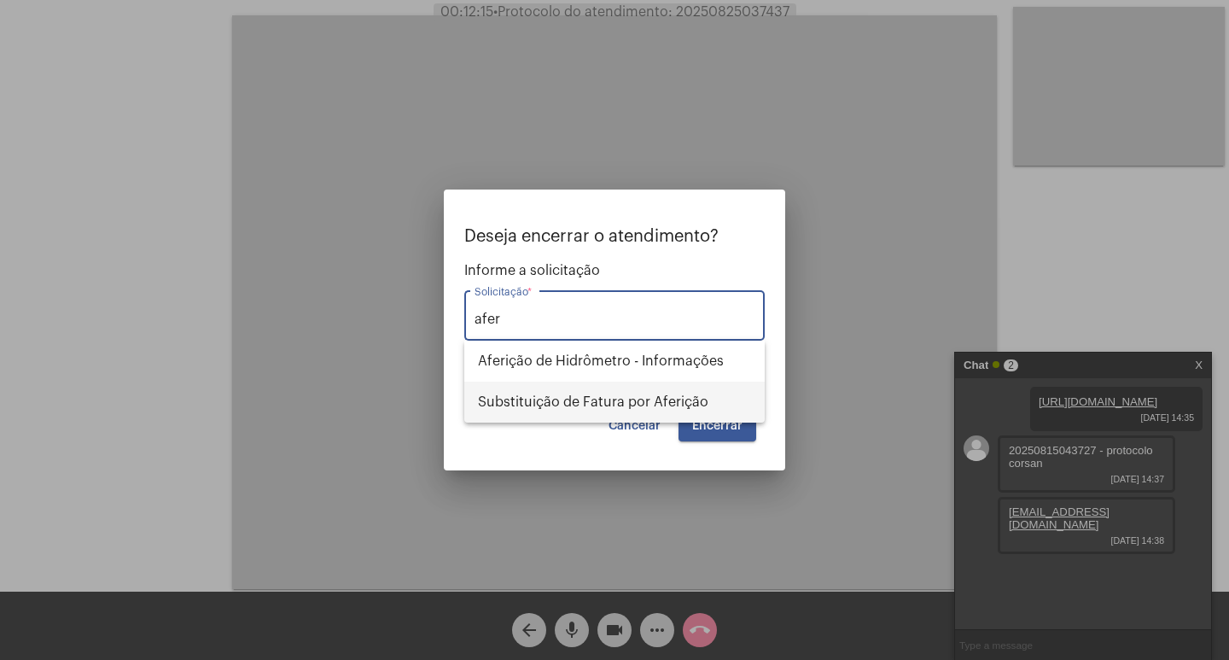
click at [616, 391] on span "Substituição de Fatura por Aferição" at bounding box center [614, 402] width 273 height 41
type input "Substituição de Fatura por Aferição"
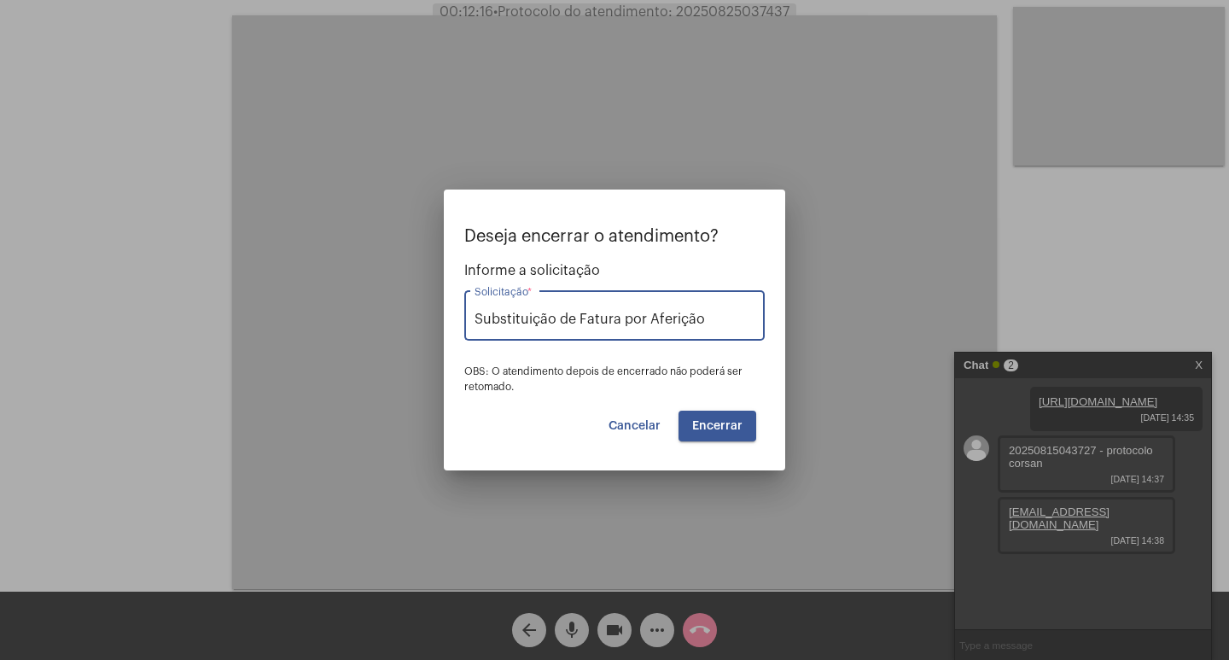
click at [685, 427] on button "Encerrar" at bounding box center [718, 426] width 78 height 31
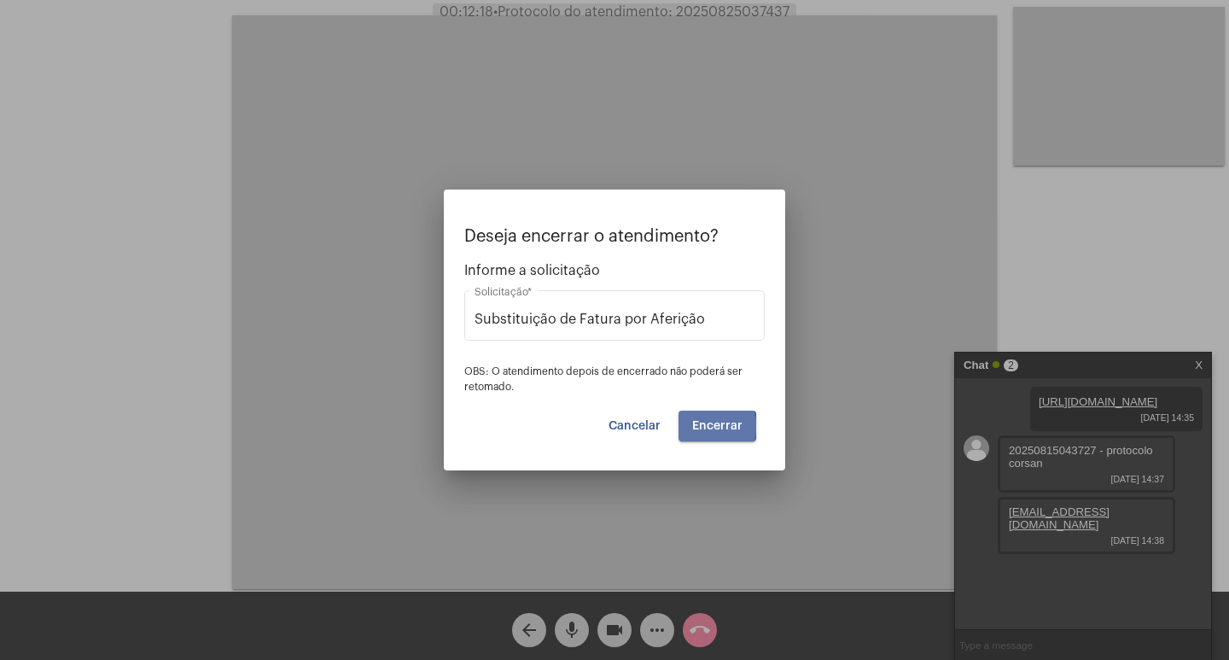
click at [685, 427] on button "Encerrar" at bounding box center [718, 426] width 78 height 31
click at [687, 429] on button "Encerrar" at bounding box center [718, 426] width 78 height 31
drag, startPoint x: 691, startPoint y: 431, endPoint x: 714, endPoint y: 425, distance: 23.8
click at [710, 439] on button "Encerrar" at bounding box center [718, 426] width 78 height 31
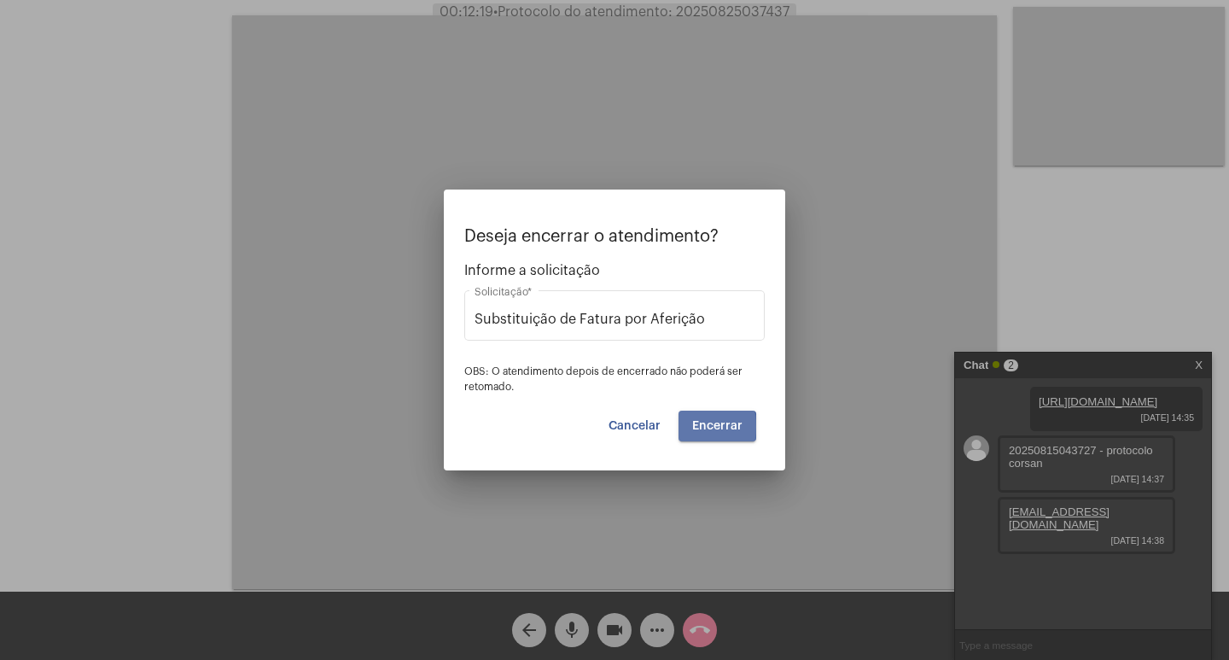
click at [723, 437] on button "Encerrar" at bounding box center [718, 426] width 78 height 31
click at [714, 425] on span "Encerrar" at bounding box center [717, 426] width 50 height 12
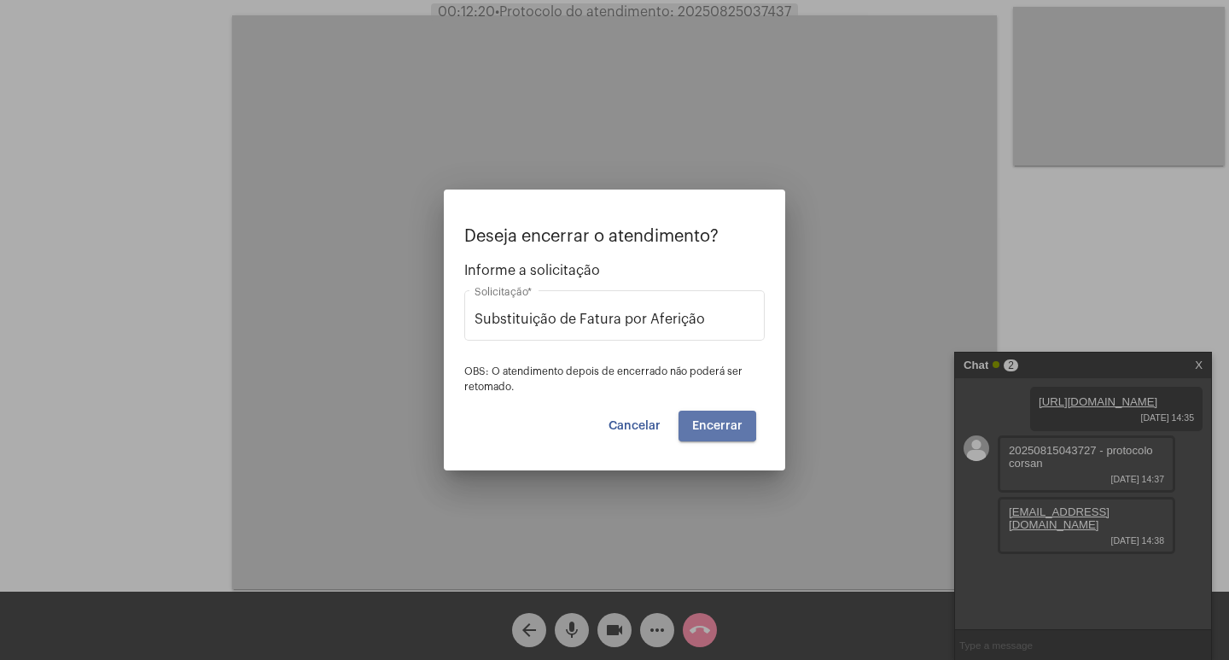
click at [714, 425] on span "Encerrar" at bounding box center [717, 426] width 50 height 12
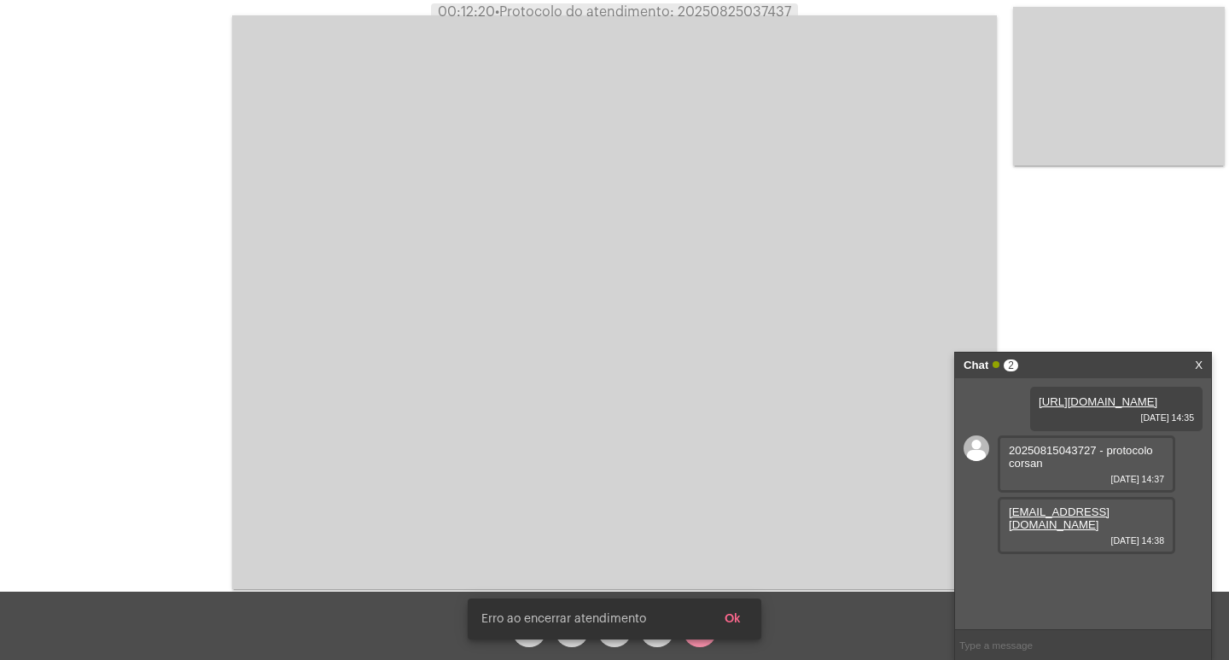
click at [707, 423] on video at bounding box center [614, 302] width 765 height 574
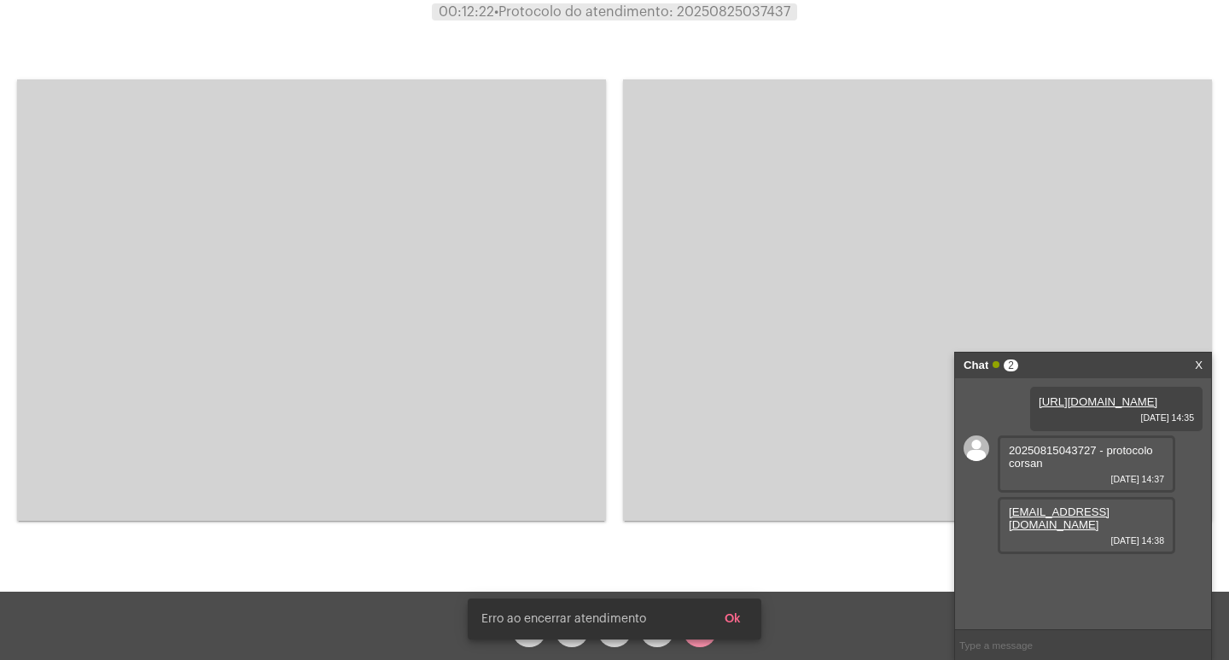
click at [744, 621] on button "Ok" at bounding box center [733, 619] width 44 height 31
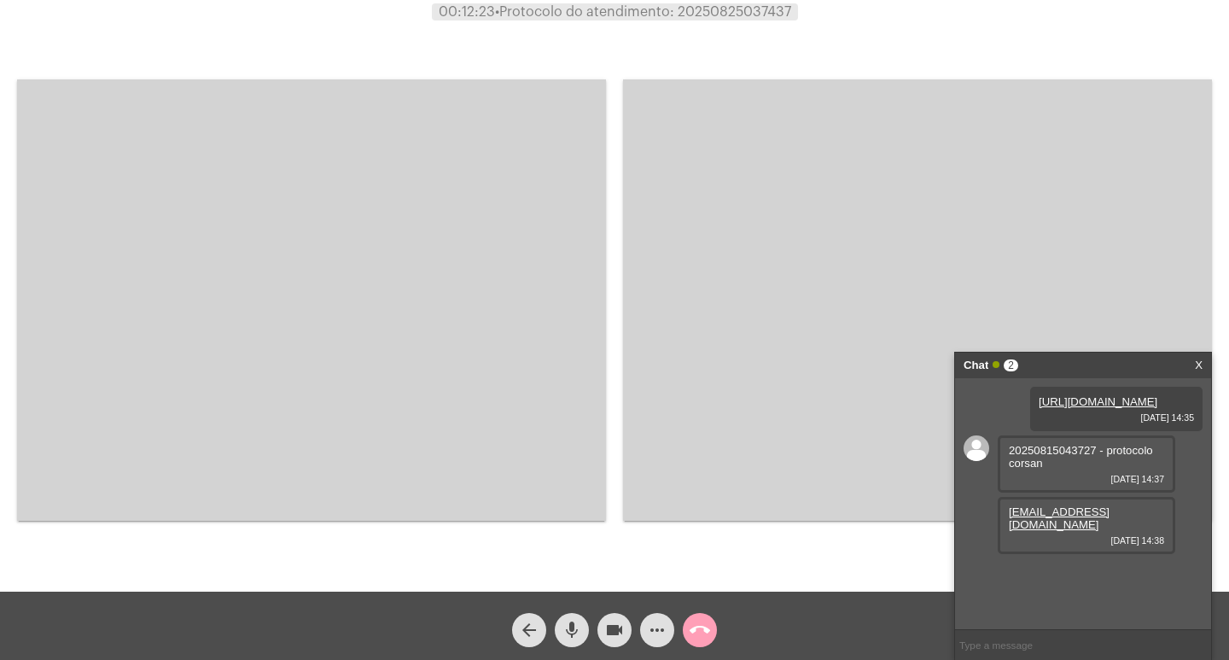
click at [703, 623] on mat-icon "call_end" at bounding box center [700, 630] width 20 height 20
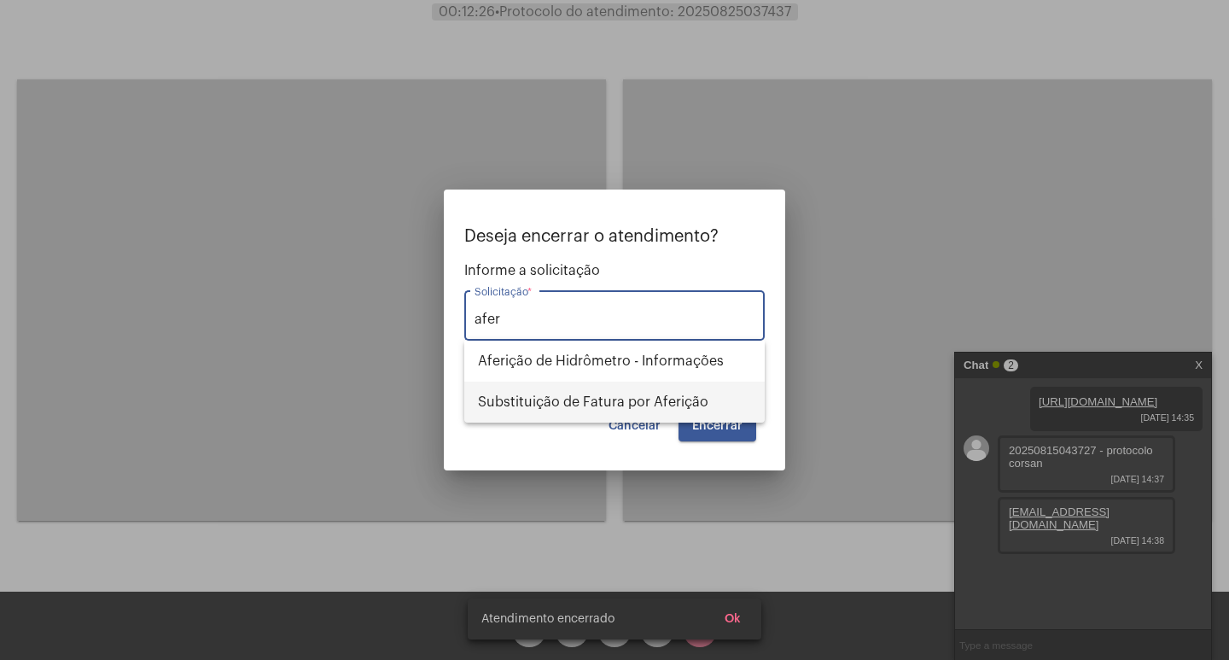
click at [545, 402] on span "Substituição de Fatura por Aferição" at bounding box center [614, 402] width 273 height 41
type input "Substituição de Fatura por Aferição"
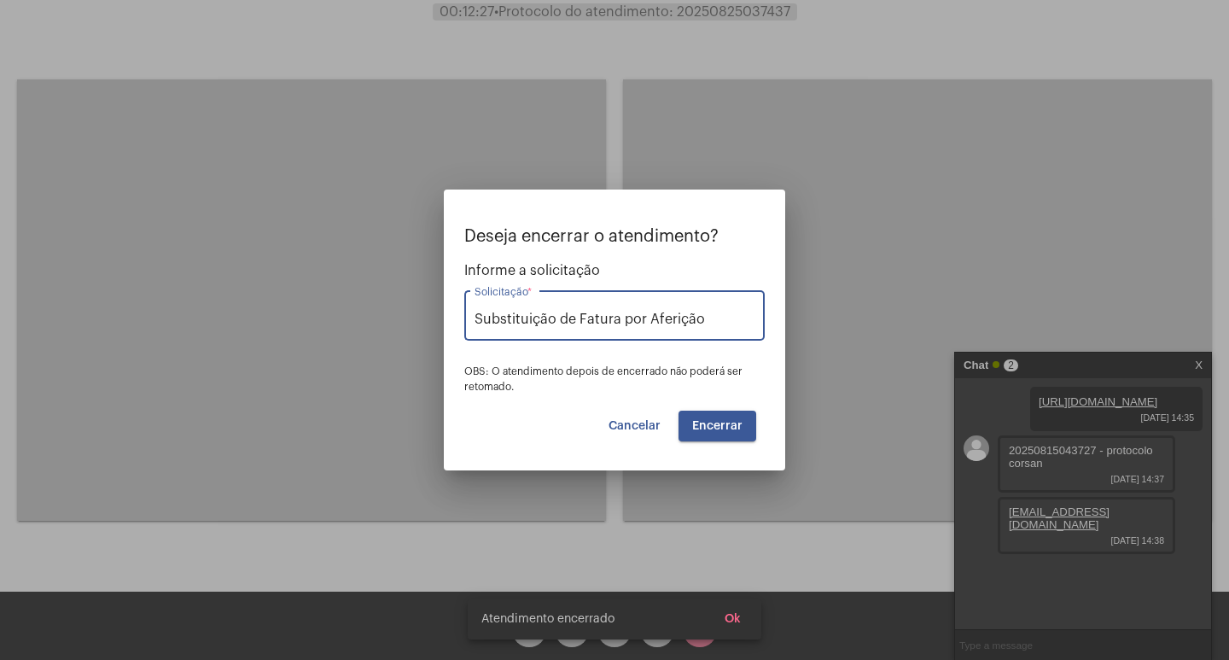
click at [708, 424] on span "Encerrar" at bounding box center [717, 426] width 50 height 12
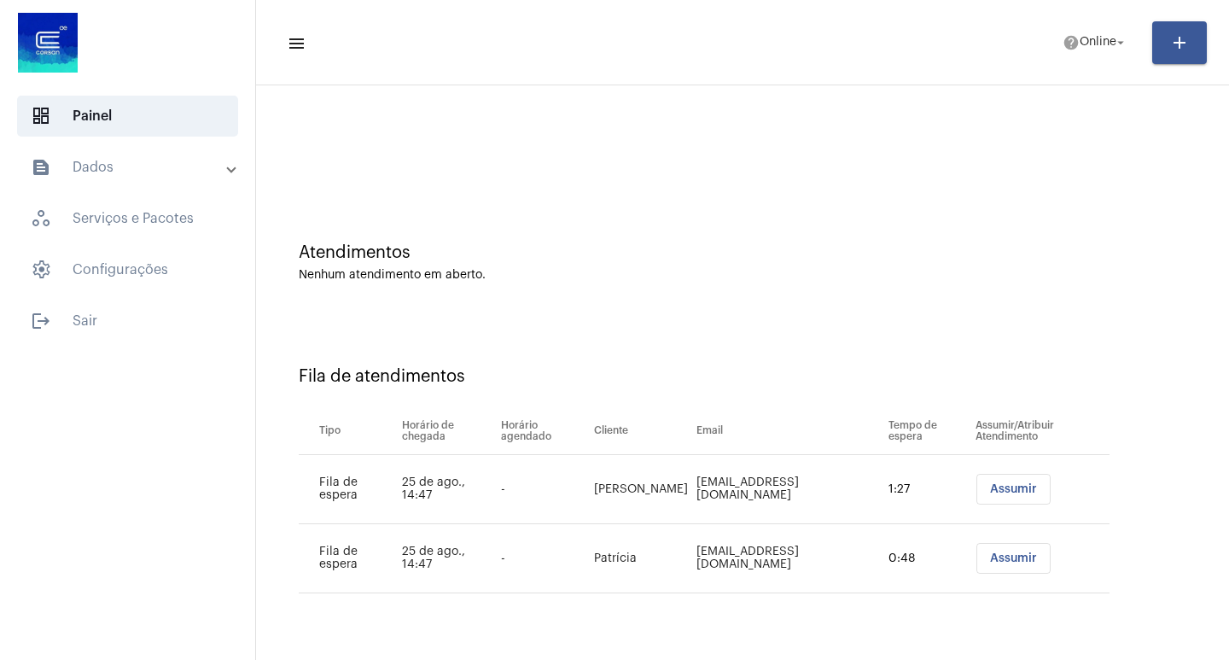
click at [1003, 487] on span "Assumir" at bounding box center [1013, 489] width 47 height 12
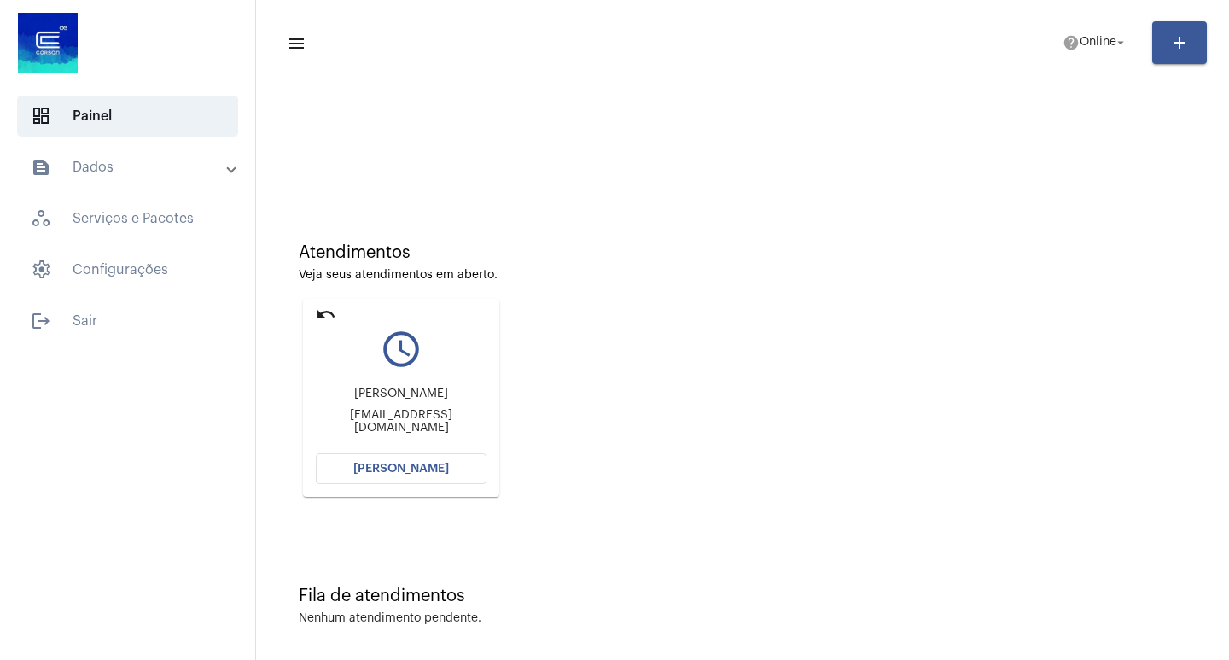
click at [386, 451] on mat-card "undo query_builder Solange da silva [EMAIL_ADDRESS][DOMAIN_NAME] [PERSON_NAME]" at bounding box center [401, 398] width 196 height 198
click at [395, 470] on span "[PERSON_NAME]" at bounding box center [401, 469] width 96 height 12
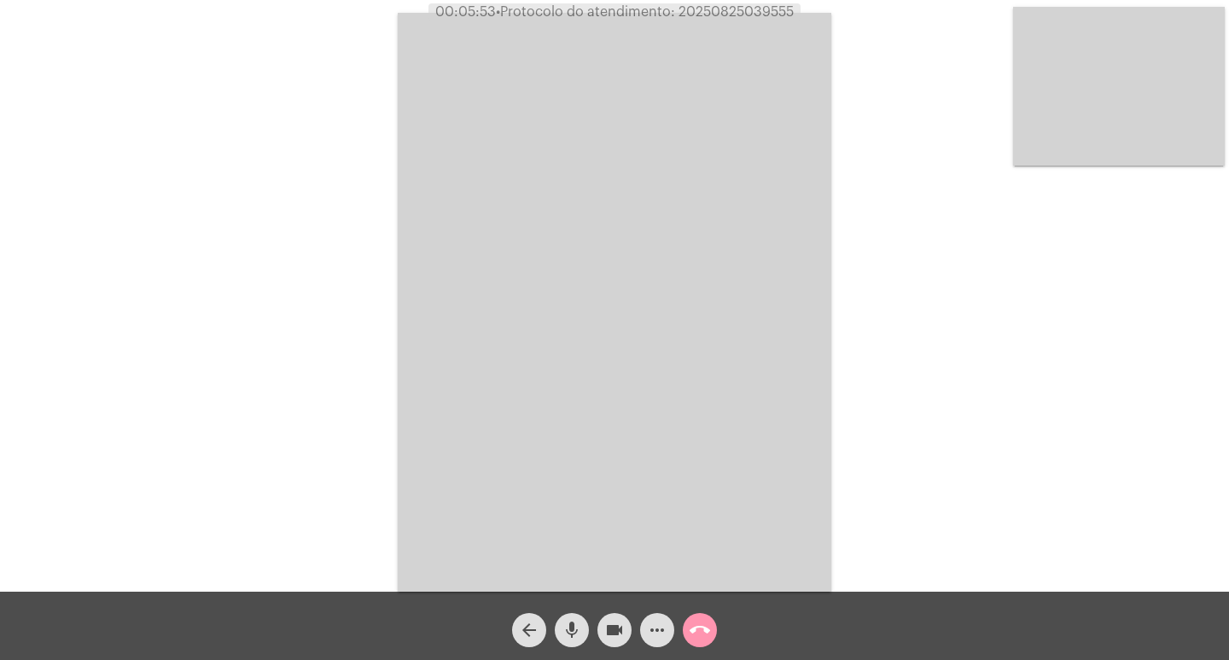
click at [573, 604] on div "mic" at bounding box center [572, 625] width 43 height 43
click at [606, 623] on mat-icon "videocam" at bounding box center [614, 630] width 20 height 20
click at [577, 613] on span "mic_off" at bounding box center [572, 630] width 20 height 34
click at [616, 631] on mat-icon "videocam_off" at bounding box center [614, 630] width 20 height 20
click at [554, 630] on div "mic" at bounding box center [572, 625] width 43 height 43
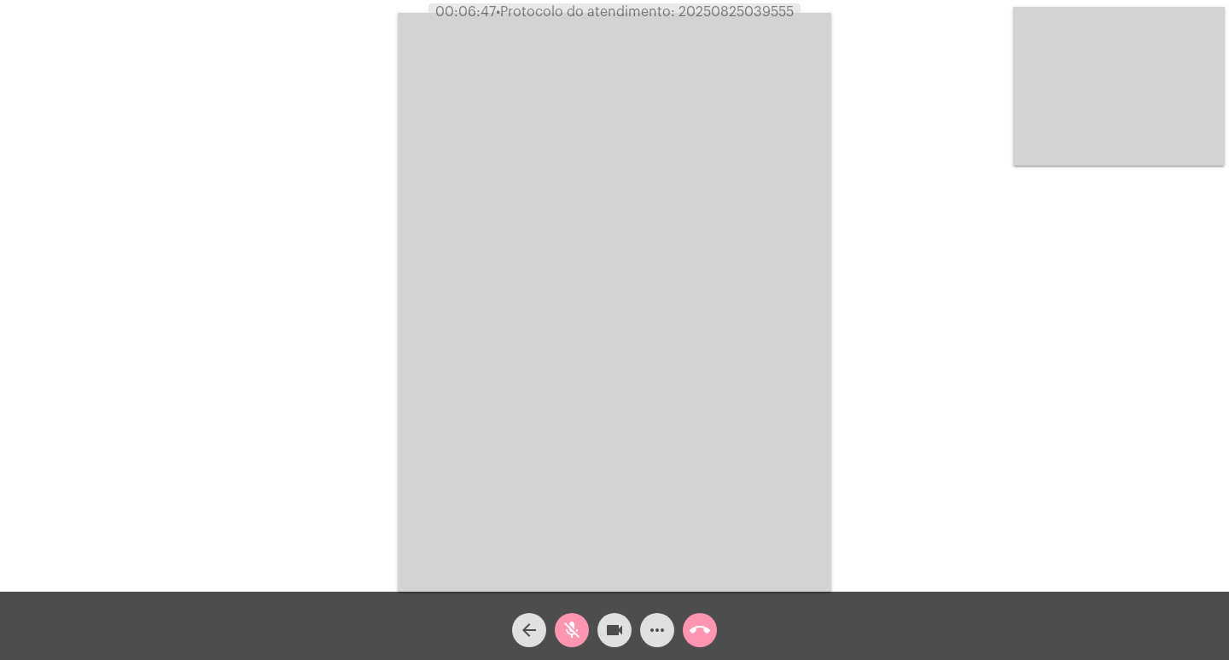
click at [542, 629] on button "arrow_back" at bounding box center [529, 630] width 34 height 34
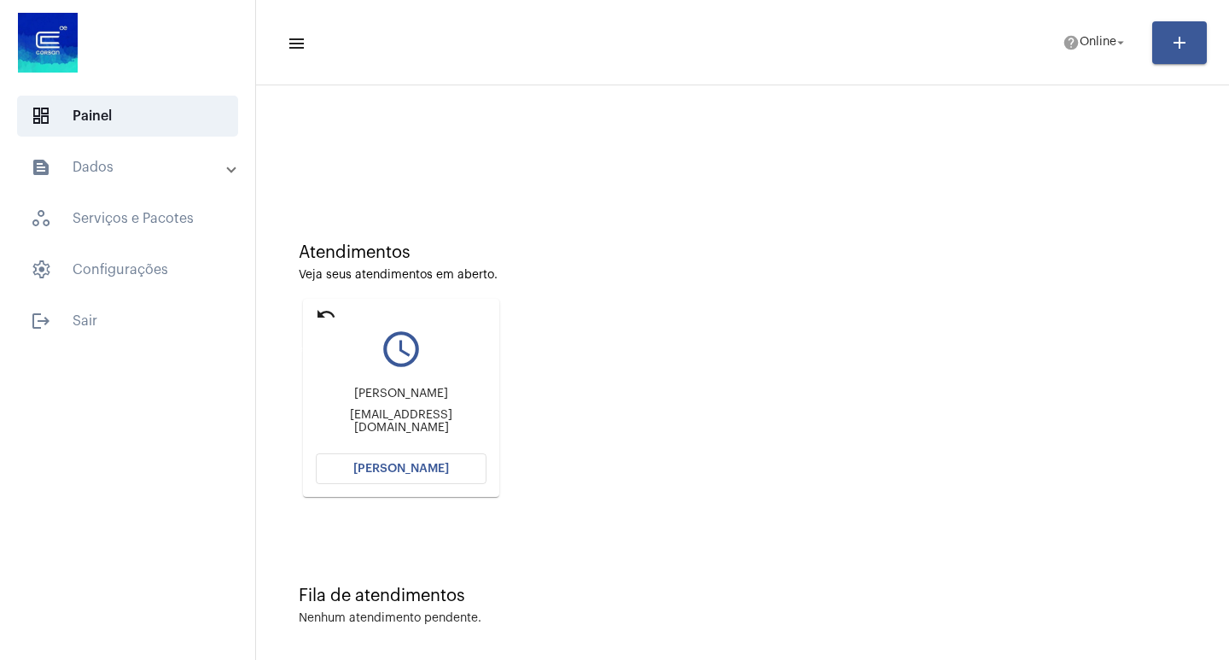
click at [321, 315] on mat-icon "undo" at bounding box center [326, 314] width 20 height 20
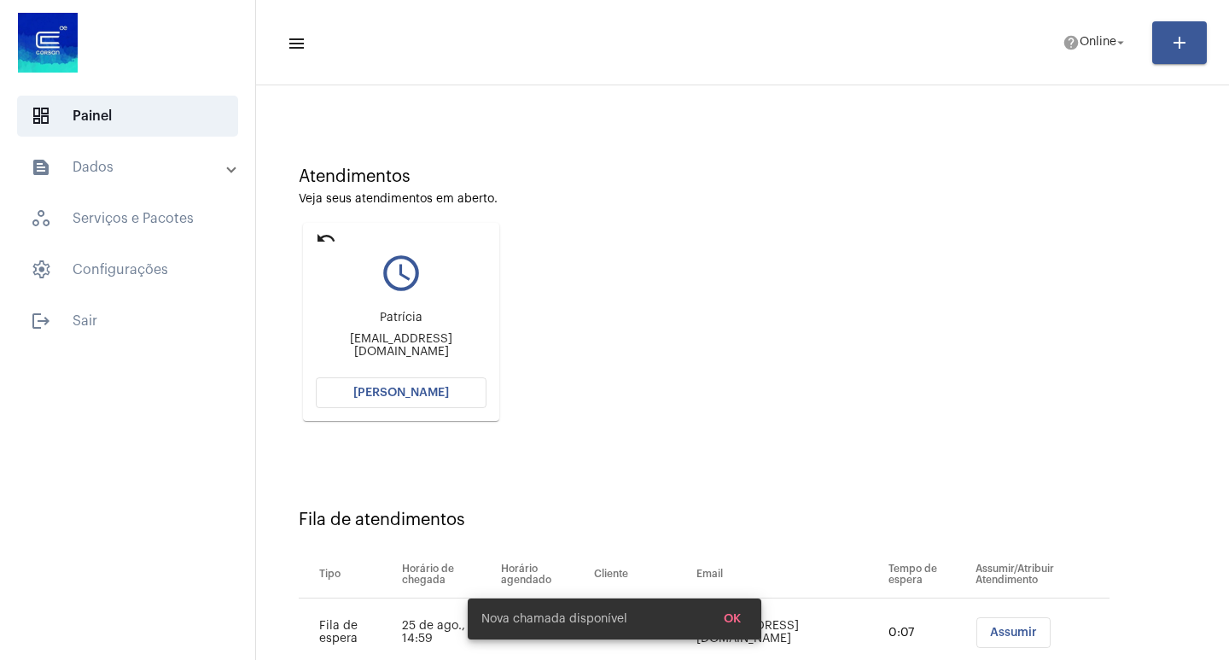
scroll to position [130, 0]
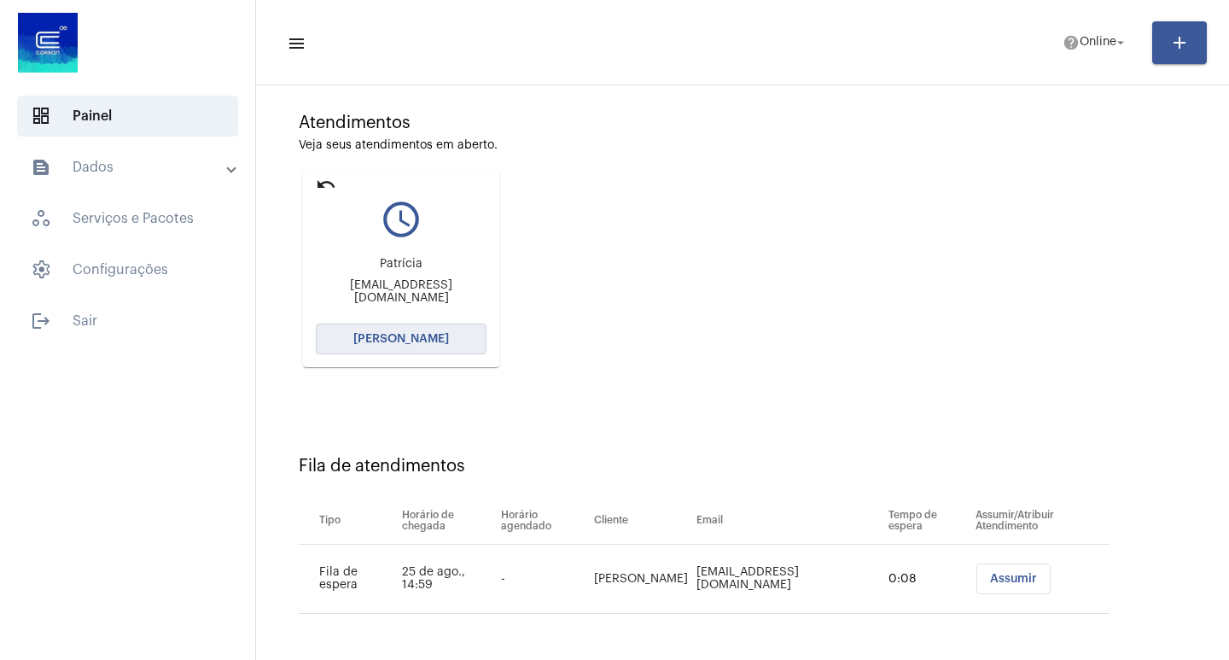
click at [405, 353] on button "[PERSON_NAME]" at bounding box center [401, 339] width 171 height 31
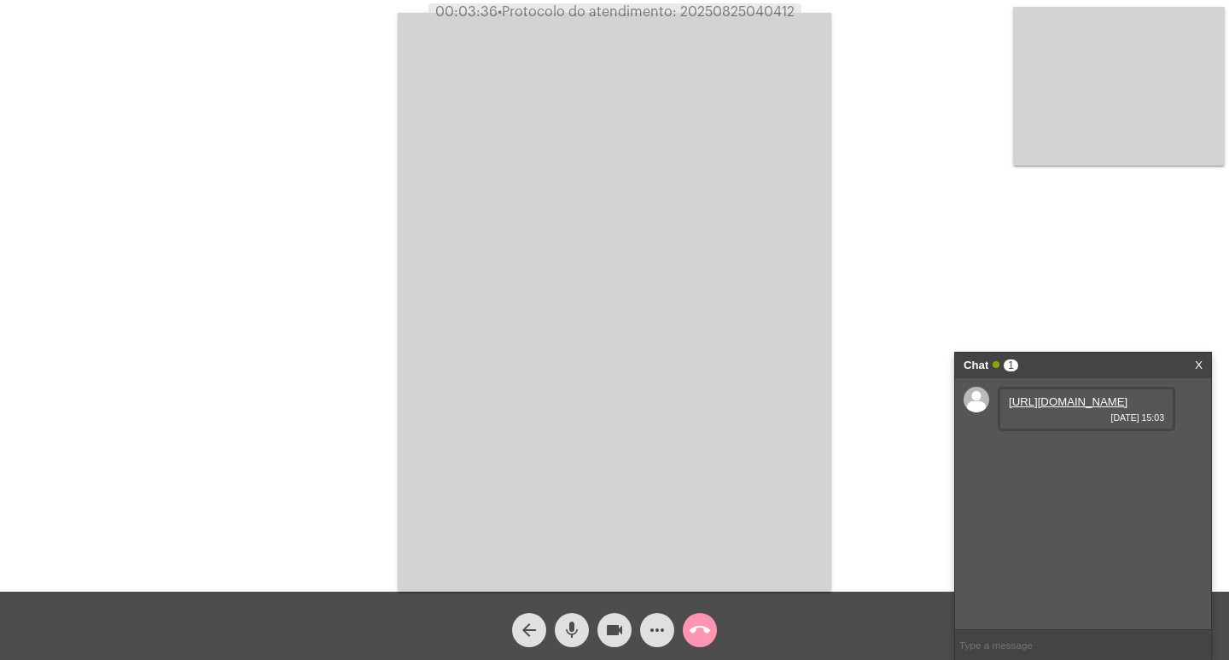
click at [1061, 408] on link "[URL][DOMAIN_NAME]" at bounding box center [1068, 401] width 119 height 13
click at [1059, 457] on link "[URL][DOMAIN_NAME]" at bounding box center [1068, 450] width 119 height 13
click at [1014, 388] on div "[URL][DOMAIN_NAME] [DATE] 15:03" at bounding box center [1087, 409] width 178 height 44
click at [1026, 400] on link "[URL][DOMAIN_NAME]" at bounding box center [1068, 401] width 119 height 13
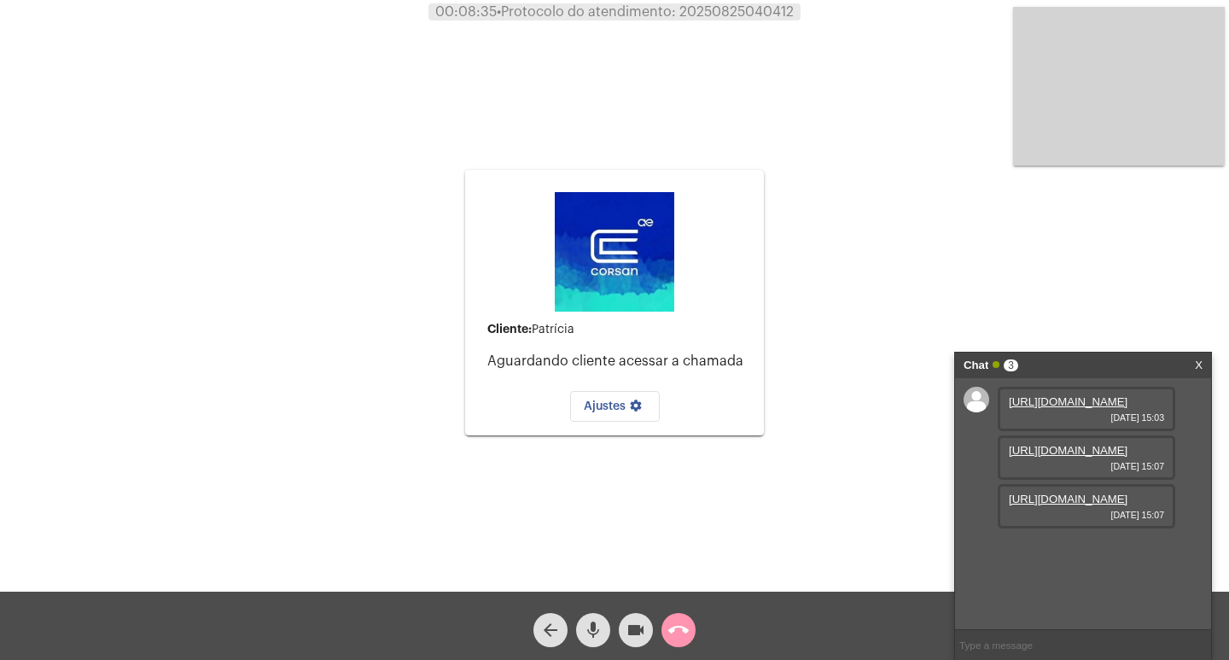
scroll to position [15, 0]
click at [1068, 505] on link "[URL][DOMAIN_NAME]" at bounding box center [1068, 499] width 119 height 13
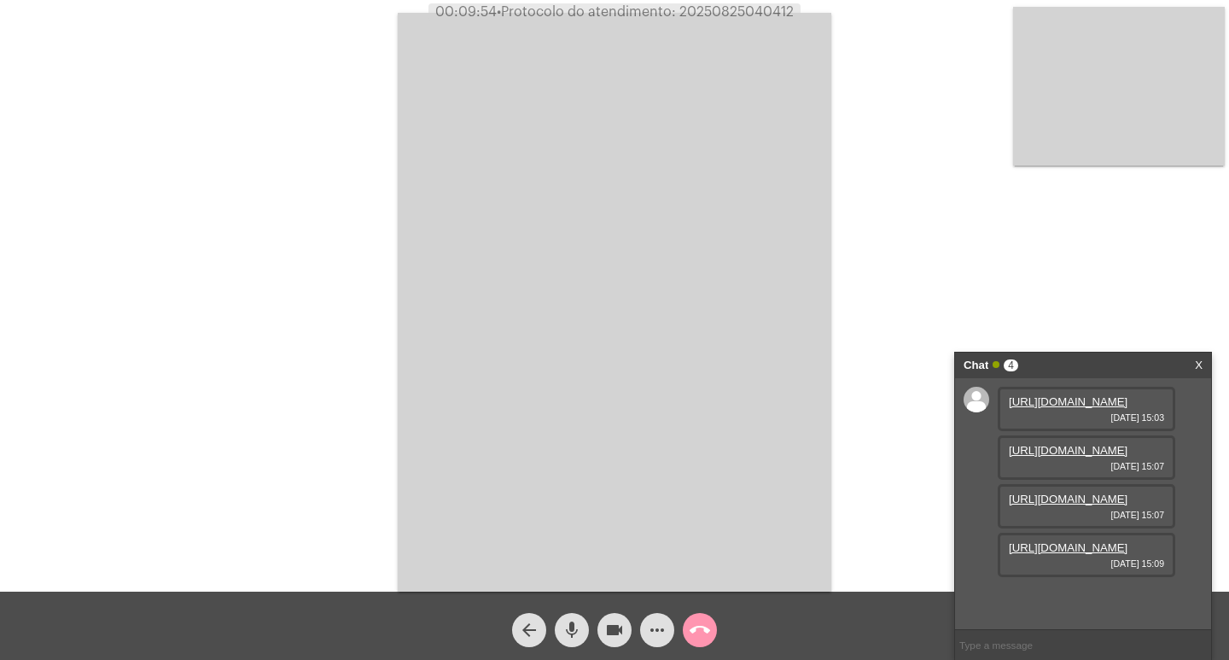
scroll to position [102, 0]
click at [1041, 554] on link "[URL][DOMAIN_NAME]" at bounding box center [1068, 547] width 119 height 13
click at [657, 635] on mat-icon "more_horiz" at bounding box center [657, 630] width 20 height 20
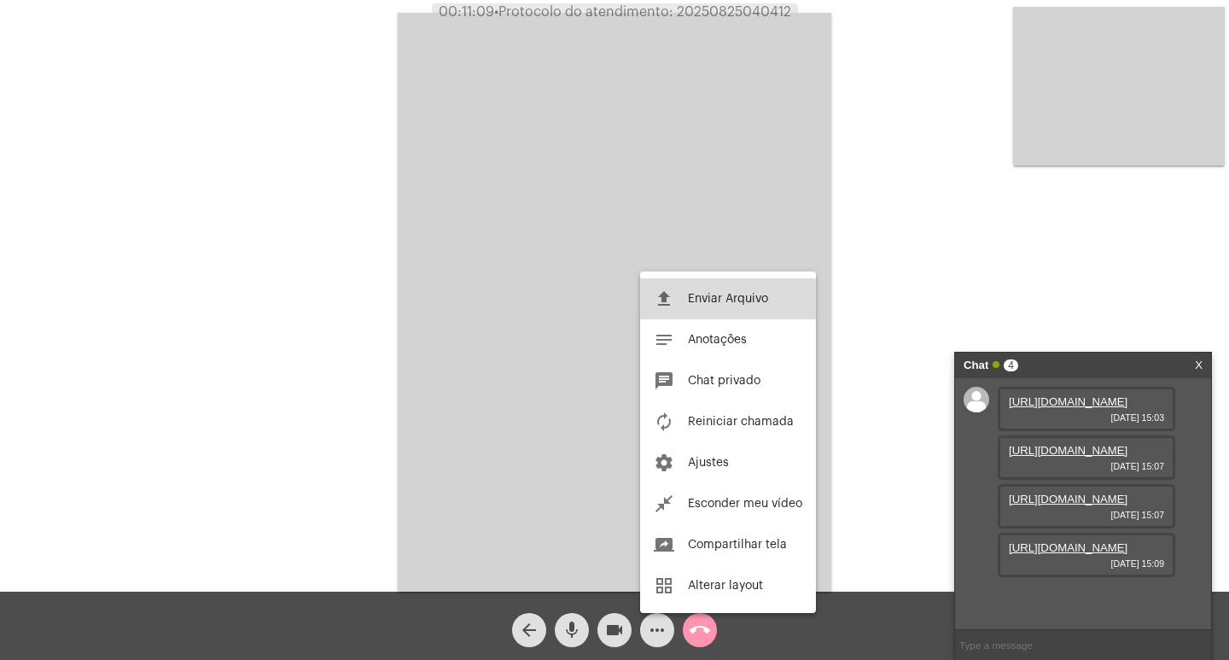
click at [719, 298] on span "Enviar Arquivo" at bounding box center [728, 299] width 80 height 12
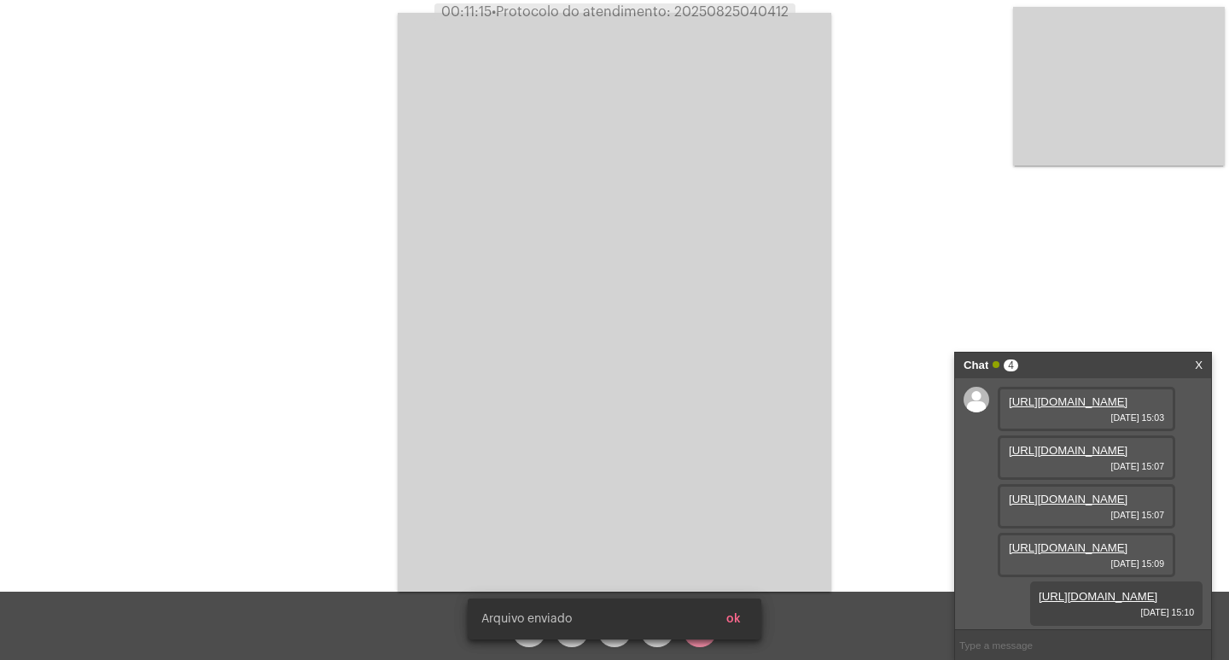
scroll to position [189, 0]
click at [726, 603] on snack-bar-container "[PERSON_NAME] enviado ok" at bounding box center [615, 618] width 294 height 41
click at [730, 615] on span "ok" at bounding box center [733, 619] width 15 height 12
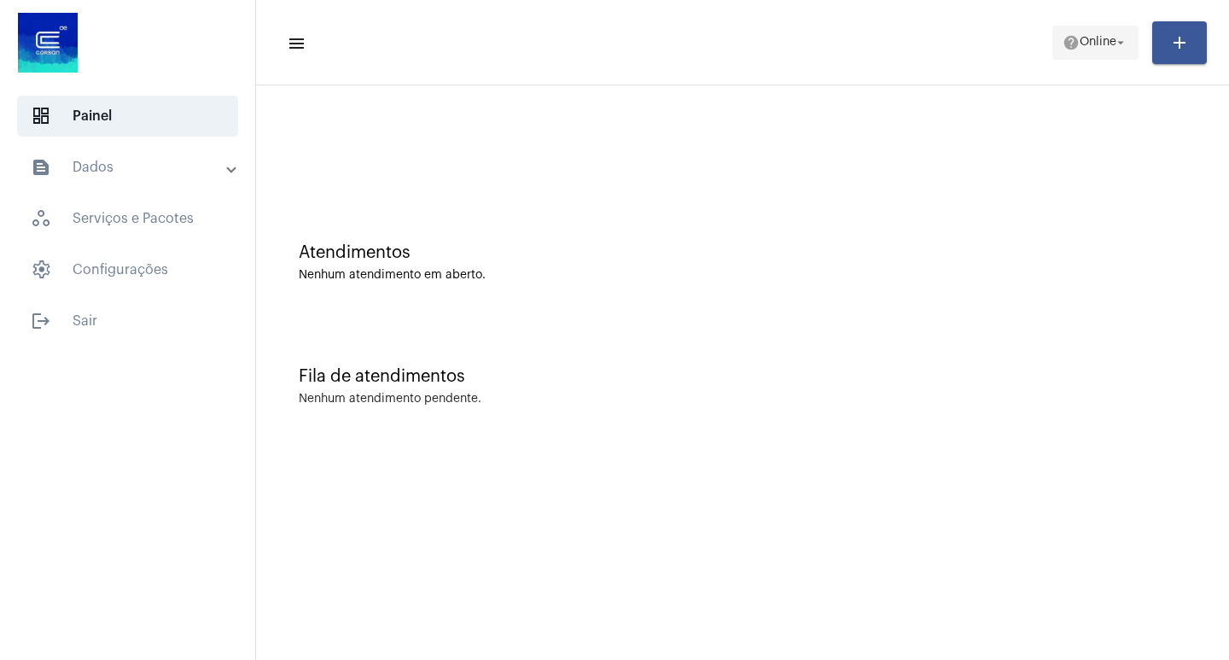
click at [1082, 28] on span "help Online arrow_drop_down" at bounding box center [1096, 41] width 66 height 31
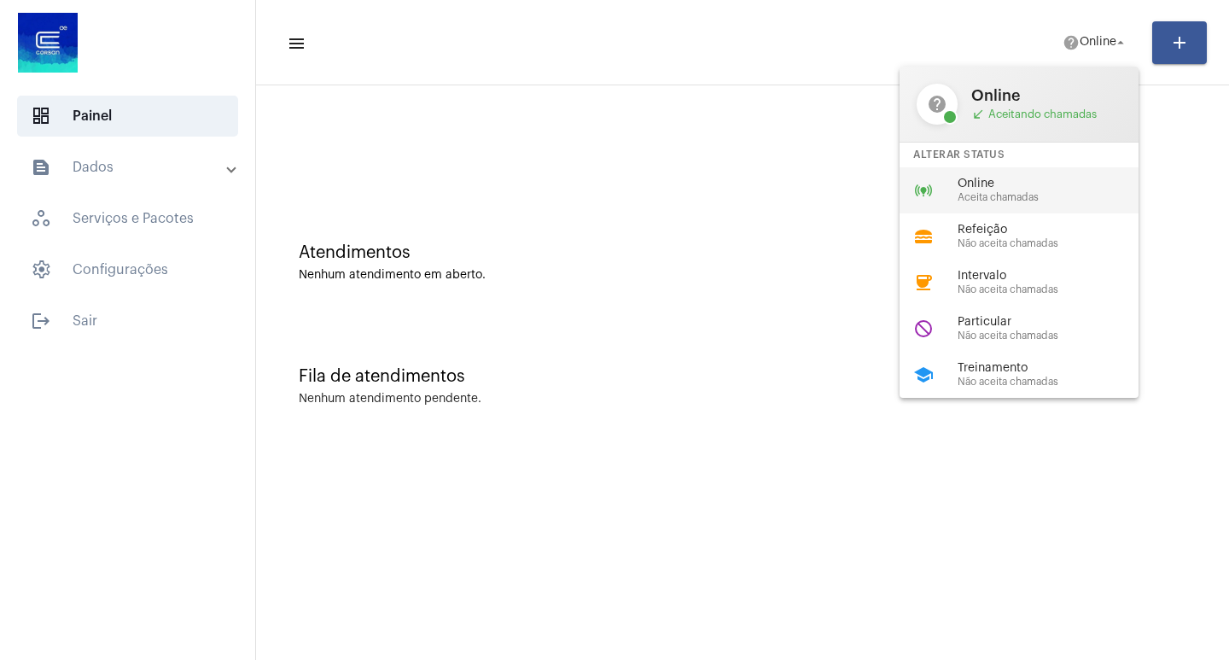
click at [970, 189] on span "Online" at bounding box center [1055, 184] width 195 height 13
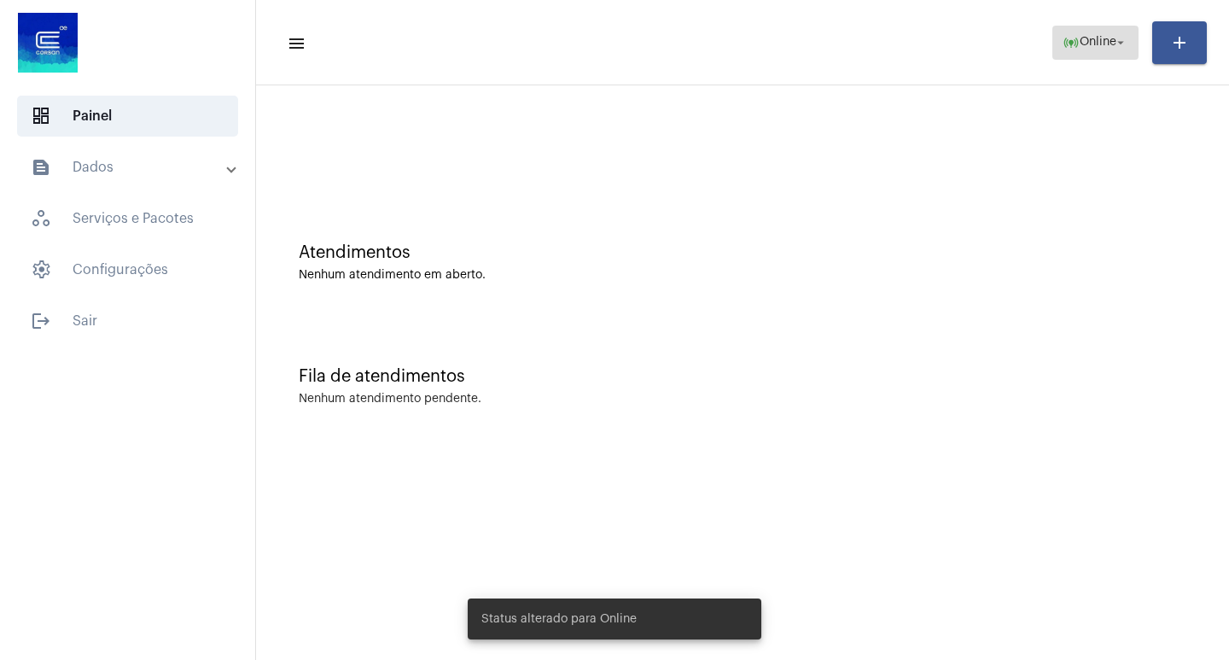
click at [1096, 28] on span "online_prediction Online arrow_drop_down" at bounding box center [1096, 41] width 66 height 31
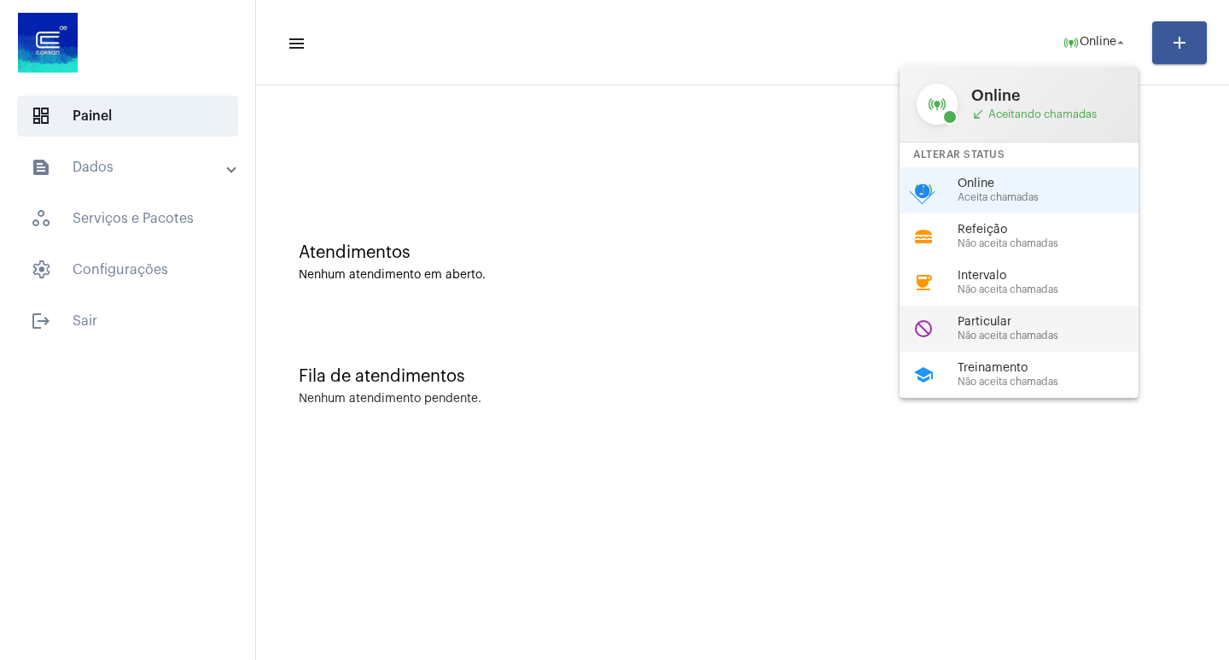
click at [995, 325] on span "Particular" at bounding box center [1055, 322] width 195 height 13
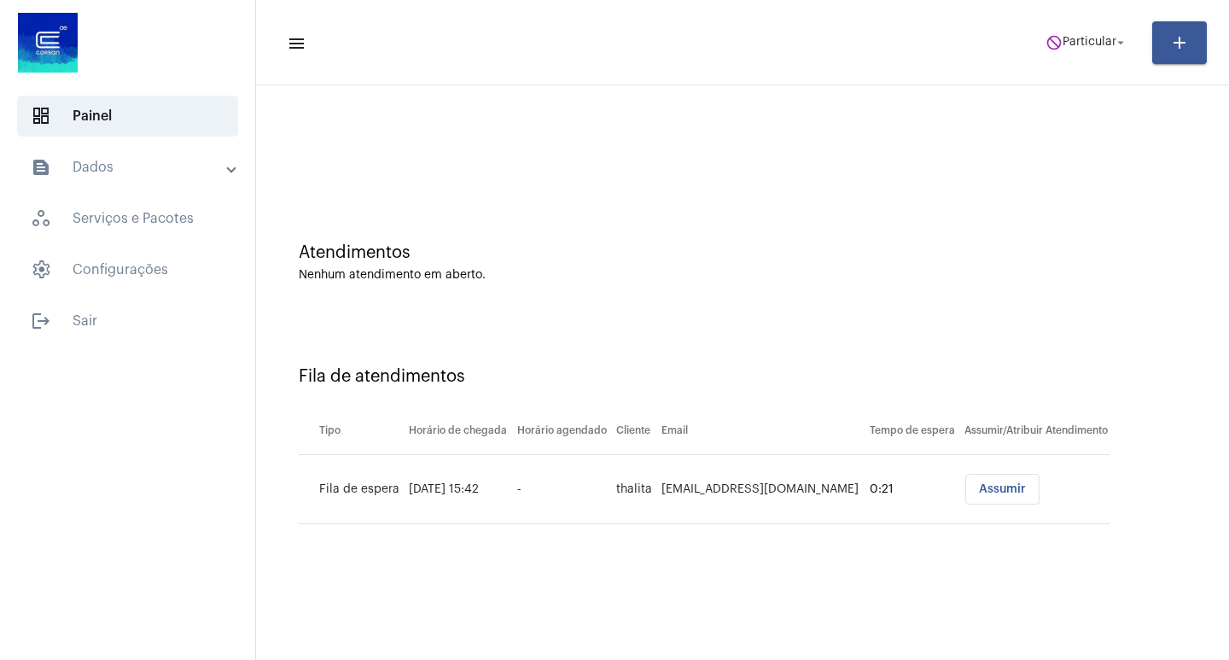
click at [1024, 46] on mat-toolbar-row "menu do_not_disturb Particular arrow_drop_down add" at bounding box center [742, 42] width 973 height 55
click at [1115, 35] on mat-icon "arrow_drop_down" at bounding box center [1120, 42] width 15 height 15
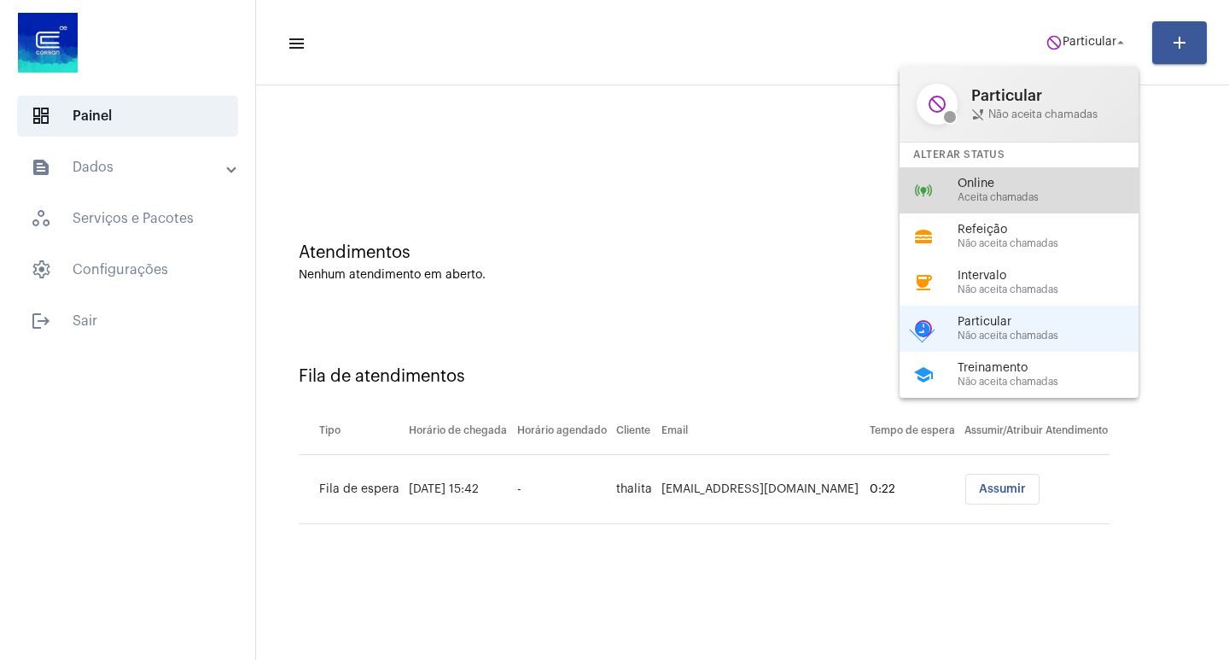
click at [1004, 179] on span "Online" at bounding box center [1055, 184] width 195 height 13
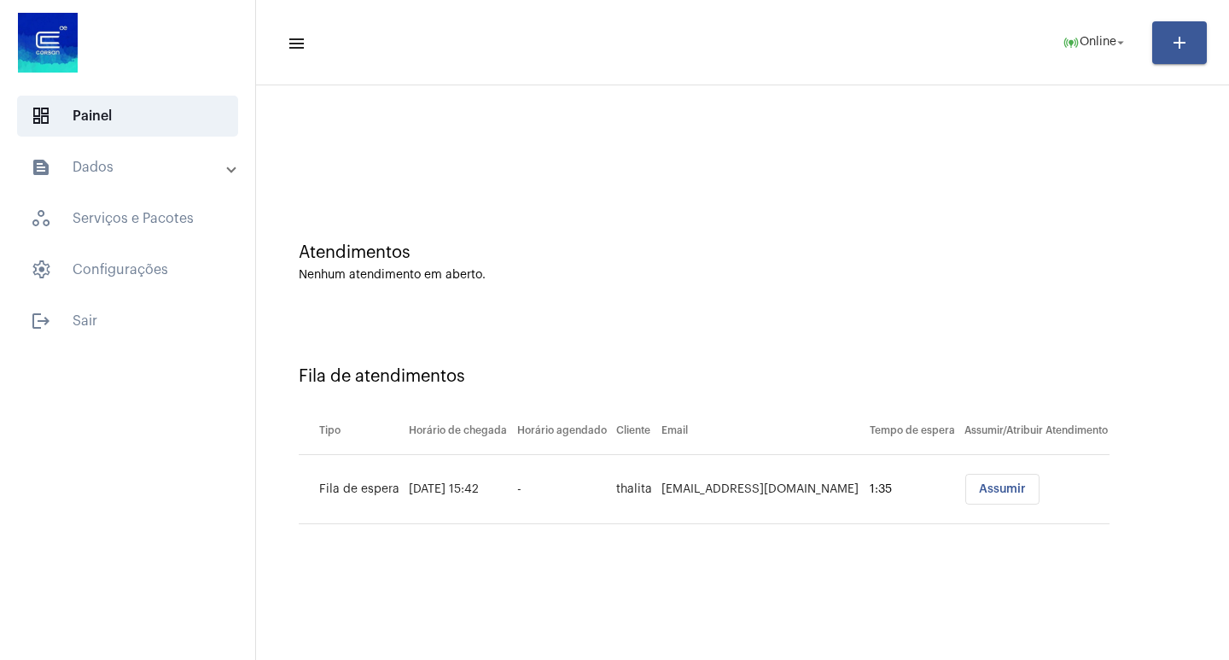
click at [997, 490] on span "Assumir" at bounding box center [1002, 489] width 47 height 12
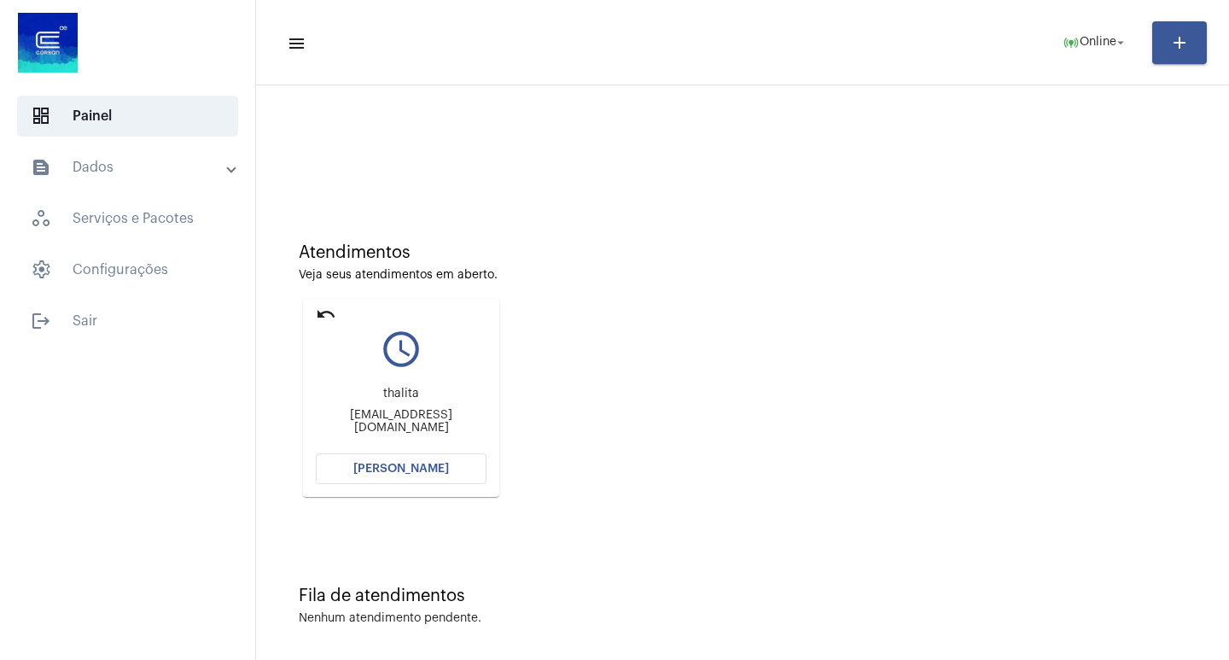
click at [477, 484] on mat-card "undo query_builder thalita thalitataylinimmello@gmail.com Abrir Chamada" at bounding box center [401, 398] width 196 height 198
click at [430, 473] on span "[PERSON_NAME]" at bounding box center [401, 469] width 96 height 12
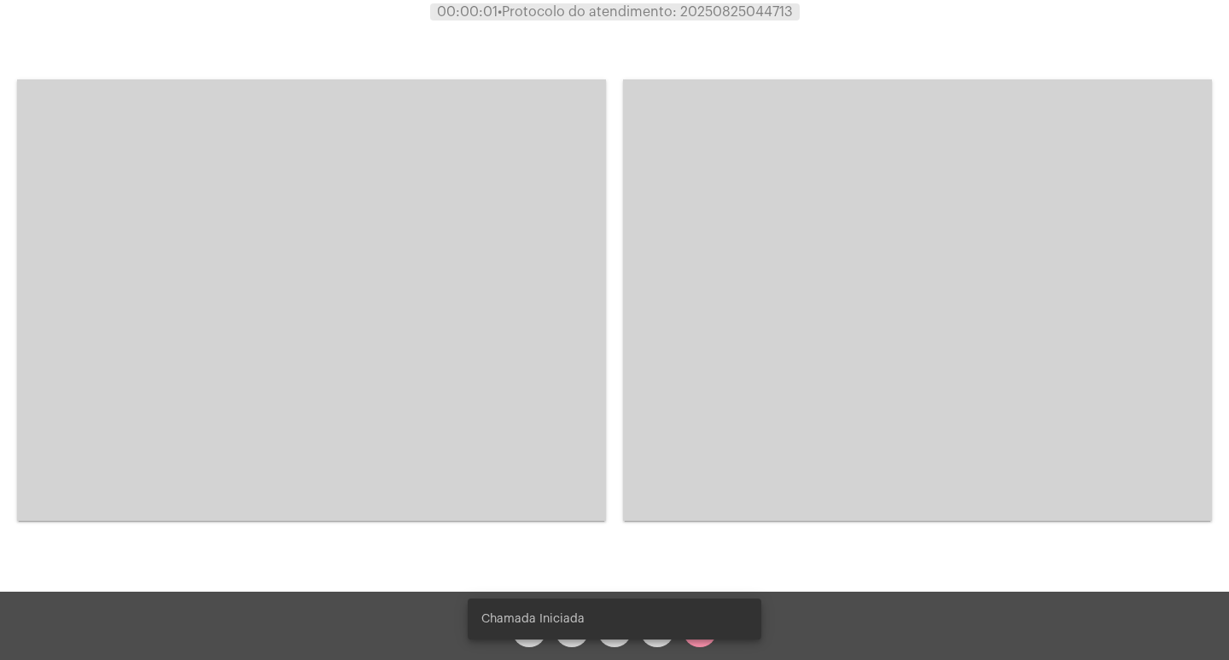
click at [457, 104] on video at bounding box center [311, 299] width 589 height 441
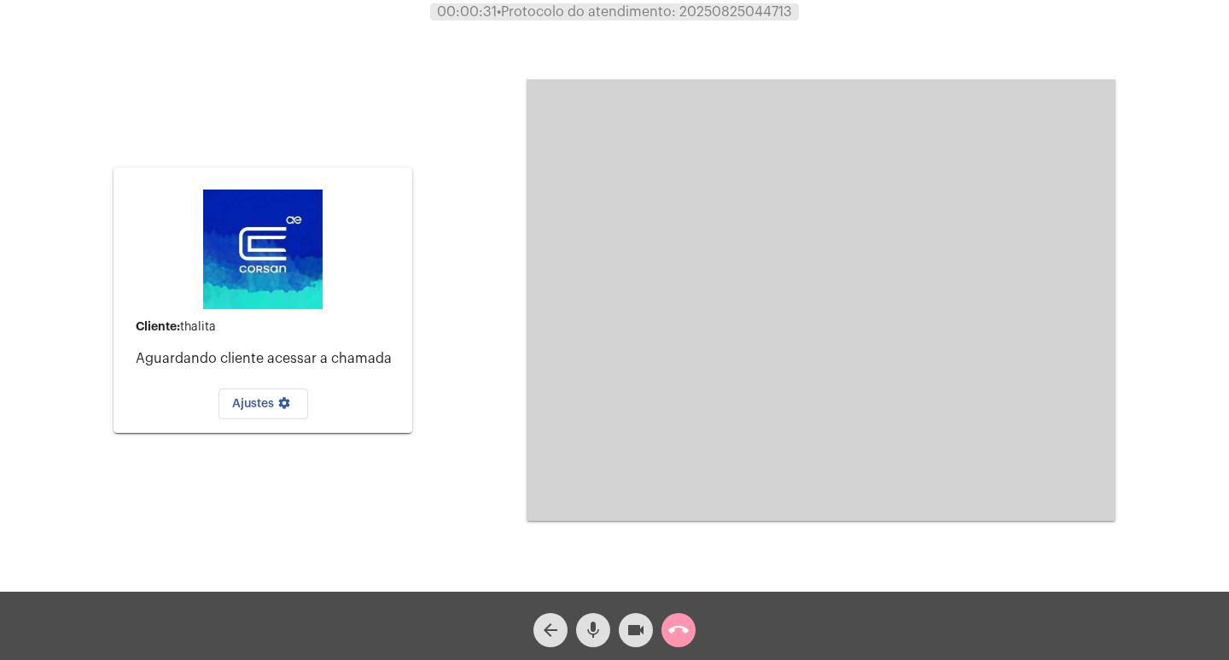
click at [666, 634] on button "call_end" at bounding box center [679, 630] width 34 height 34
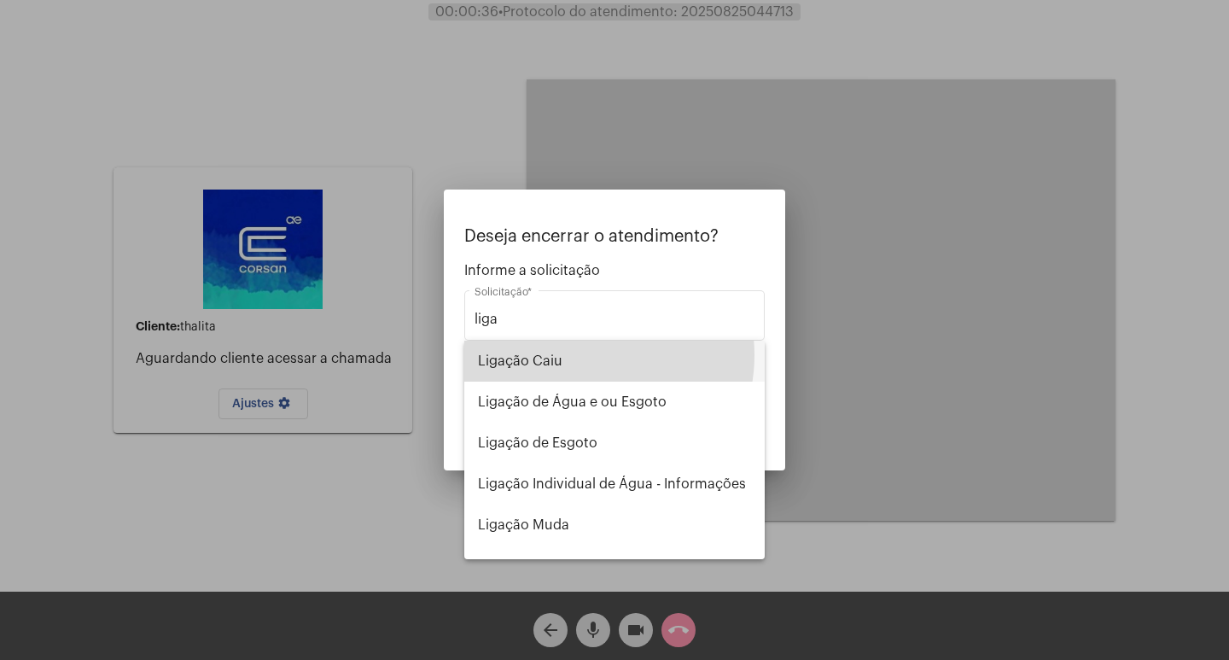
click at [588, 355] on span "Ligação Caiu" at bounding box center [614, 361] width 273 height 41
type input "Ligação Caiu"
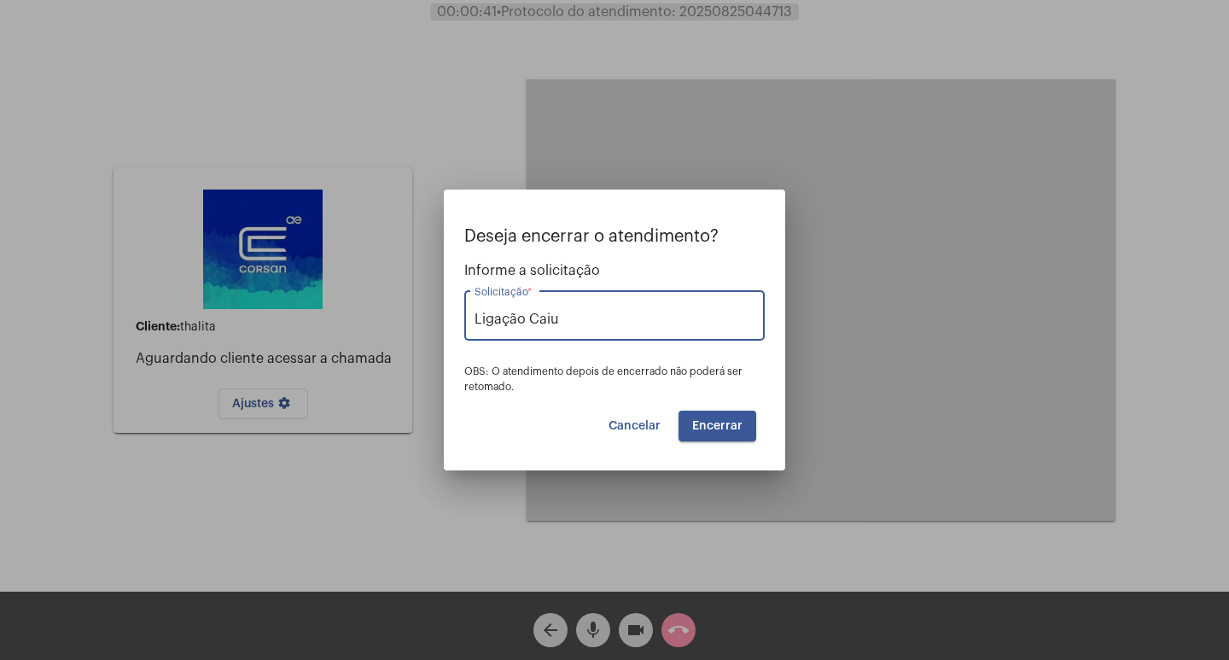
click at [734, 423] on span "Encerrar" at bounding box center [717, 426] width 50 height 12
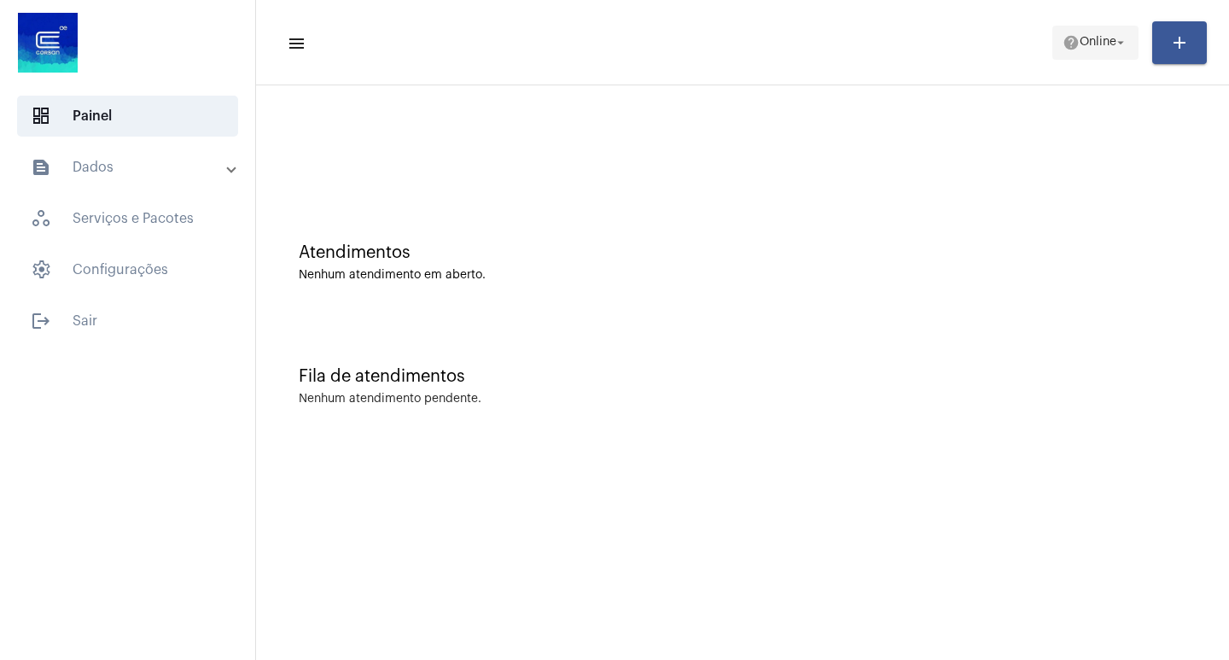
click at [1091, 57] on span "help Online arrow_drop_down" at bounding box center [1096, 41] width 66 height 31
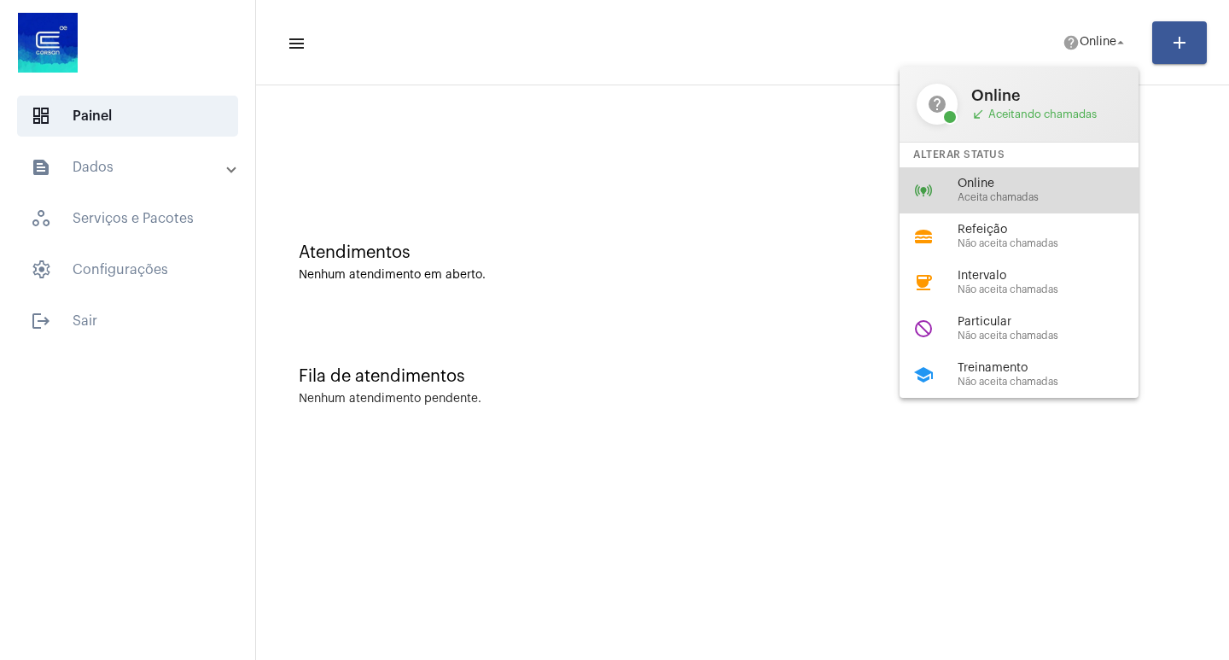
click at [1007, 184] on span "Online" at bounding box center [1055, 184] width 195 height 13
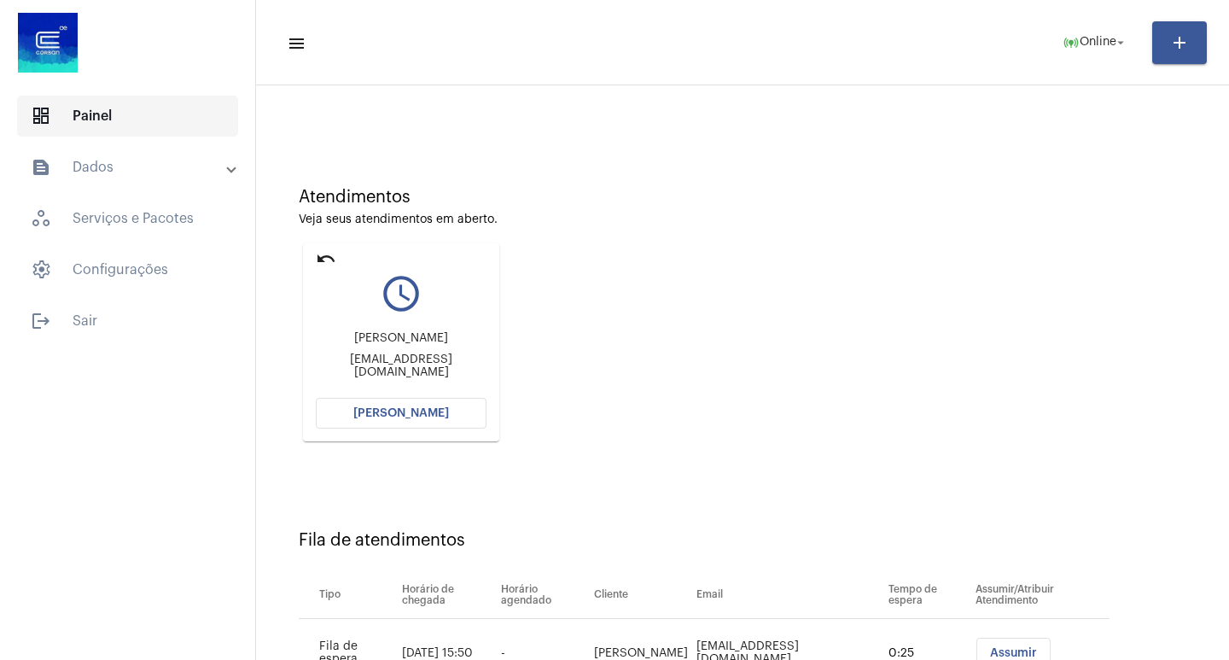
scroll to position [130, 0]
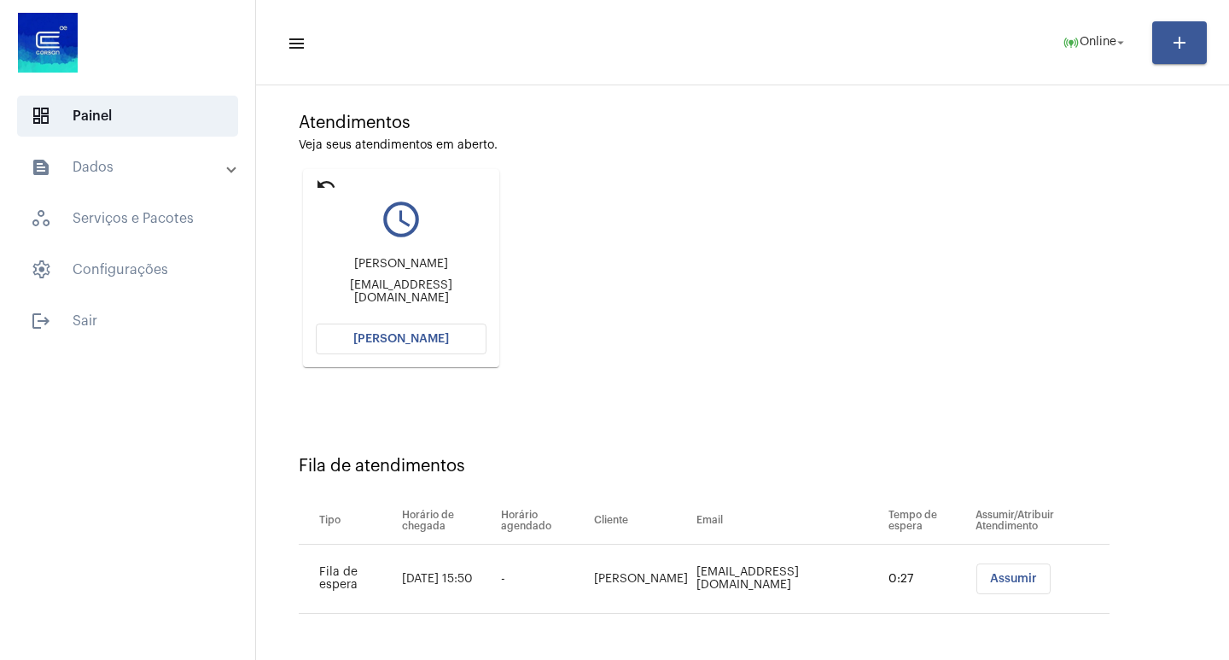
click at [416, 331] on button "[PERSON_NAME]" at bounding box center [401, 339] width 171 height 31
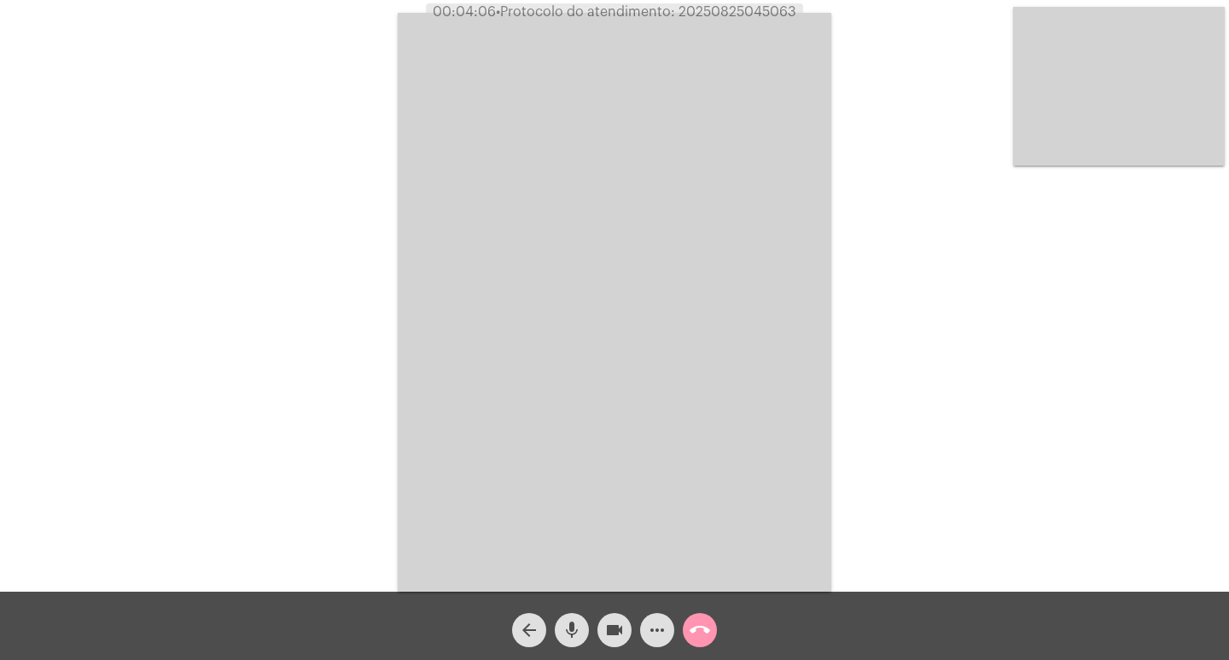
click at [570, 639] on mat-icon "mic" at bounding box center [572, 630] width 20 height 20
click at [575, 626] on mat-icon "mic_off" at bounding box center [572, 630] width 20 height 20
click at [603, 626] on button "videocam" at bounding box center [615, 630] width 34 height 34
click at [530, 623] on mat-icon "arrow_back" at bounding box center [529, 630] width 20 height 20
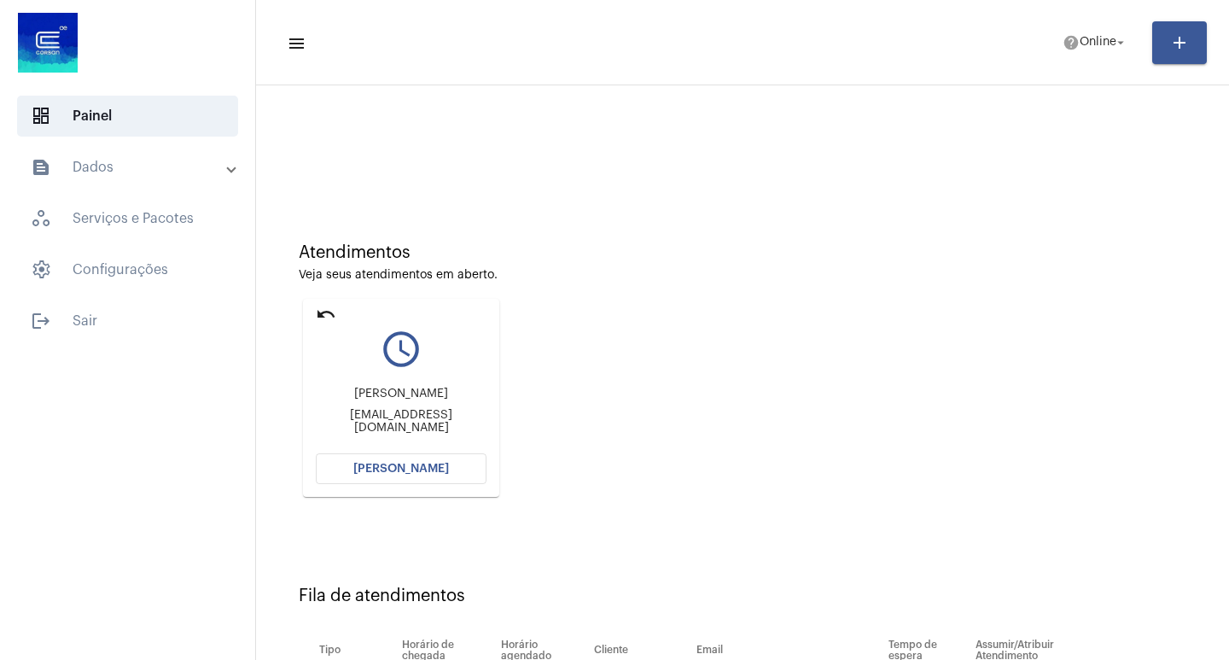
click at [419, 449] on mat-card "undo query_builder Thalita thalitataylinimmello@gmail.com Abrir Chamada" at bounding box center [401, 398] width 196 height 198
click at [436, 458] on button "[PERSON_NAME]" at bounding box center [401, 468] width 171 height 31
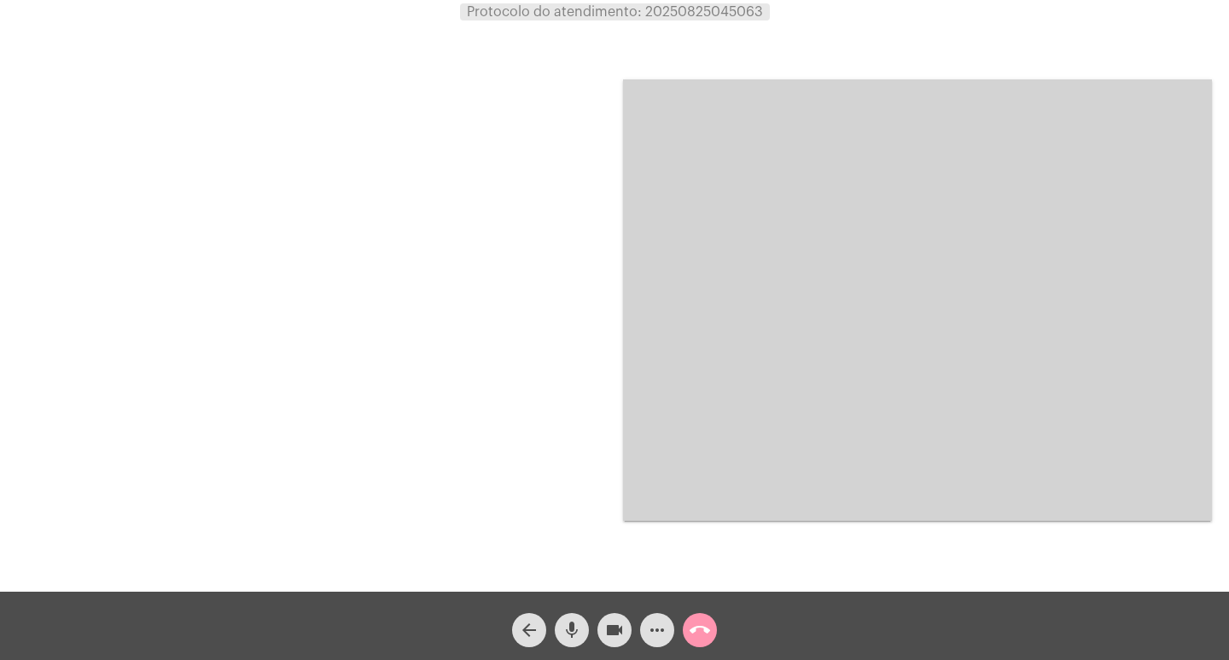
click at [598, 618] on div "videocam" at bounding box center [614, 625] width 43 height 43
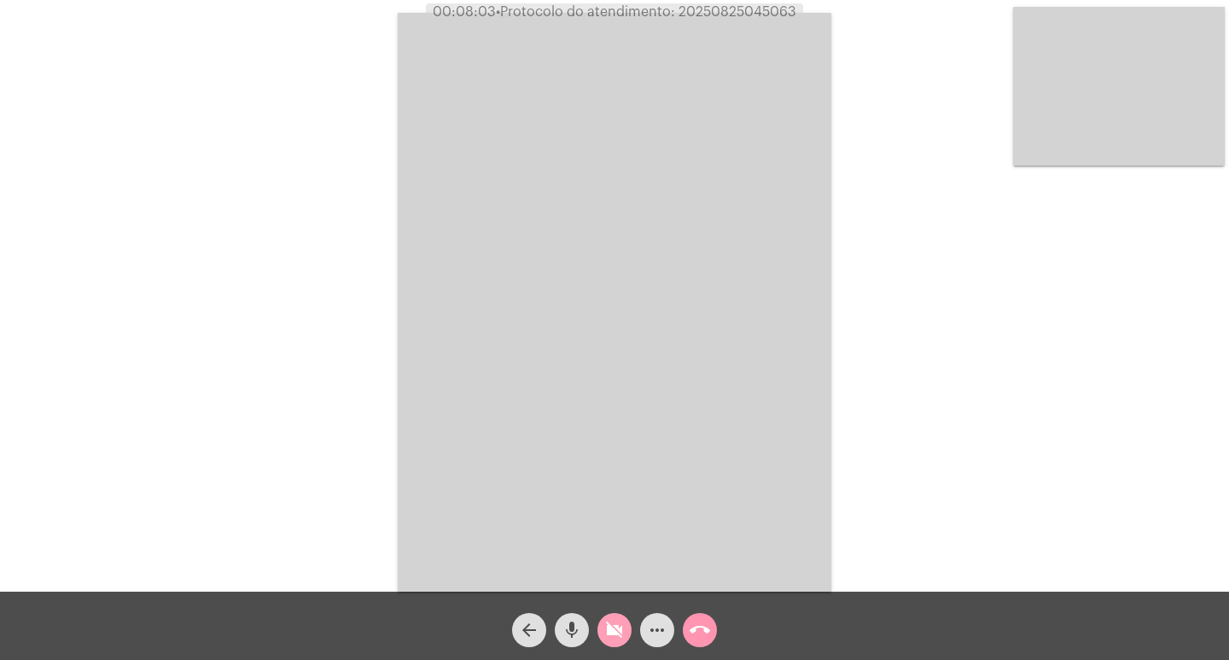
click at [619, 629] on mat-icon "videocam_off" at bounding box center [614, 630] width 20 height 20
click at [571, 632] on mat-icon "mic" at bounding box center [572, 630] width 20 height 20
click at [612, 625] on mat-icon "videocam" at bounding box center [614, 630] width 20 height 20
click at [273, 215] on div "Acessando Câmera e Microfone..." at bounding box center [615, 300] width 1226 height 592
click at [601, 636] on button "videocam_off" at bounding box center [615, 630] width 34 height 34
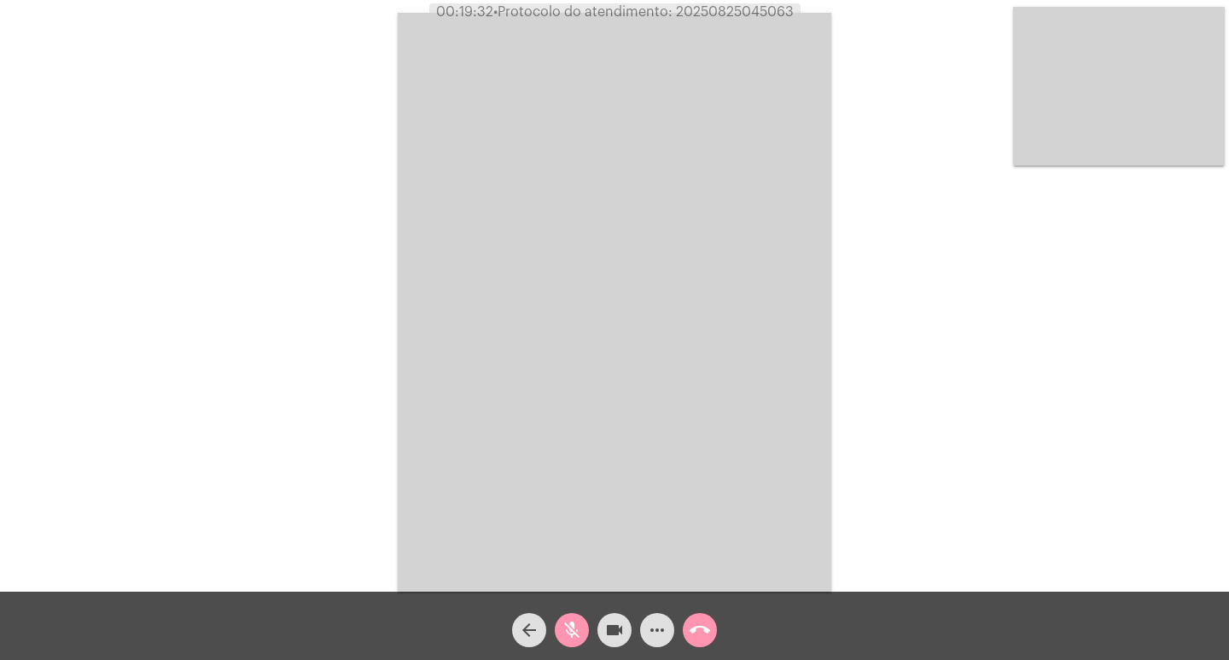
click at [577, 628] on mat-icon "mic_off" at bounding box center [572, 630] width 20 height 20
click at [577, 628] on mat-icon "mic" at bounding box center [572, 630] width 20 height 20
click at [616, 621] on mat-icon "videocam" at bounding box center [614, 630] width 20 height 20
click at [621, 625] on mat-icon "videocam_off" at bounding box center [614, 630] width 20 height 20
click at [571, 621] on mat-icon "mic_off" at bounding box center [572, 630] width 20 height 20
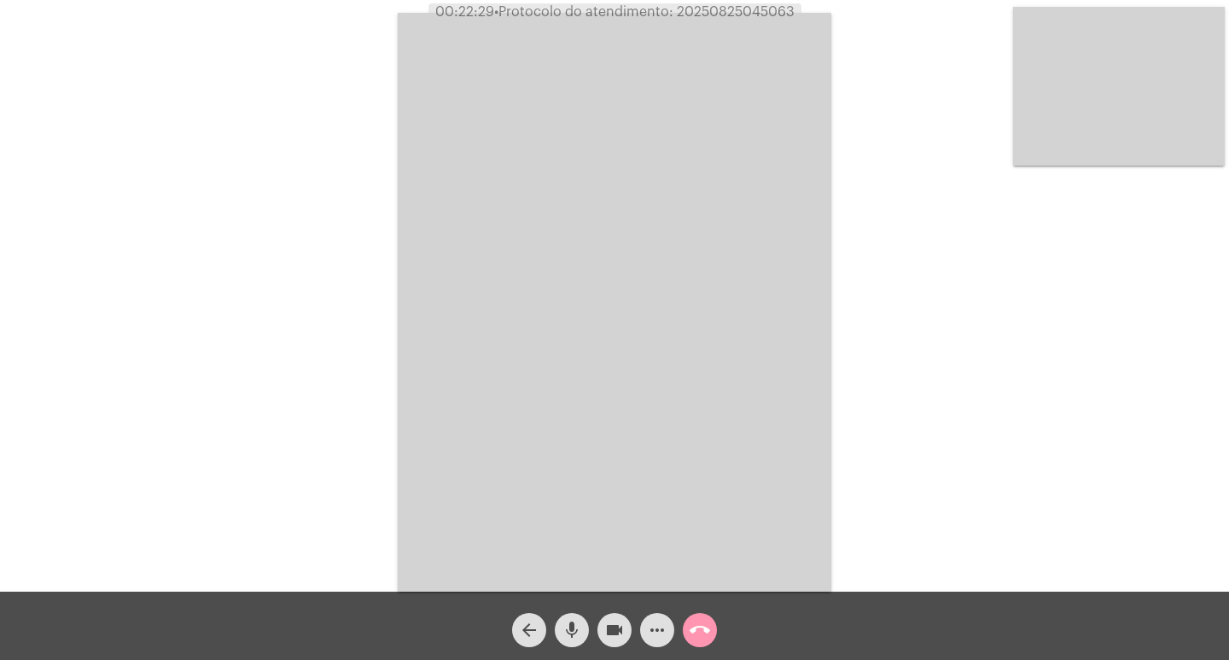
click at [724, 17] on span "• Protocolo do atendimento: 20250825045063" at bounding box center [644, 12] width 300 height 14
copy span "20250825045063"
click at [248, 211] on div "Acessando Câmera e Microfone..." at bounding box center [615, 300] width 1226 height 592
click at [602, 625] on button "videocam" at bounding box center [615, 630] width 34 height 34
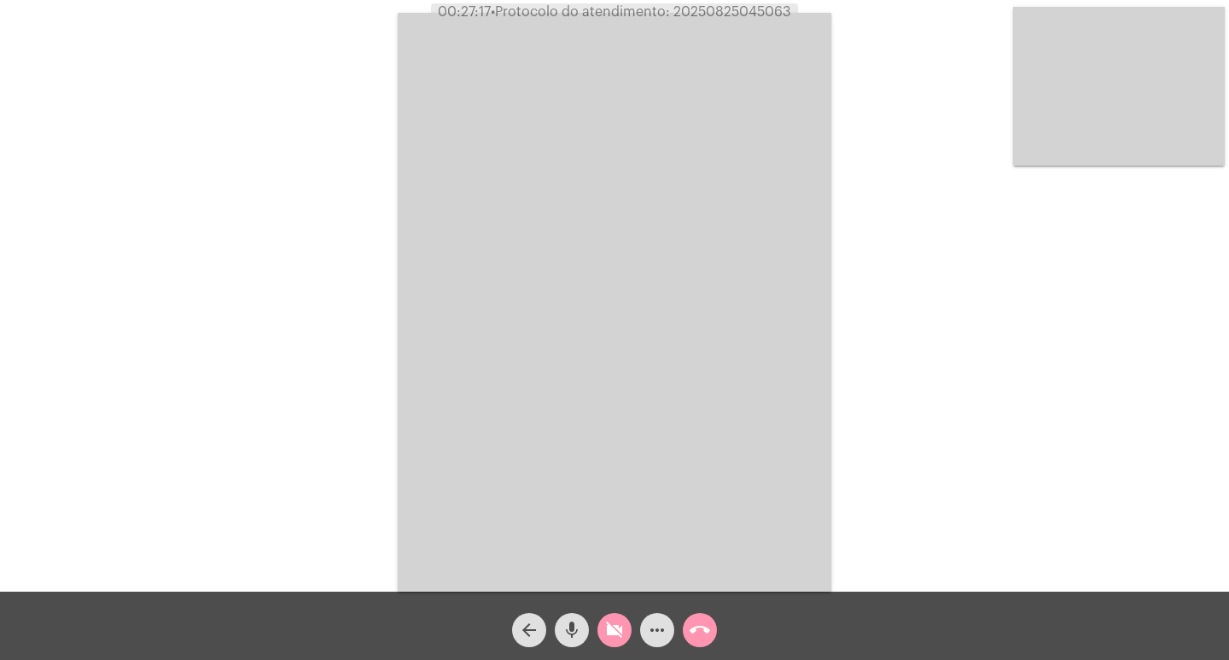
click at [630, 624] on button "videocam_off" at bounding box center [615, 630] width 34 height 34
click at [623, 622] on mat-icon "videocam" at bounding box center [614, 630] width 20 height 20
click at [623, 622] on mat-icon "videocam_off" at bounding box center [614, 630] width 20 height 20
click at [622, 622] on mat-icon "videocam" at bounding box center [614, 630] width 20 height 20
click at [624, 632] on mat-icon "videocam_off" at bounding box center [614, 630] width 20 height 20
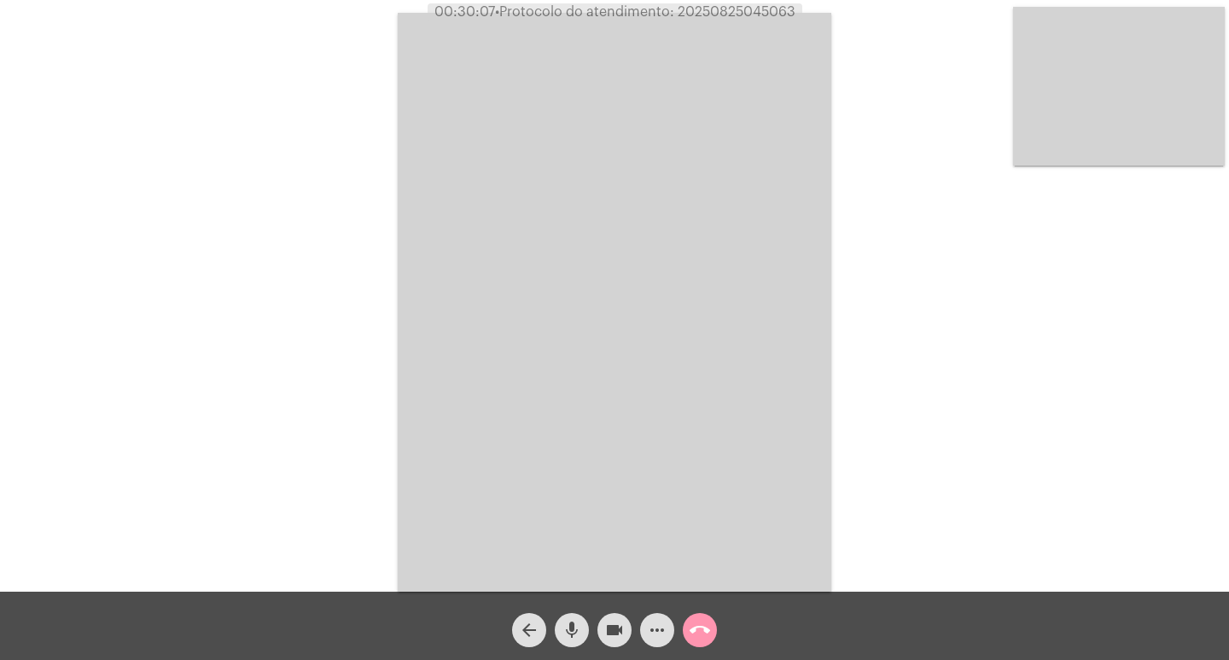
click at [705, 635] on mat-icon "call_end" at bounding box center [700, 630] width 20 height 20
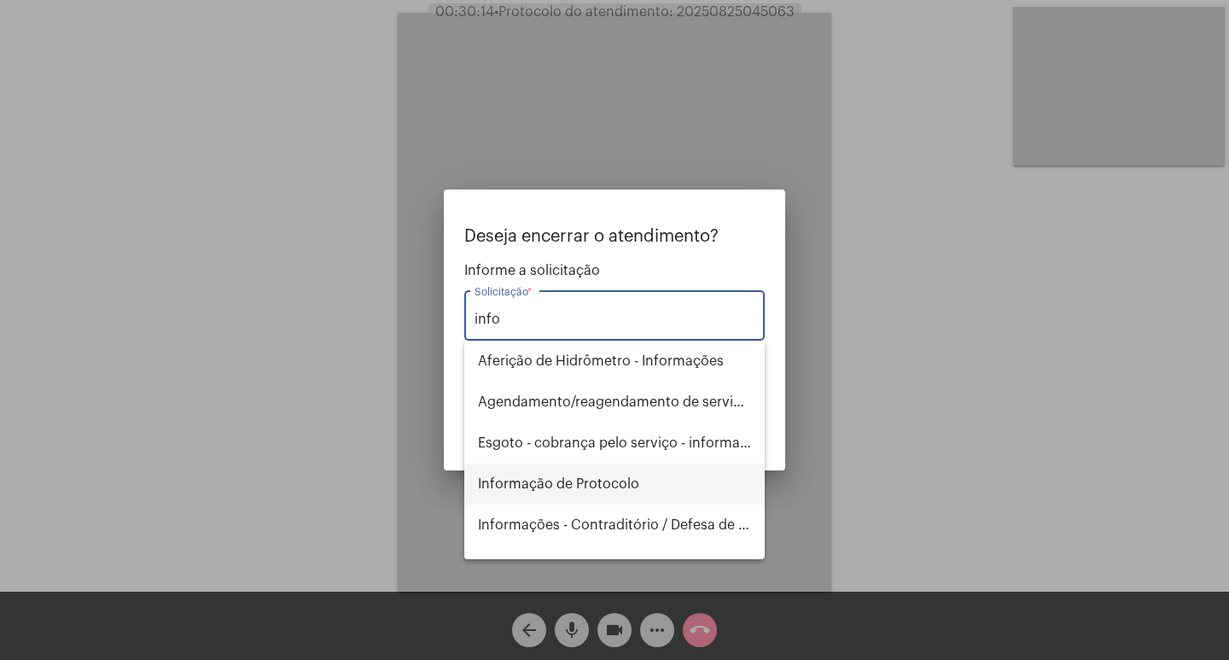
click at [567, 487] on span "Informação de Protocolo" at bounding box center [614, 484] width 273 height 41
type input "Informação de Protocolo"
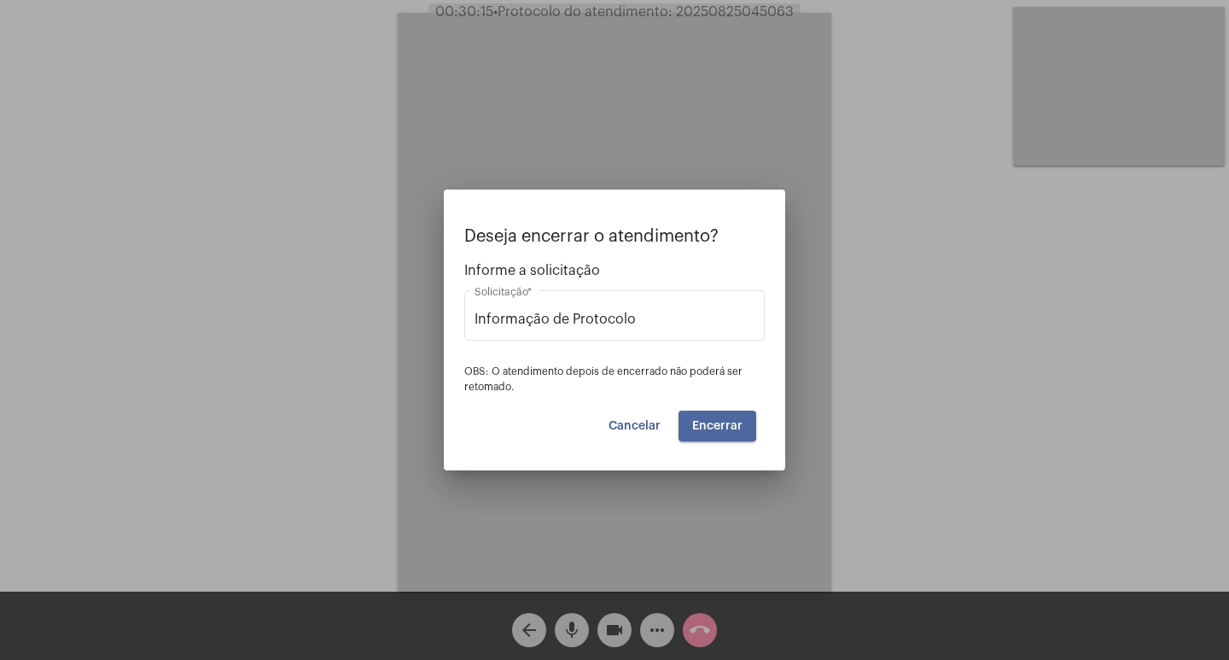
click at [714, 420] on span "Encerrar" at bounding box center [717, 426] width 50 height 12
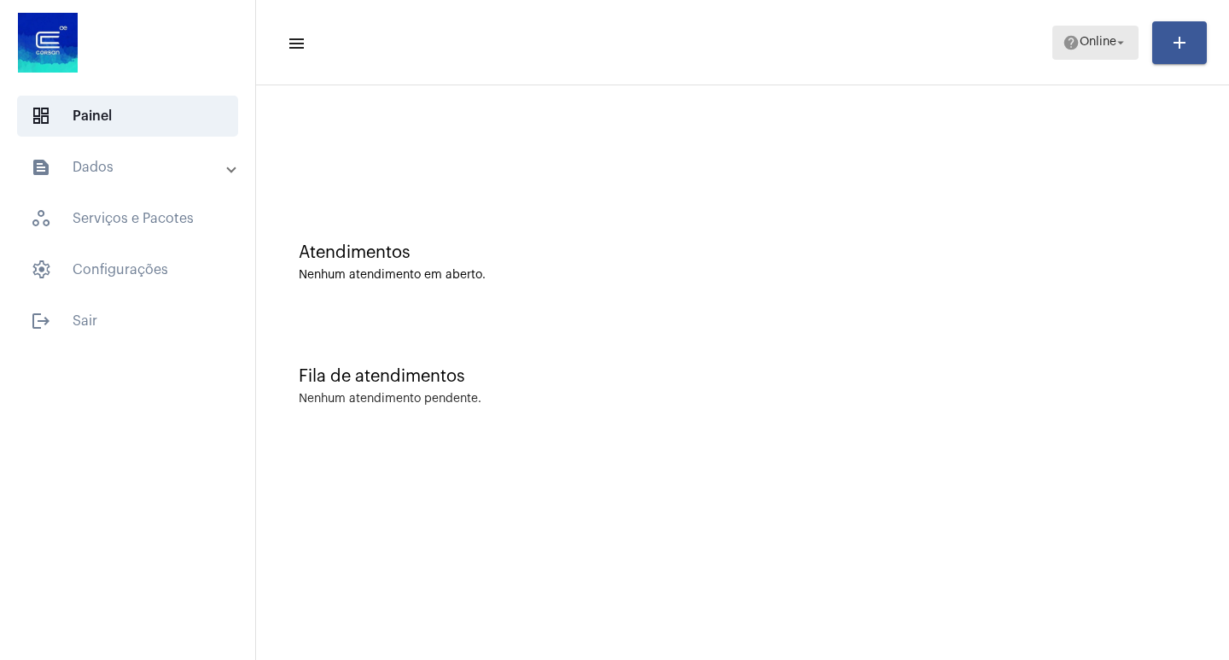
click at [1077, 60] on mat-toolbar-row "menu help Online arrow_drop_down add" at bounding box center [742, 42] width 973 height 55
click at [1097, 37] on span "Online" at bounding box center [1098, 43] width 37 height 12
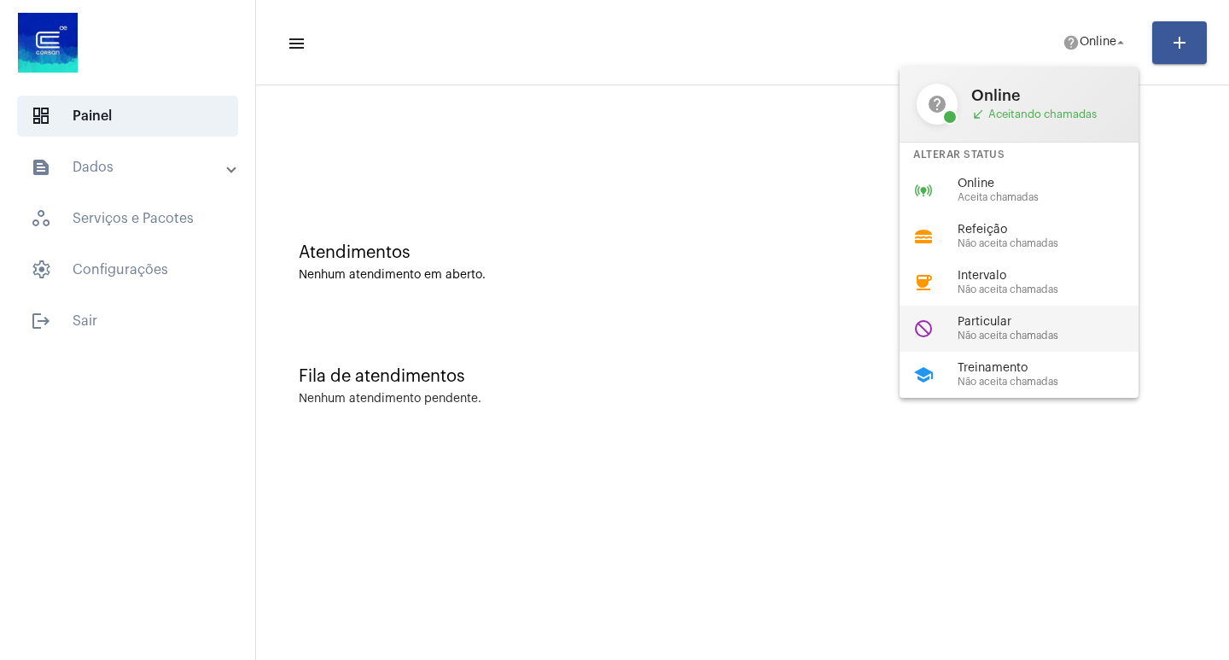
click at [1005, 306] on div "do_not_disturb Particular Não aceita chamadas" at bounding box center [1033, 329] width 266 height 46
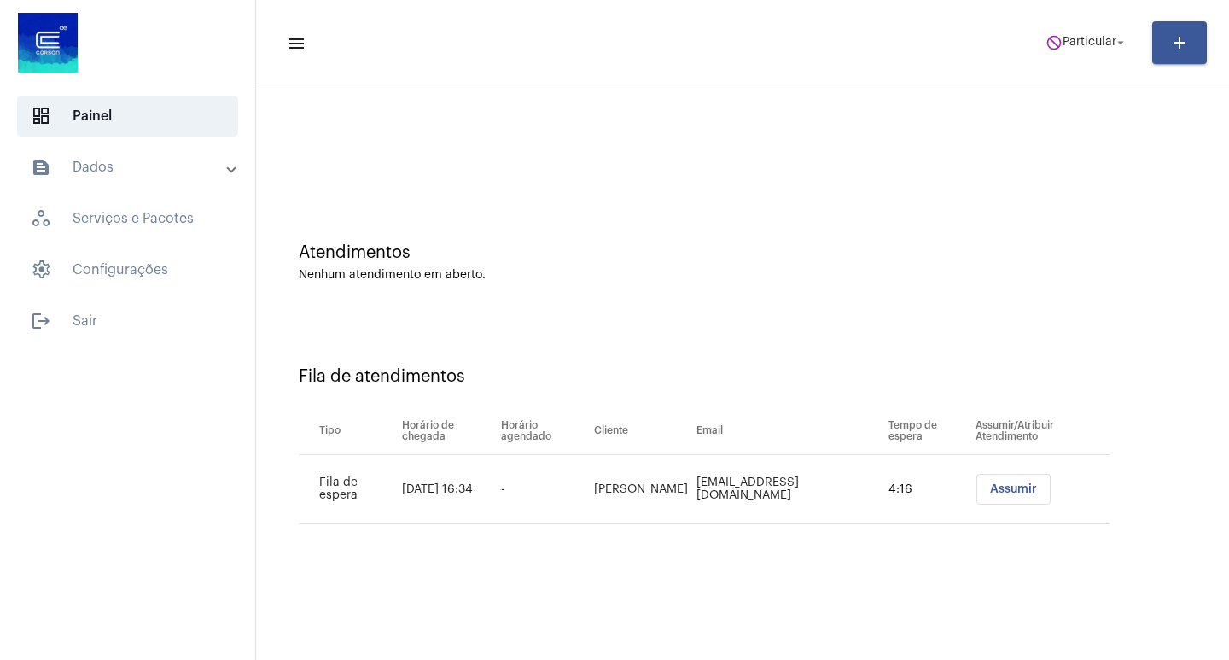
click at [1091, 60] on mat-toolbar-row "menu do_not_disturb Particular arrow_drop_down add" at bounding box center [742, 42] width 973 height 55
click at [1091, 57] on span "do_not_disturb Particular arrow_drop_down" at bounding box center [1087, 41] width 83 height 31
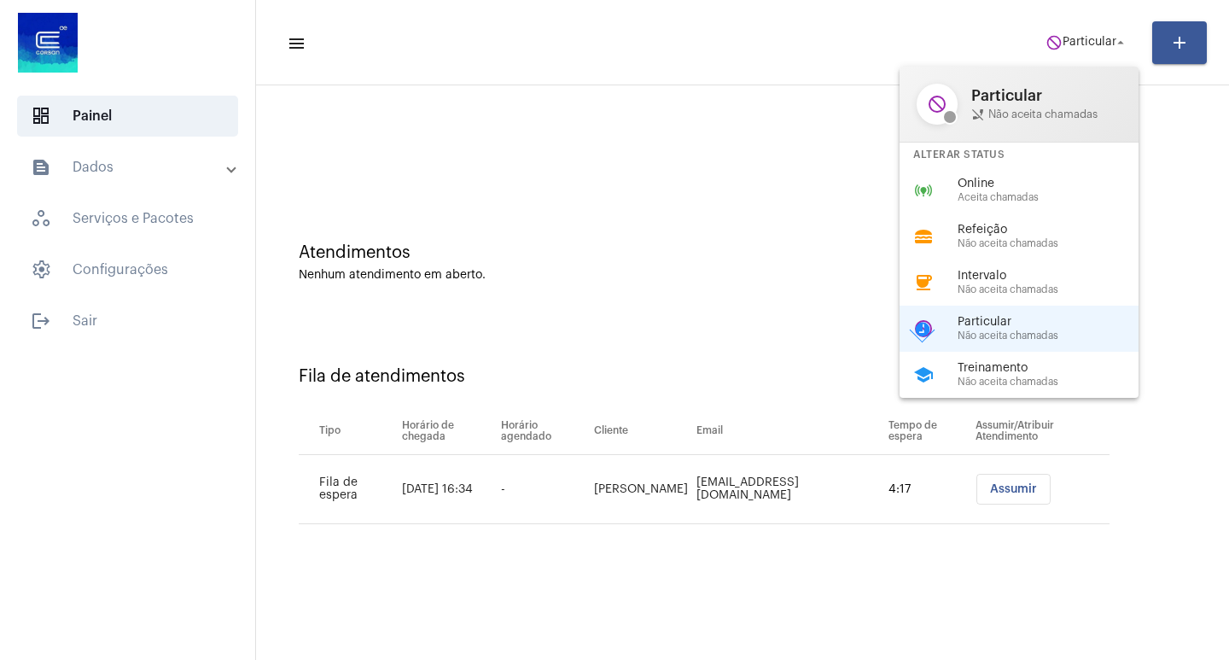
click at [1018, 192] on span "Aceita chamadas" at bounding box center [1055, 197] width 195 height 11
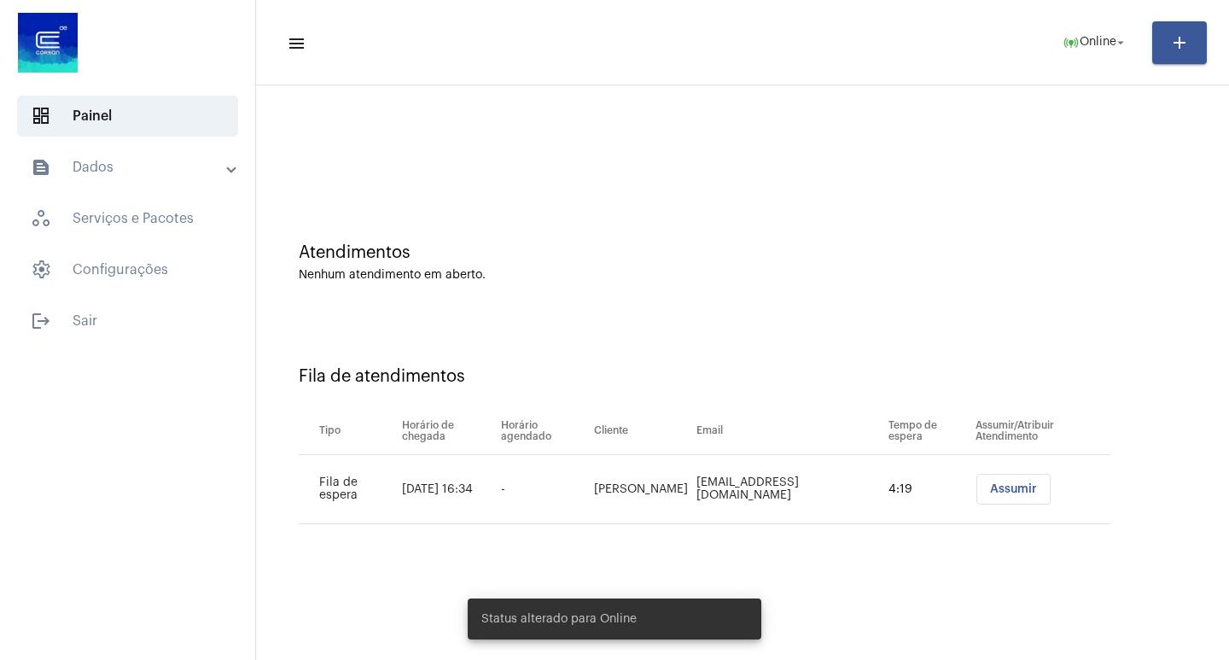
click at [1018, 499] on button "Assumir" at bounding box center [1014, 489] width 74 height 31
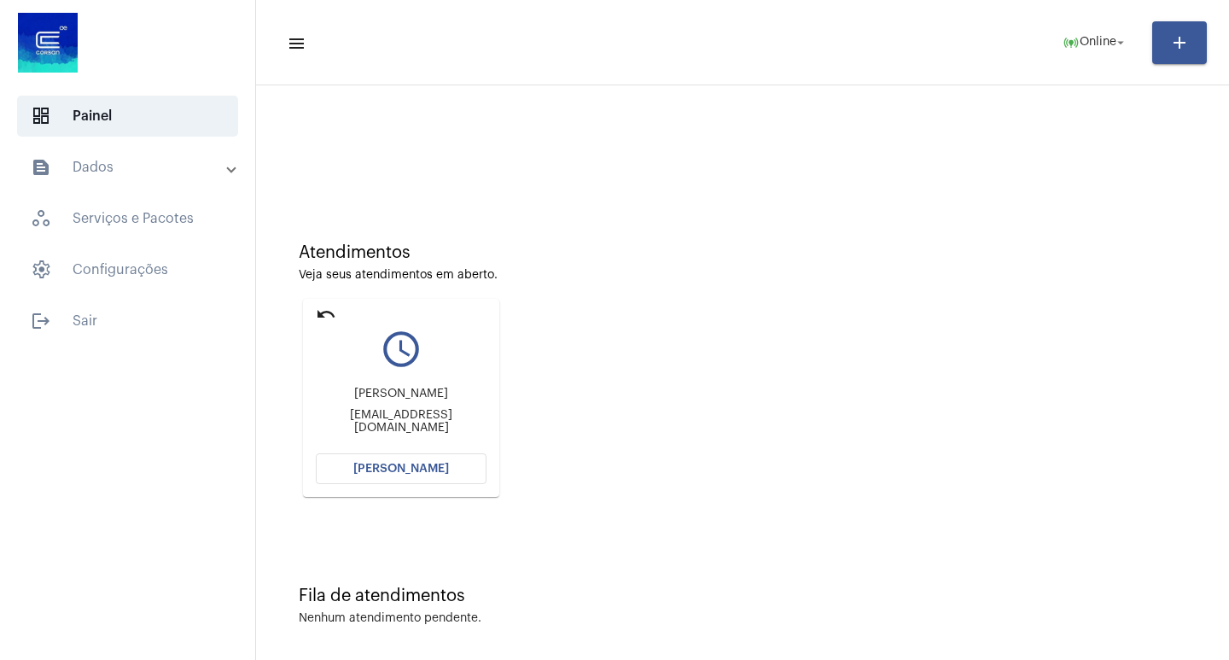
click at [446, 481] on button "[PERSON_NAME]" at bounding box center [401, 468] width 171 height 31
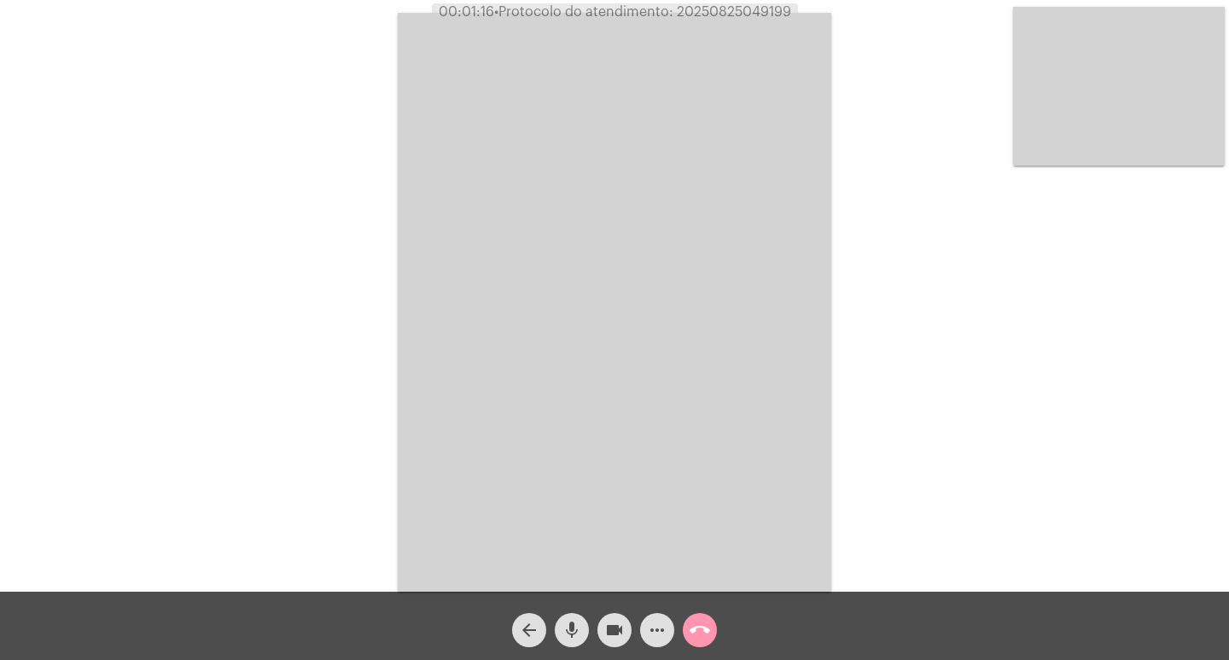
click at [621, 606] on div "videocam" at bounding box center [614, 625] width 43 height 43
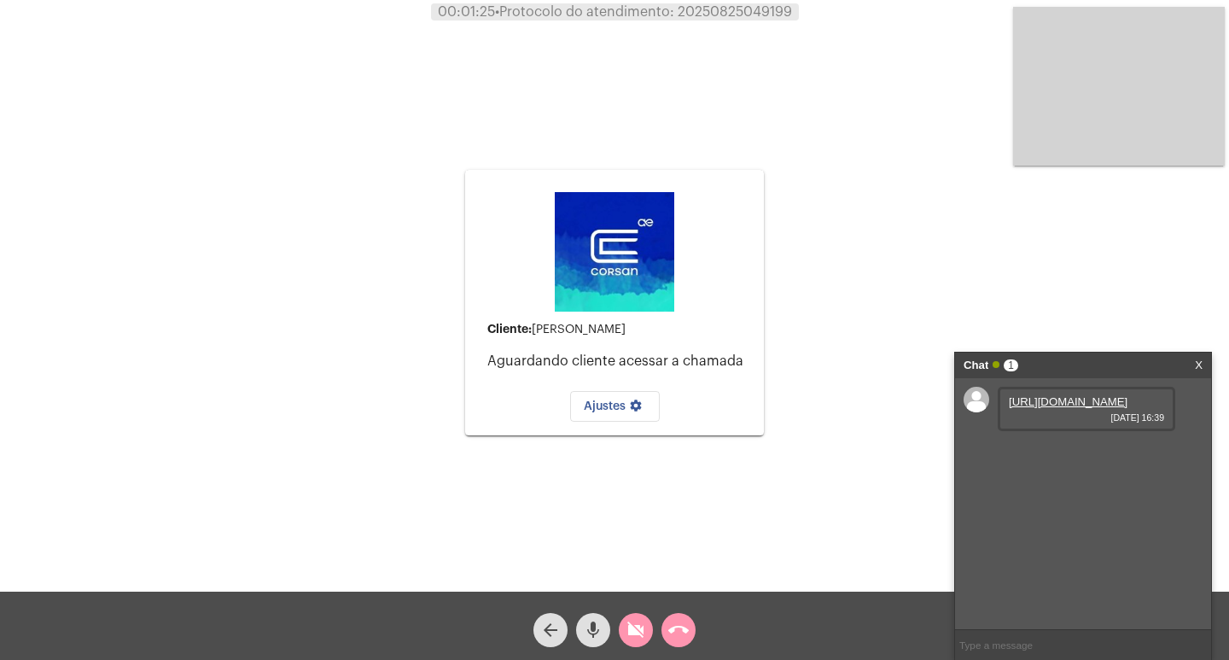
click at [637, 624] on mat-icon "videocam_off" at bounding box center [636, 630] width 20 height 20
click at [1110, 408] on link "https://neft-transfer-bucket.s3.amazonaws.com/temp-b543a7ec-49c7-c60c-8a29-02b7…" at bounding box center [1068, 401] width 119 height 13
click at [788, 60] on div "Cliente: María Salete Guerra Aguardando cliente acessar a chamada Ajustes setti…" at bounding box center [615, 300] width 1226 height 592
click at [676, 631] on mat-icon "call_end" at bounding box center [678, 630] width 20 height 20
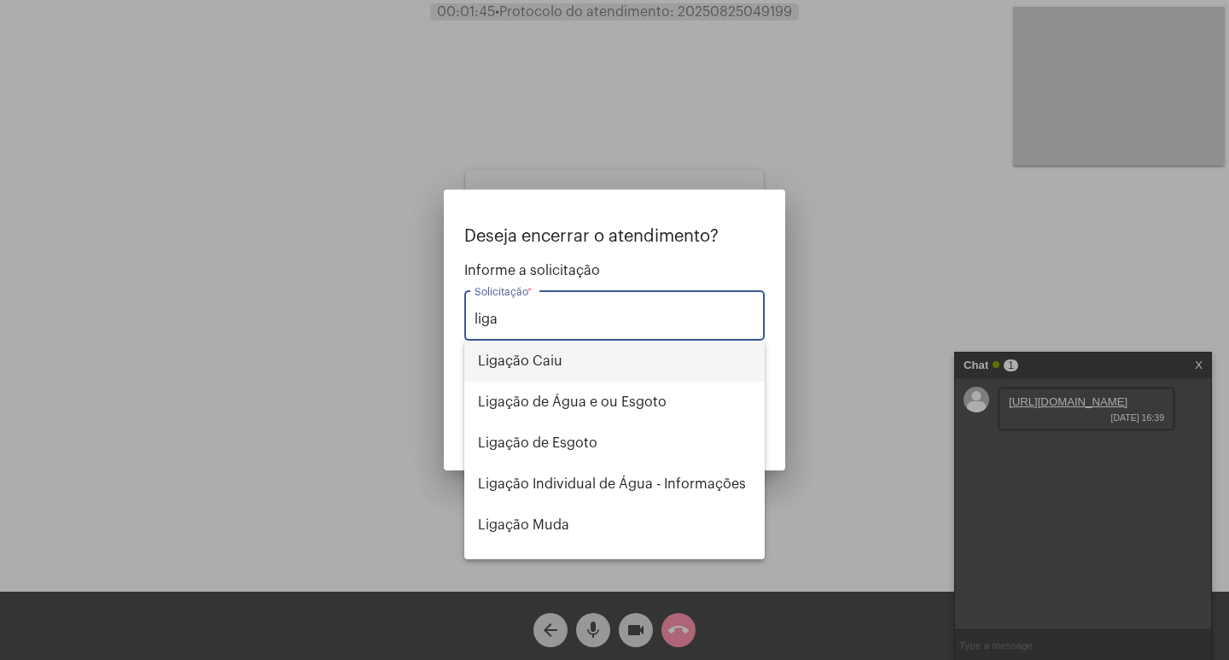
click at [598, 363] on span "Ligação Caiu" at bounding box center [614, 361] width 273 height 41
type input "Ligação Caiu"
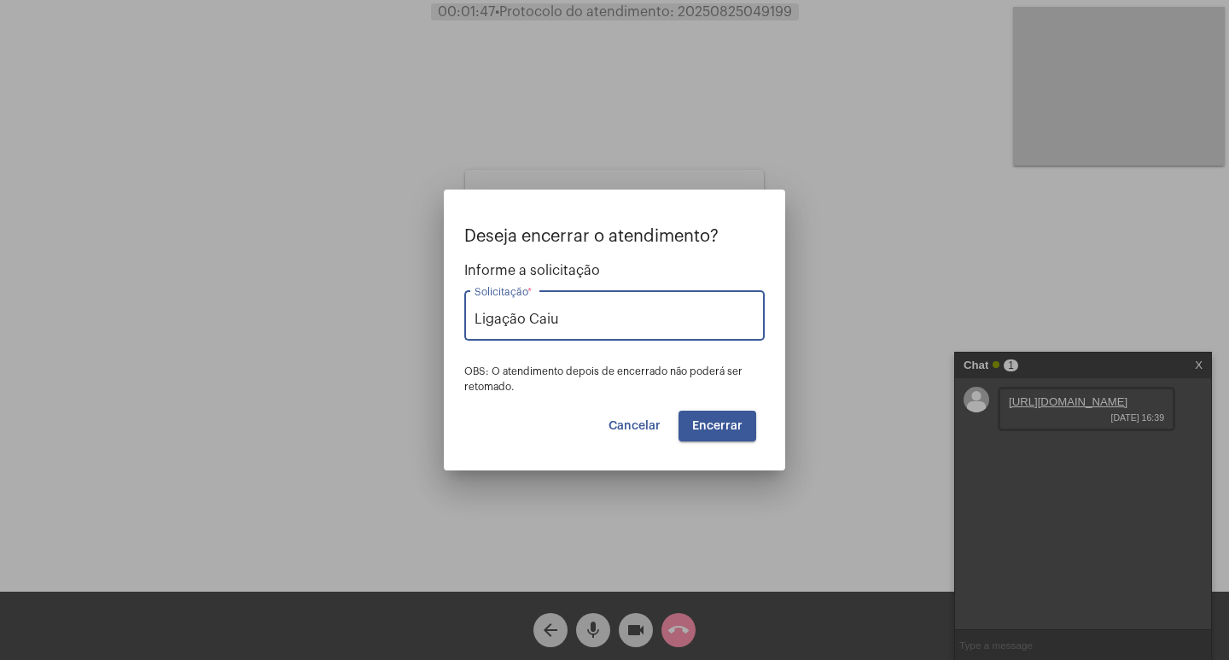
click at [692, 429] on button "Encerrar" at bounding box center [718, 426] width 78 height 31
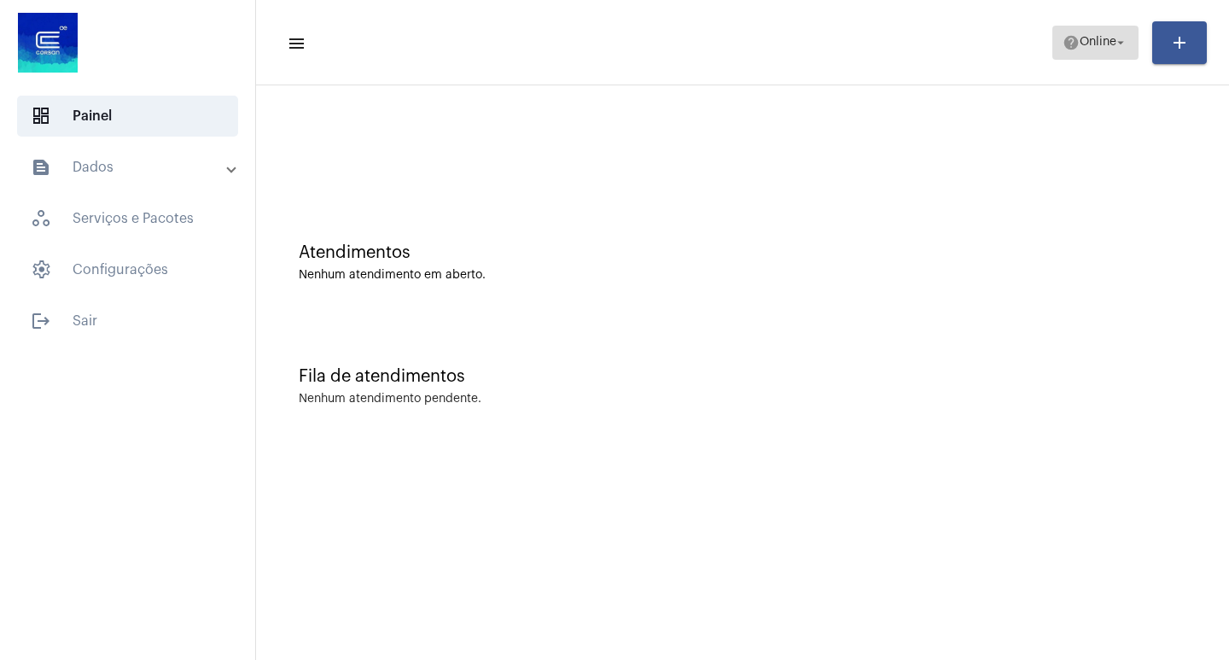
click at [1071, 46] on mat-icon "help" at bounding box center [1071, 42] width 17 height 17
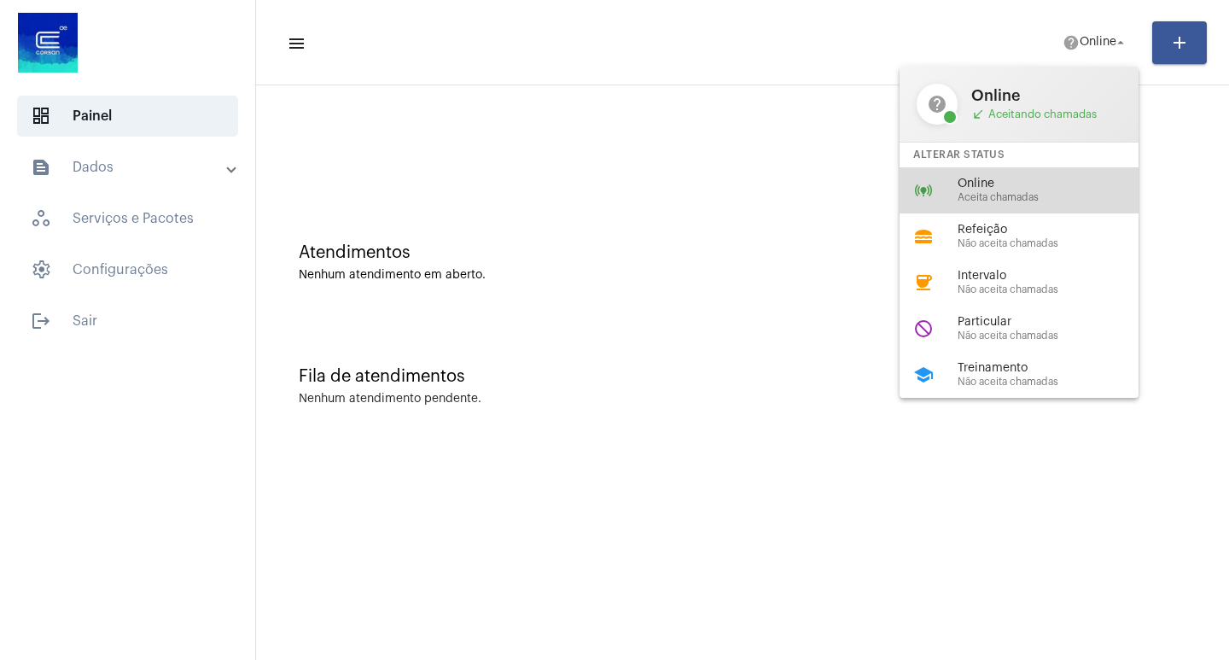
click at [995, 187] on span "Online" at bounding box center [1055, 184] width 195 height 13
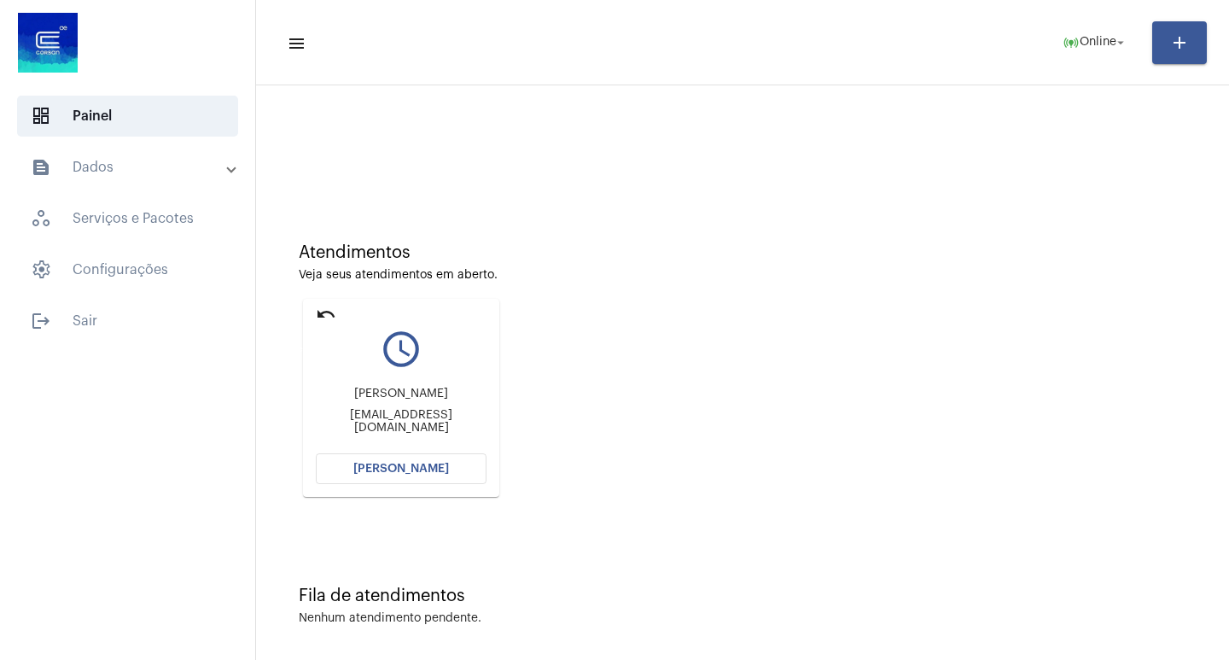
click at [318, 310] on mat-icon "undo" at bounding box center [326, 314] width 20 height 20
click at [317, 311] on mat-icon "undo" at bounding box center [326, 314] width 20 height 20
click at [1097, 32] on span "online_prediction Online arrow_drop_down" at bounding box center [1096, 41] width 66 height 31
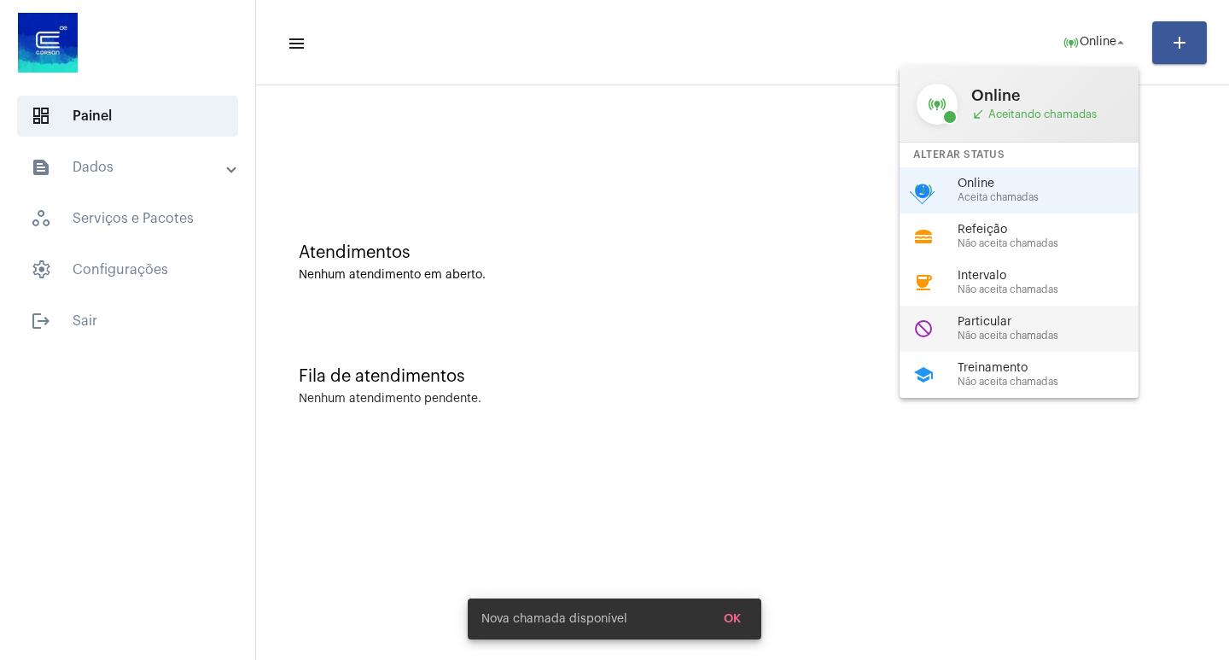
click at [1005, 318] on span "Particular" at bounding box center [1055, 322] width 195 height 13
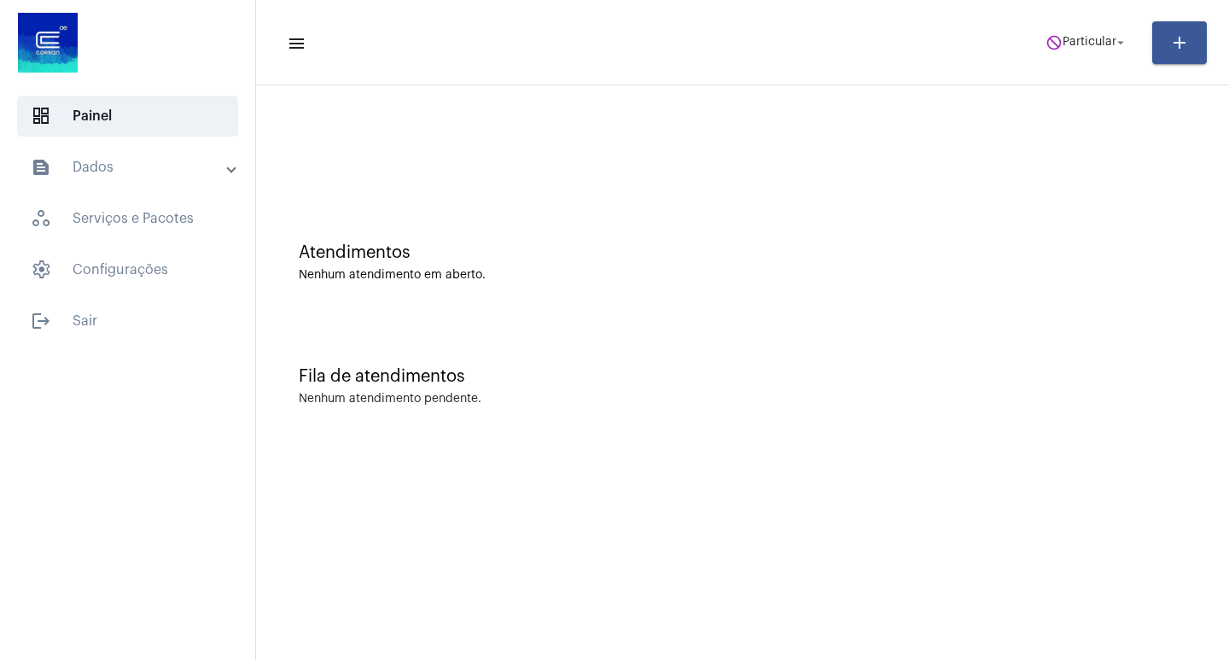
click at [215, 157] on mat-panel-title "text_snippet_outlined Dados" at bounding box center [129, 167] width 197 height 20
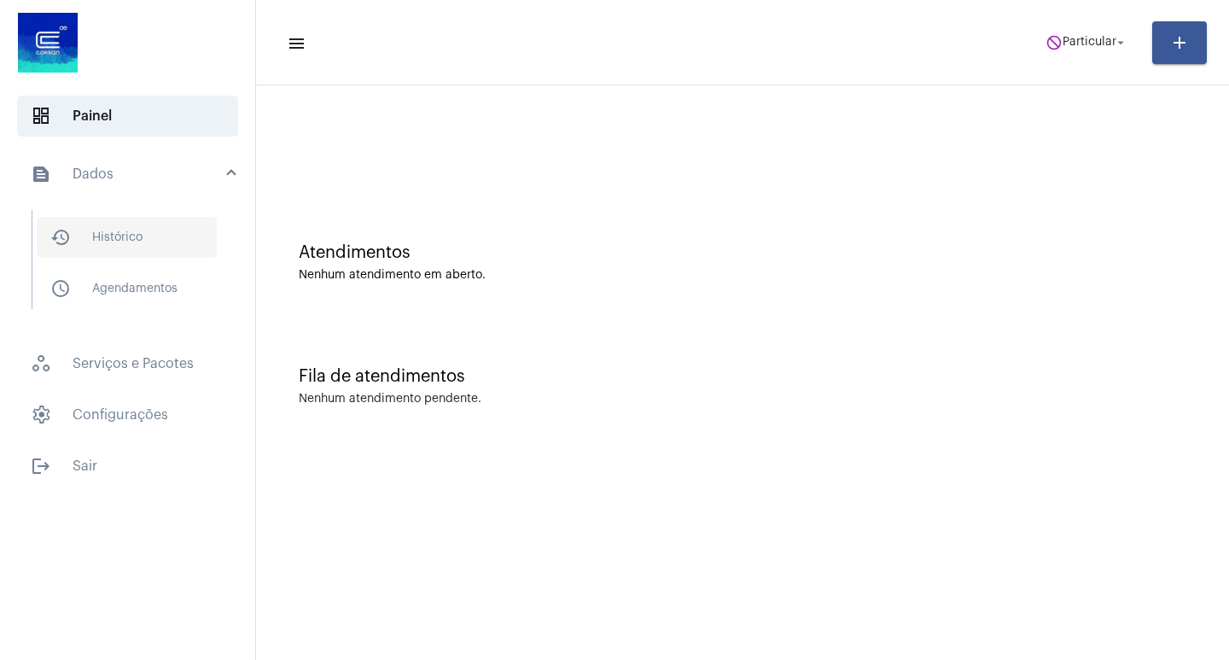
click at [200, 228] on span "history_outlined Histórico" at bounding box center [127, 237] width 180 height 41
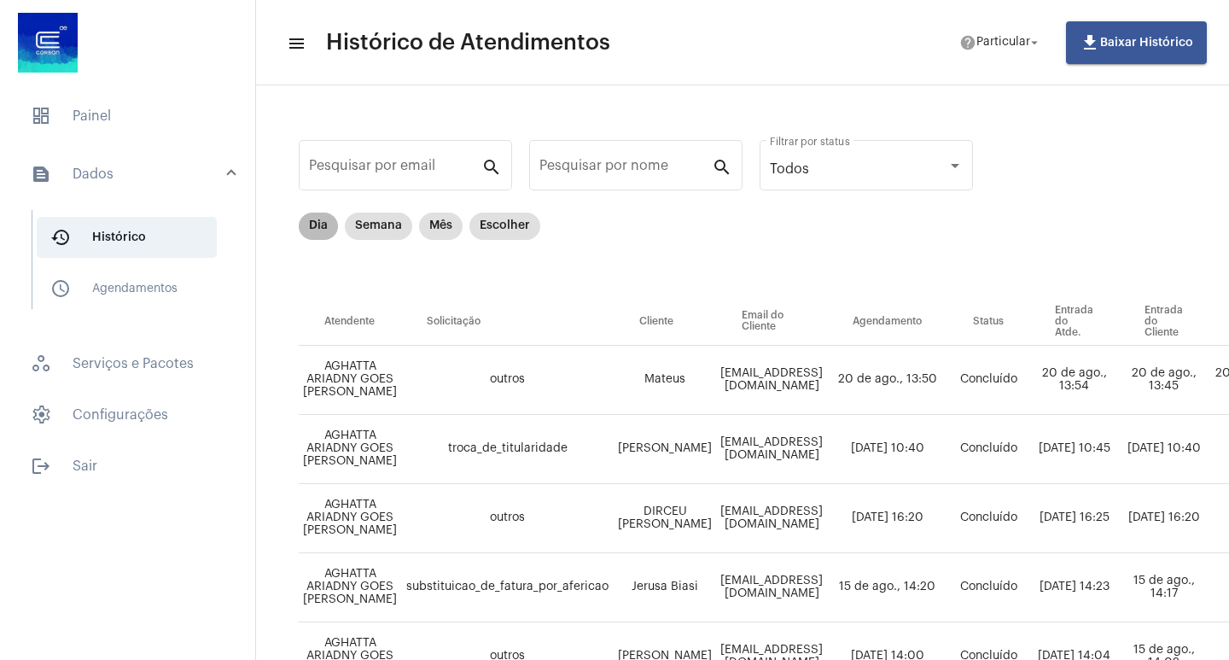
click at [325, 228] on mat-chip "Dia" at bounding box center [318, 226] width 39 height 27
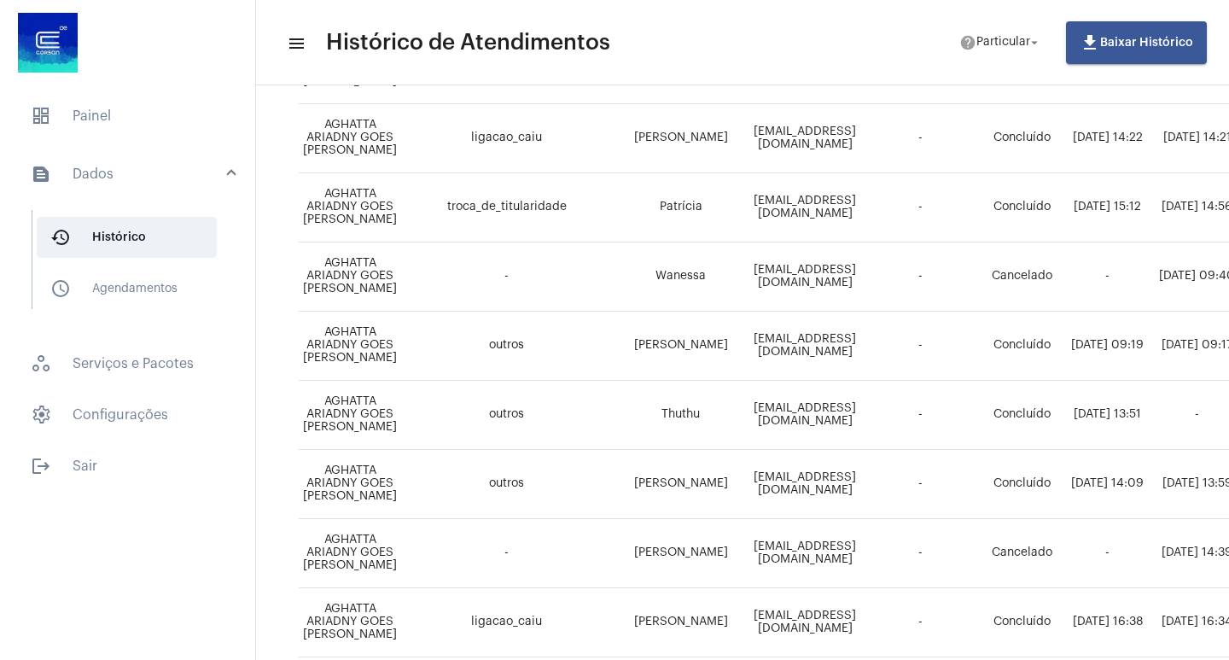
scroll to position [1172, 0]
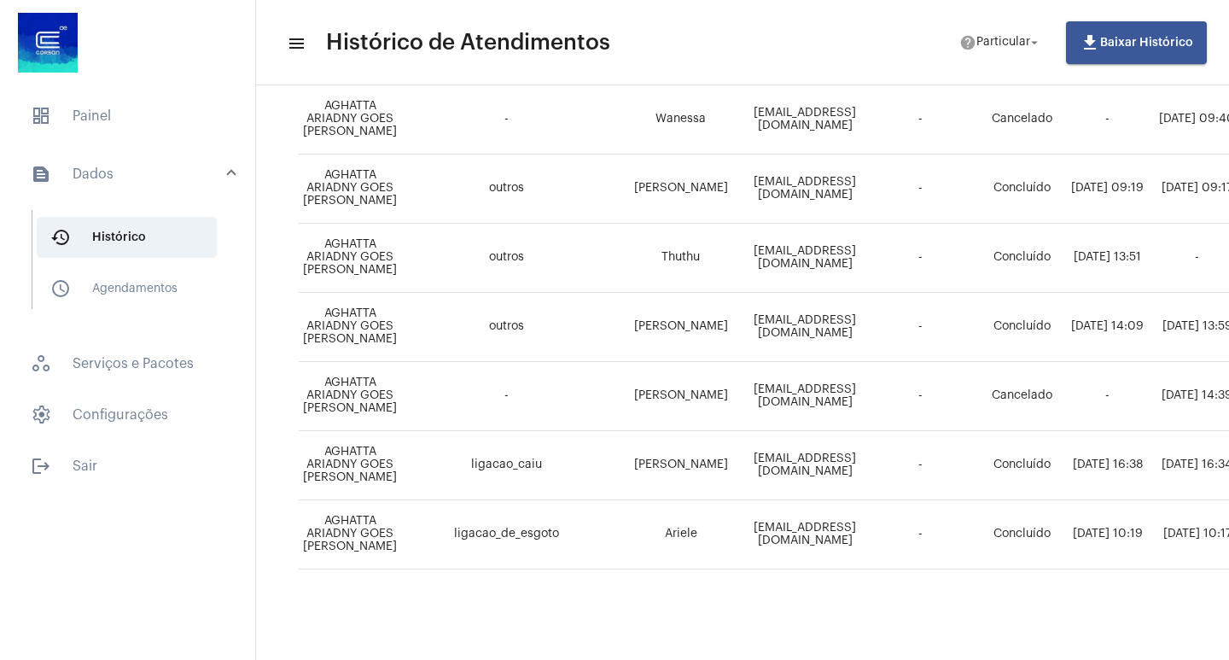
drag, startPoint x: 699, startPoint y: 645, endPoint x: 768, endPoint y: 656, distance: 69.9
click at [768, 656] on mat-sidenav-content "menu Histórico de Atendimentos help Particular arrow_drop_down file_download Ba…" at bounding box center [742, 330] width 973 height 660
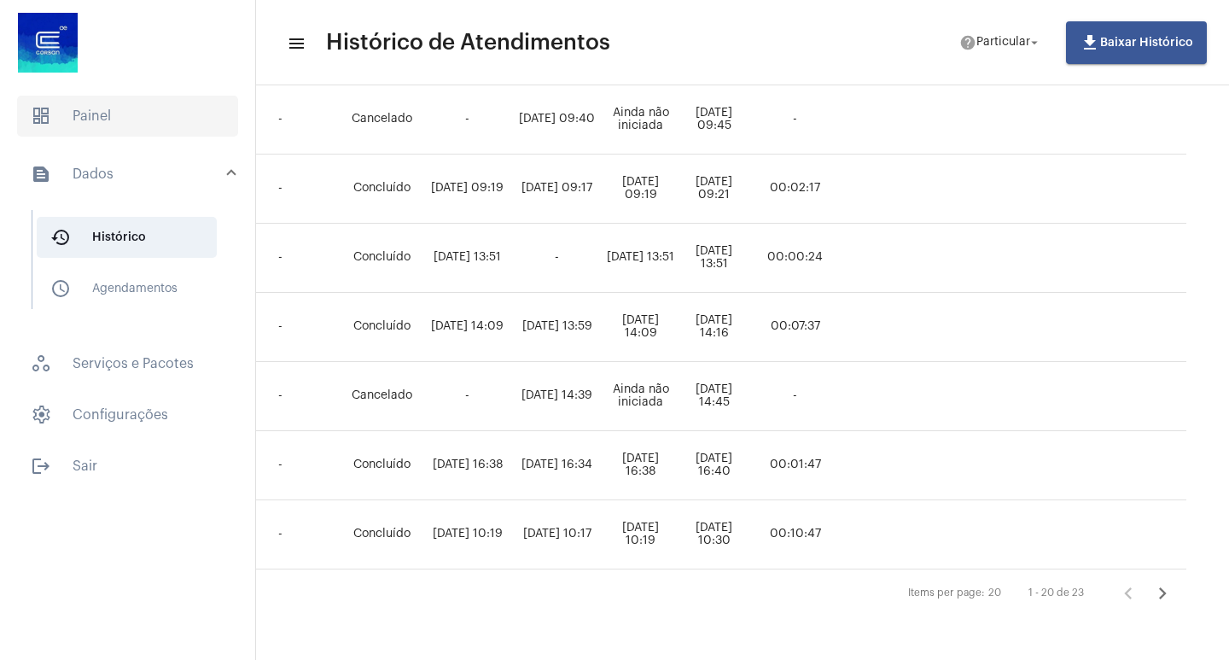
click at [76, 119] on span "dashboard Painel" at bounding box center [127, 116] width 221 height 41
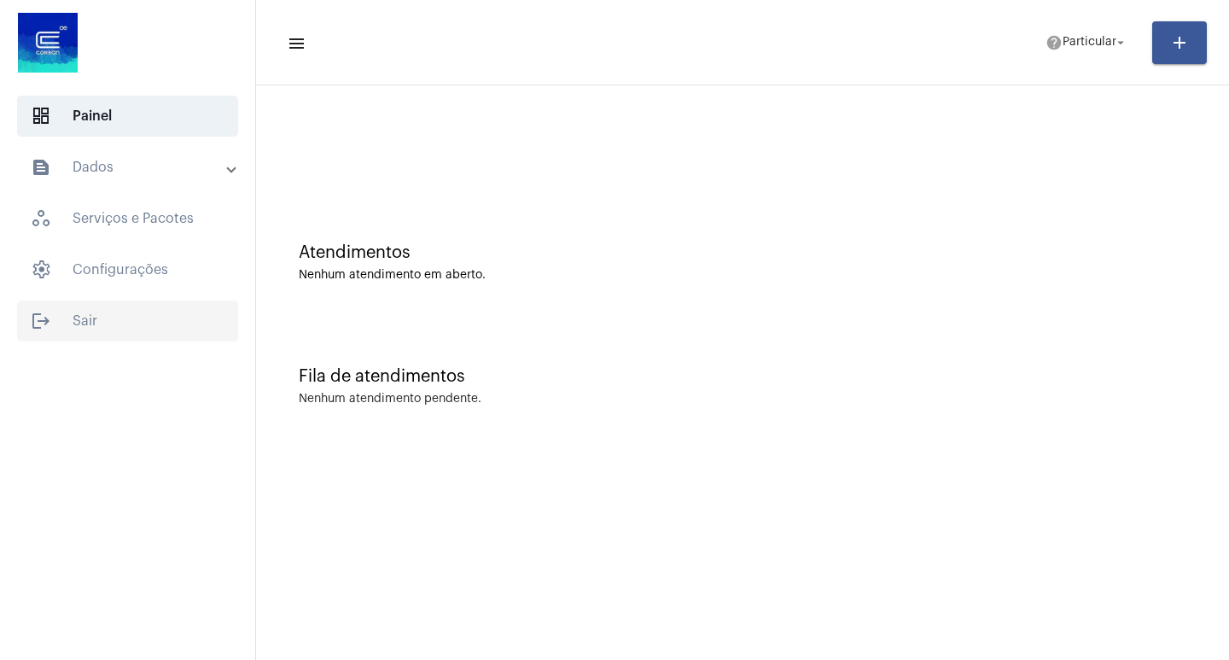
click at [75, 338] on span "logout Sair" at bounding box center [127, 320] width 221 height 41
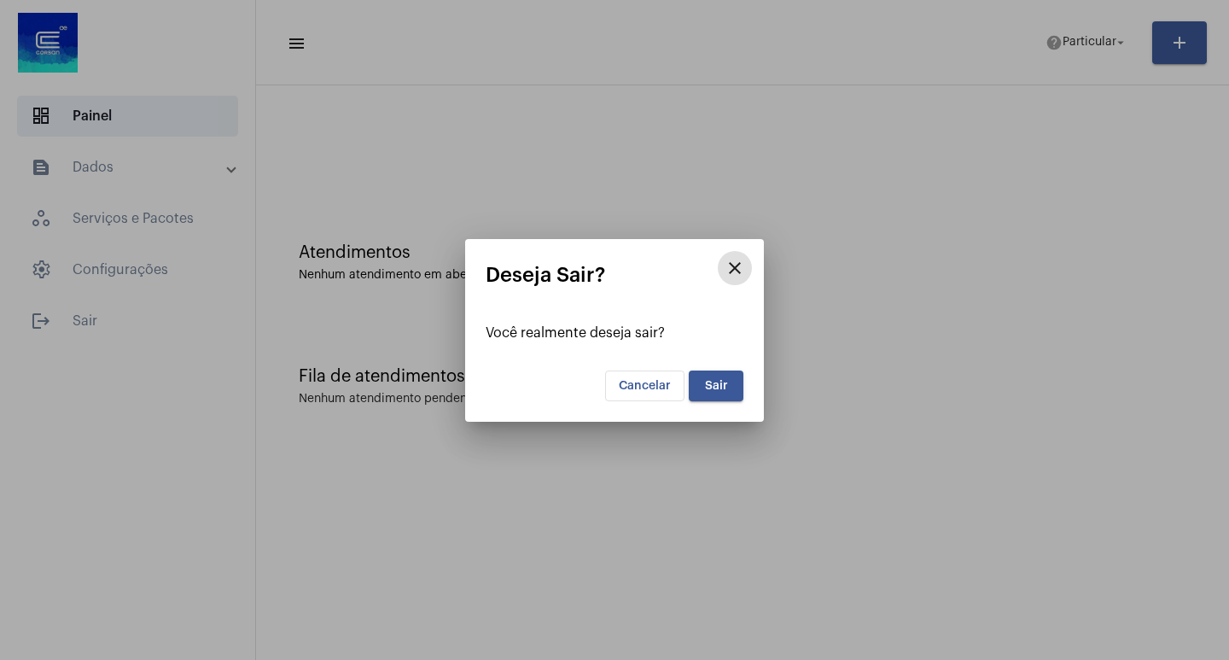
click at [724, 391] on span "Sair" at bounding box center [716, 386] width 23 height 12
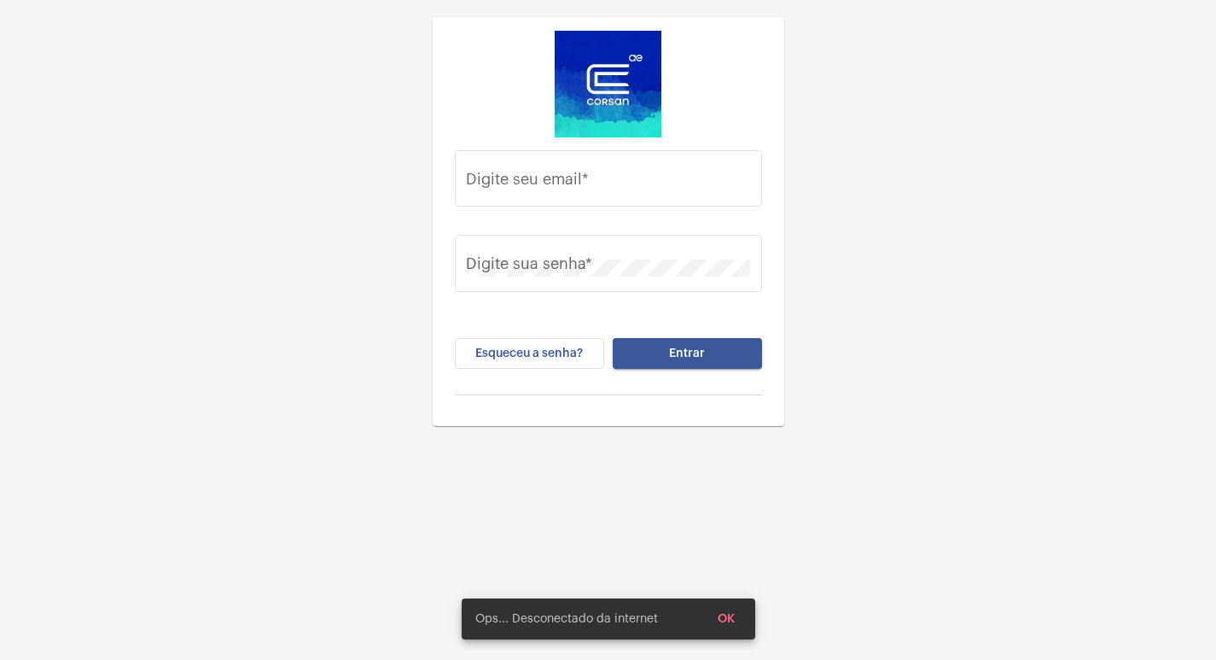
type input "[EMAIL_ADDRESS][DOMAIN_NAME]"
